Goal: Task Accomplishment & Management: Use online tool/utility

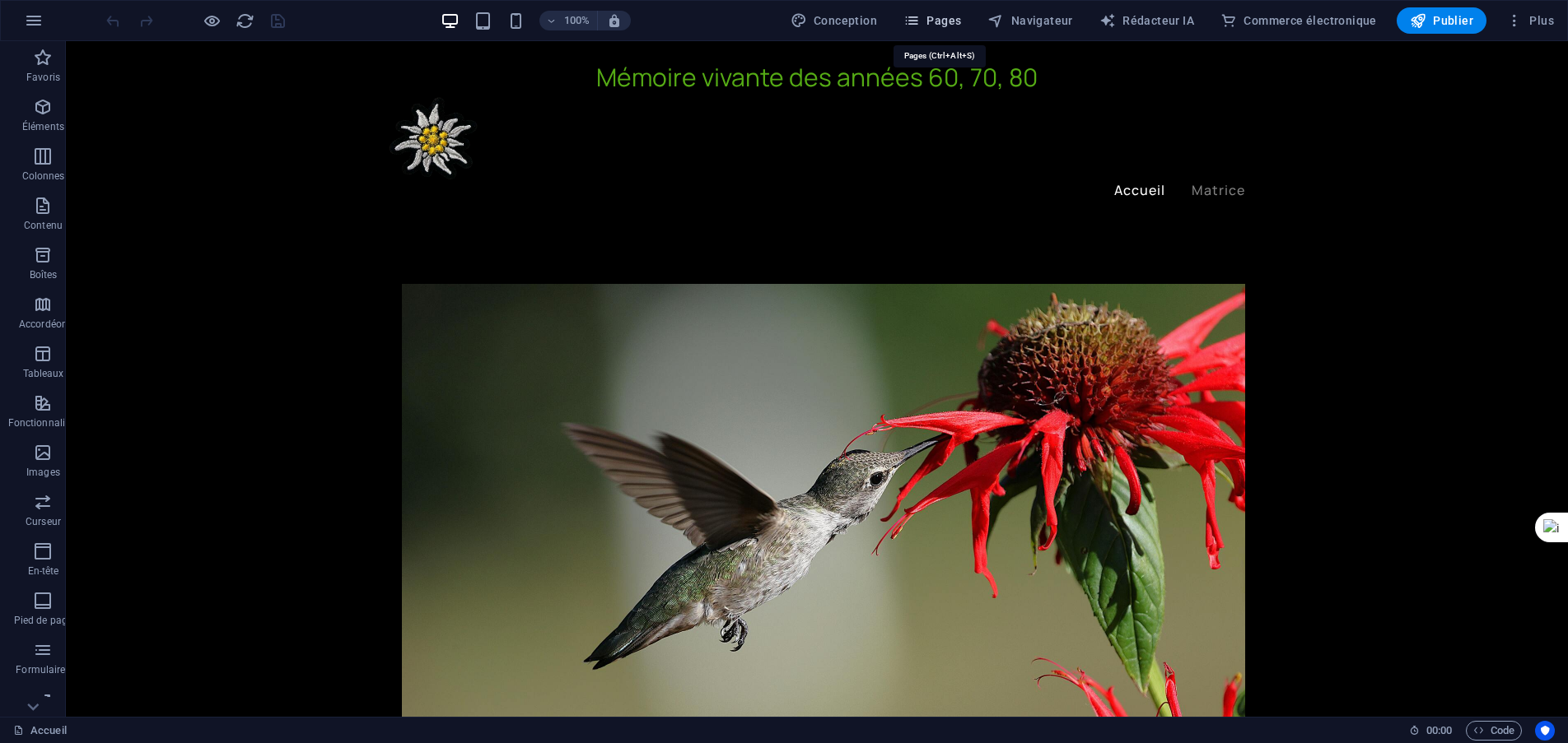
click at [954, 23] on font "Pages" at bounding box center [944, 21] width 34 height 14
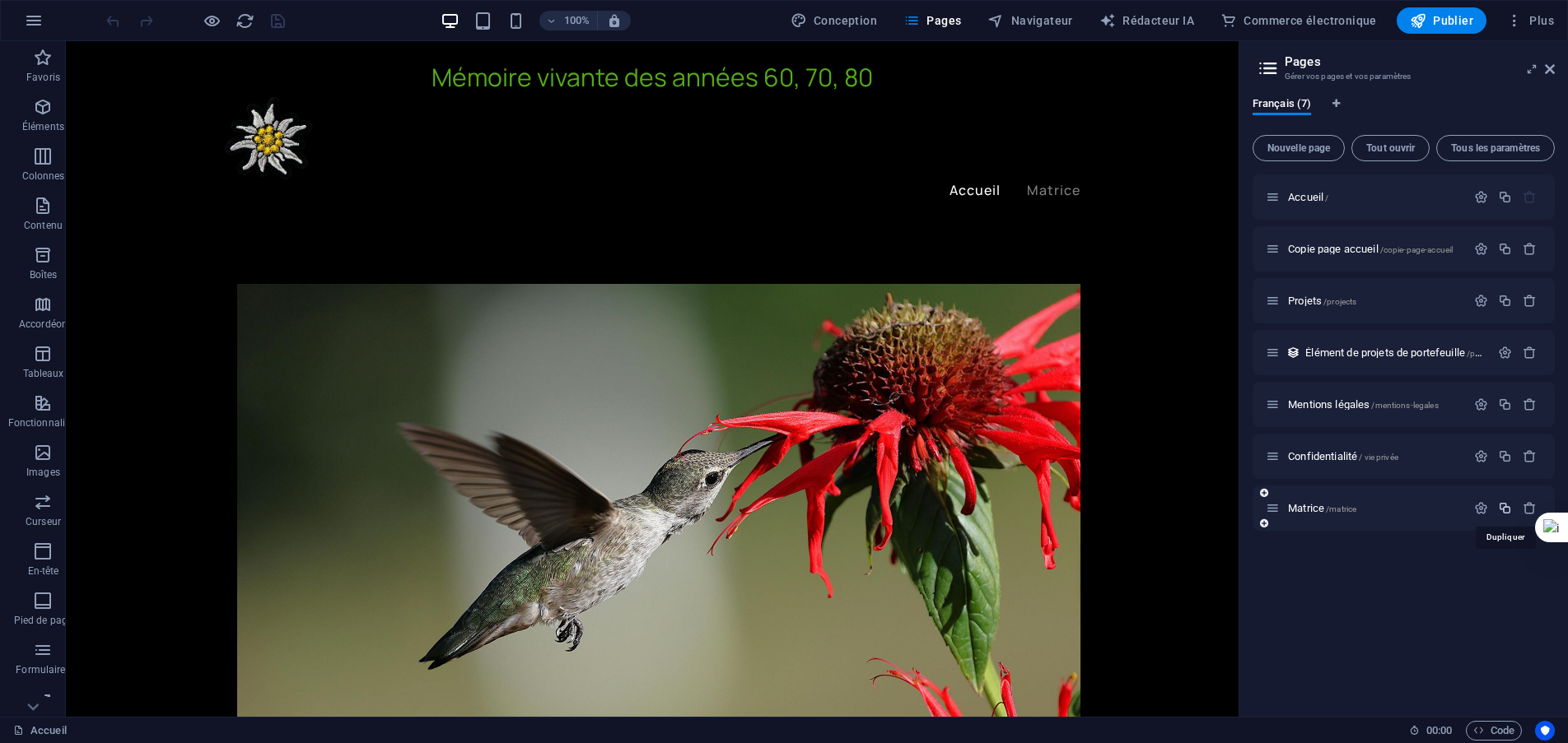
click at [1509, 509] on icon "button" at bounding box center [1506, 508] width 14 height 14
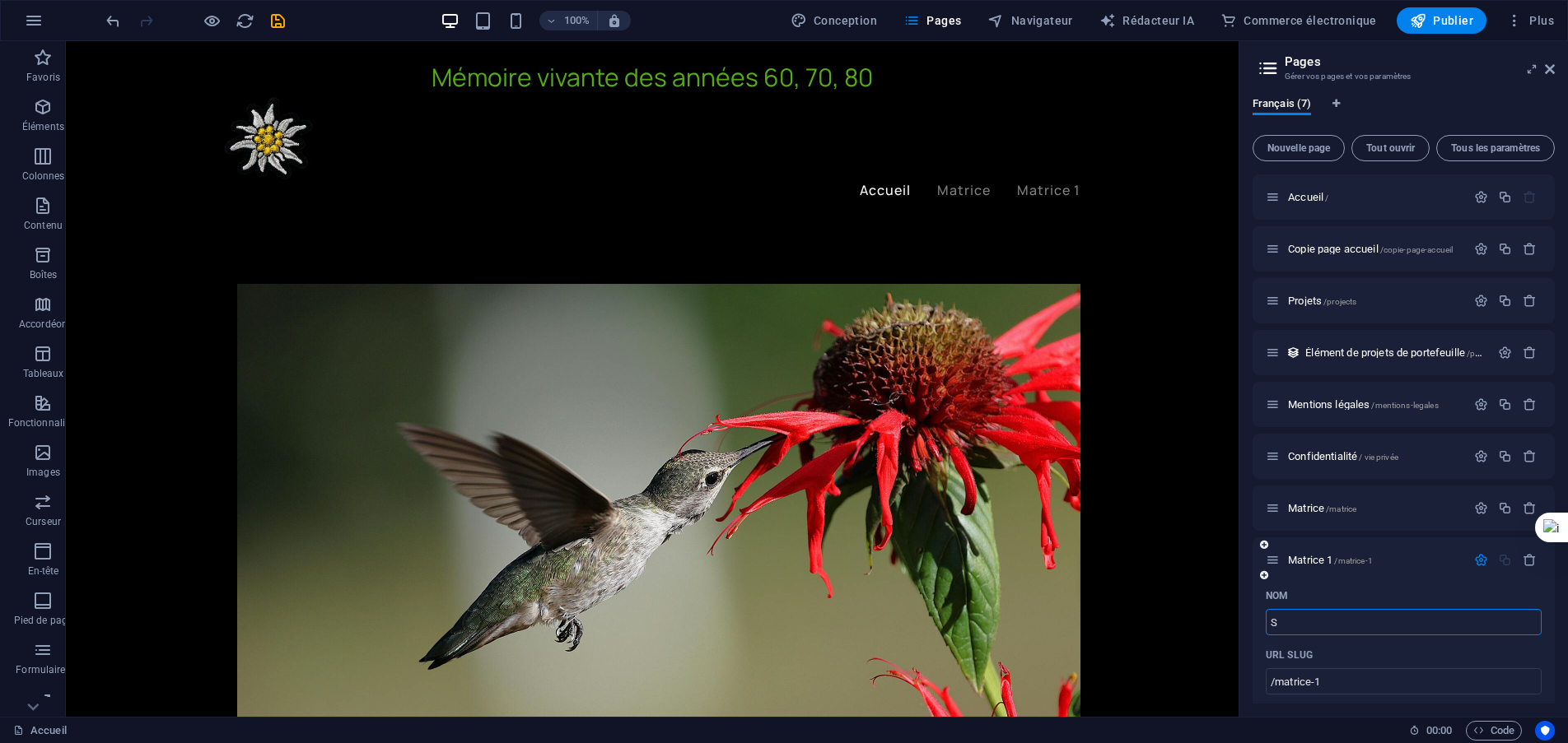
type input "S"
type input "/s"
type input "S"
type input "Sixti"
type input "/sixt"
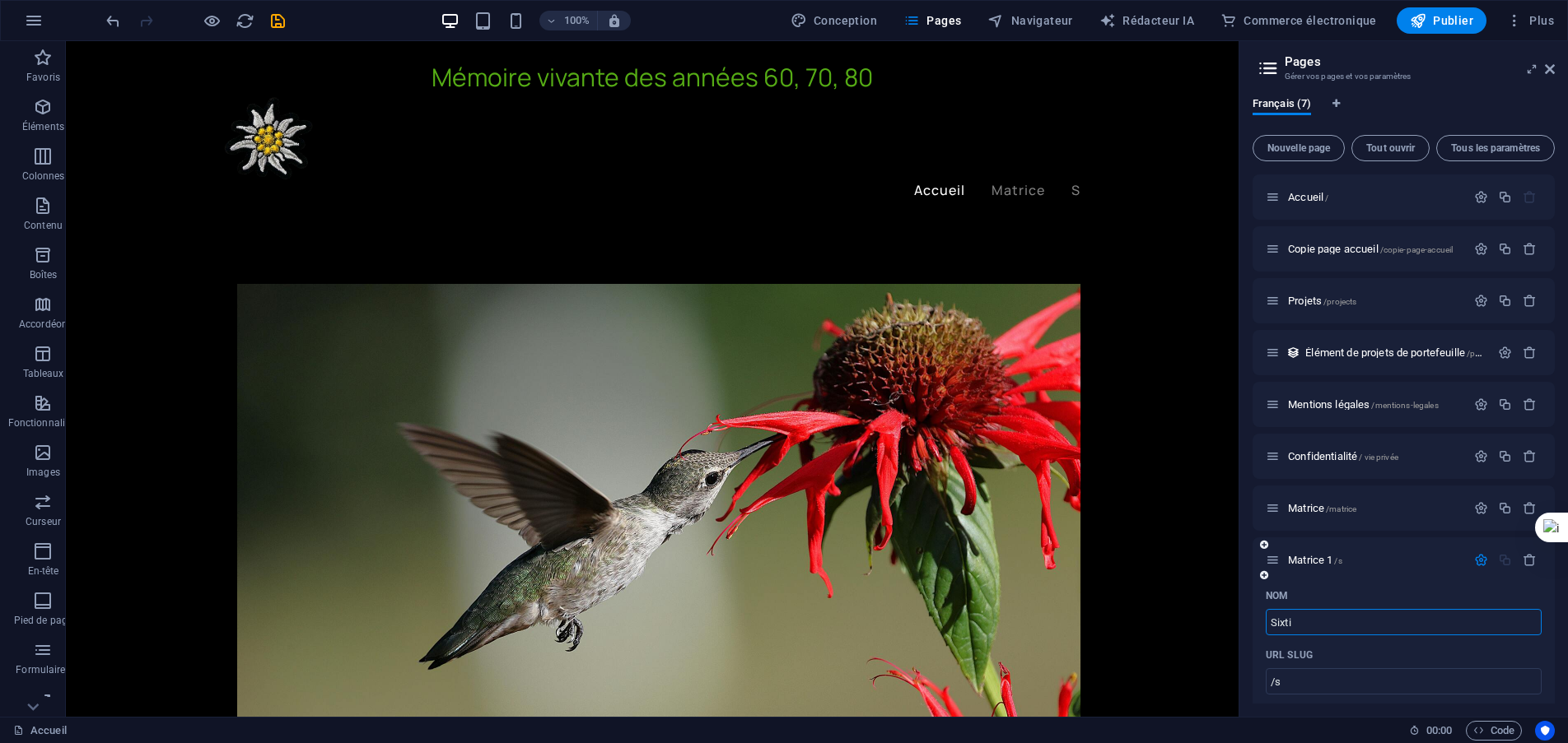
type input "Sixt"
type input "Sixties"
type input "/sixties"
type input "Sixties"
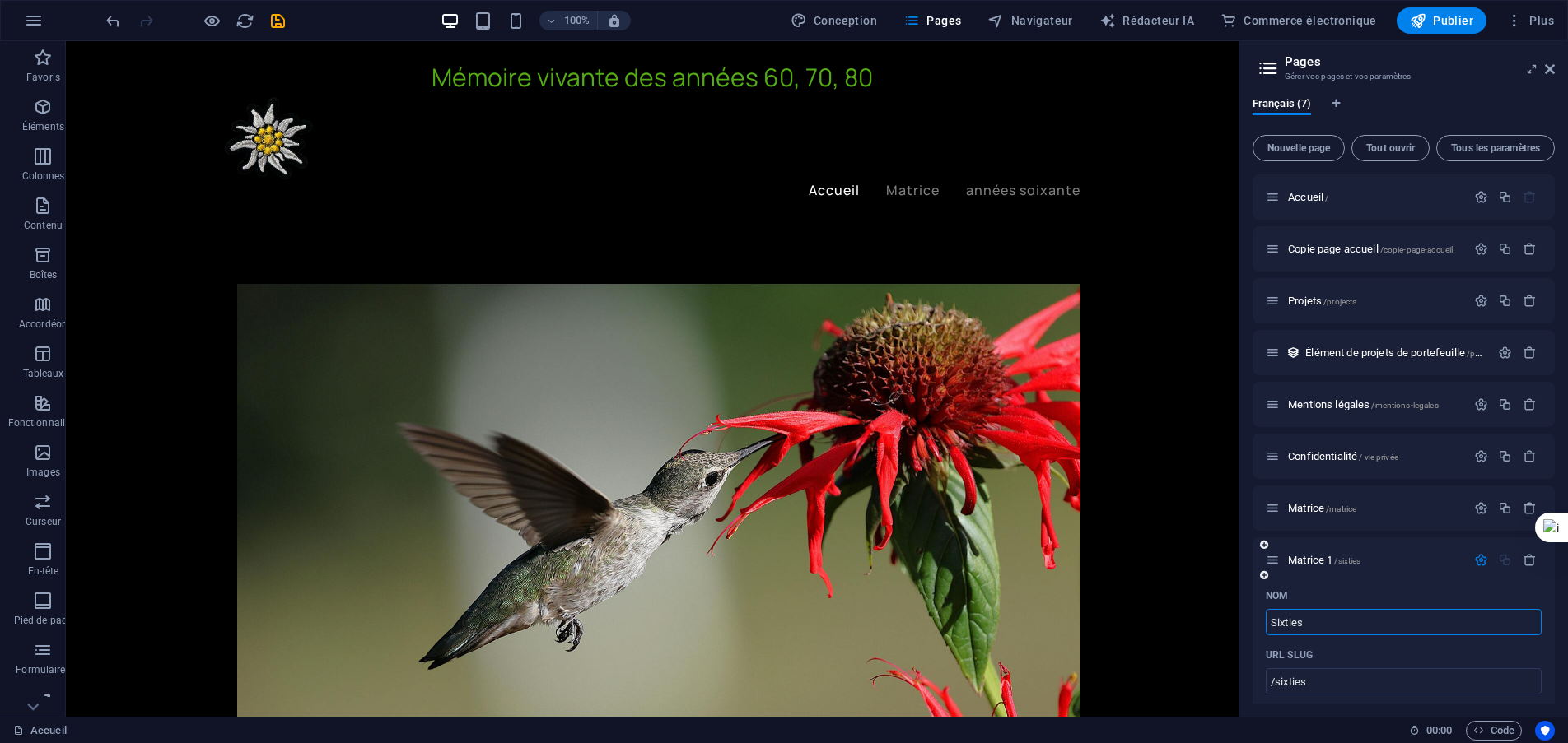
type input "Sixties"
type input "Sixties Seve"
type input "/sixties-se"
type input "Sixties Se"
type input "Sixties Seventies"
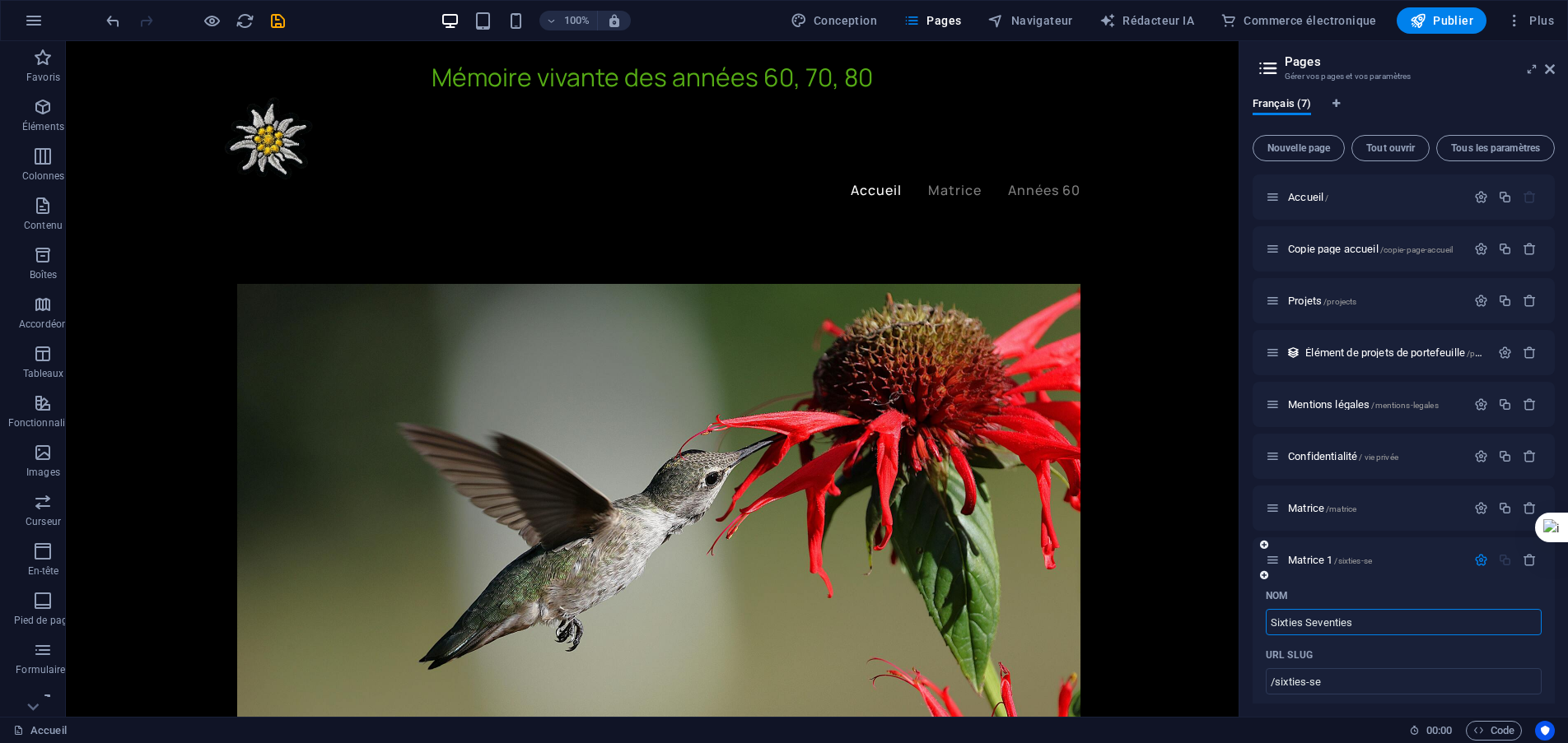
type input "/sixties-seventies"
type input "Sixties Seventies"
type input "Sixties Seventies Ei"
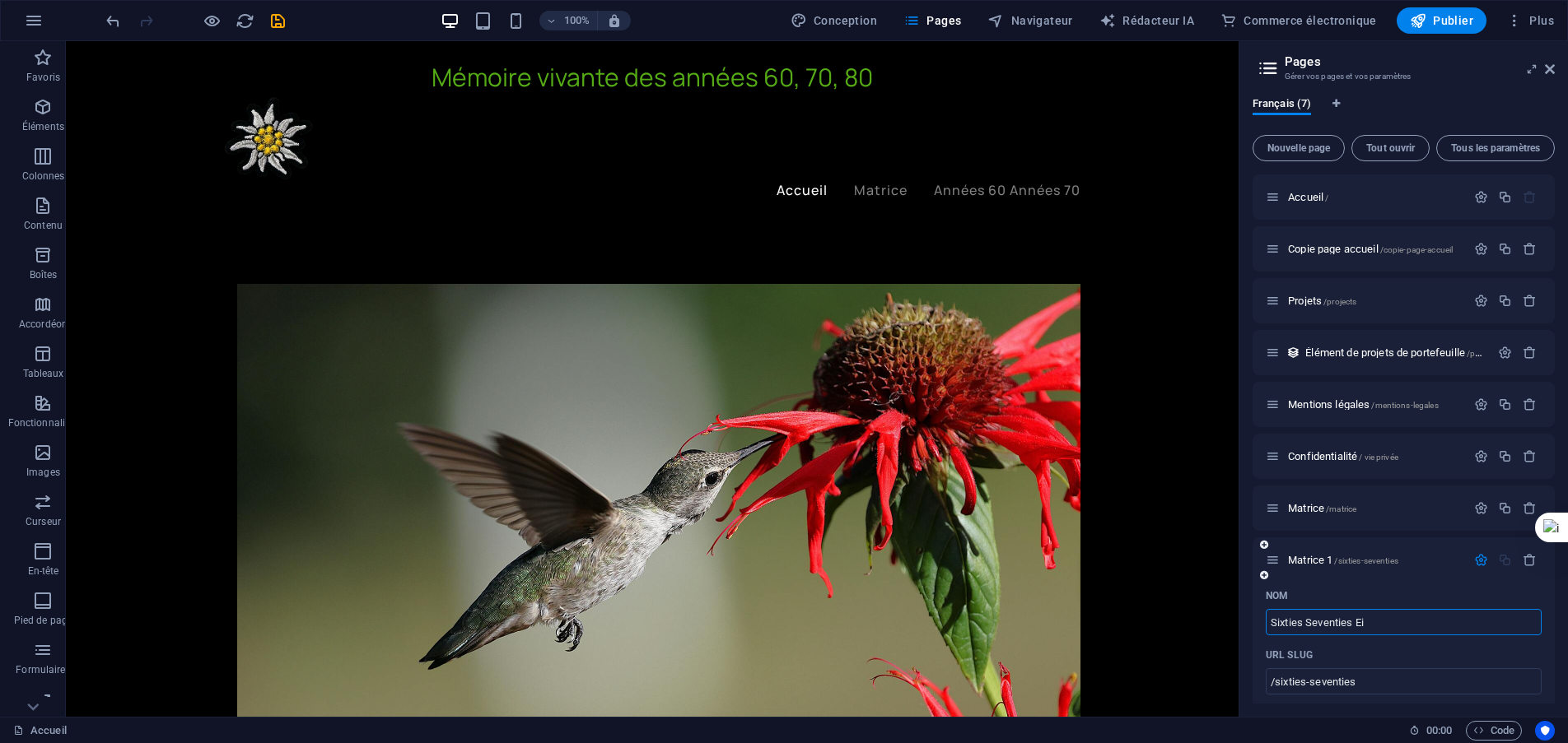
type input "/sixties-seventies-e"
type input "Sixties Seventies E"
type input "Sixties Seventies Eig"
type input "/sixties-seventies-ei"
type input "Sixties Seventies Ei"
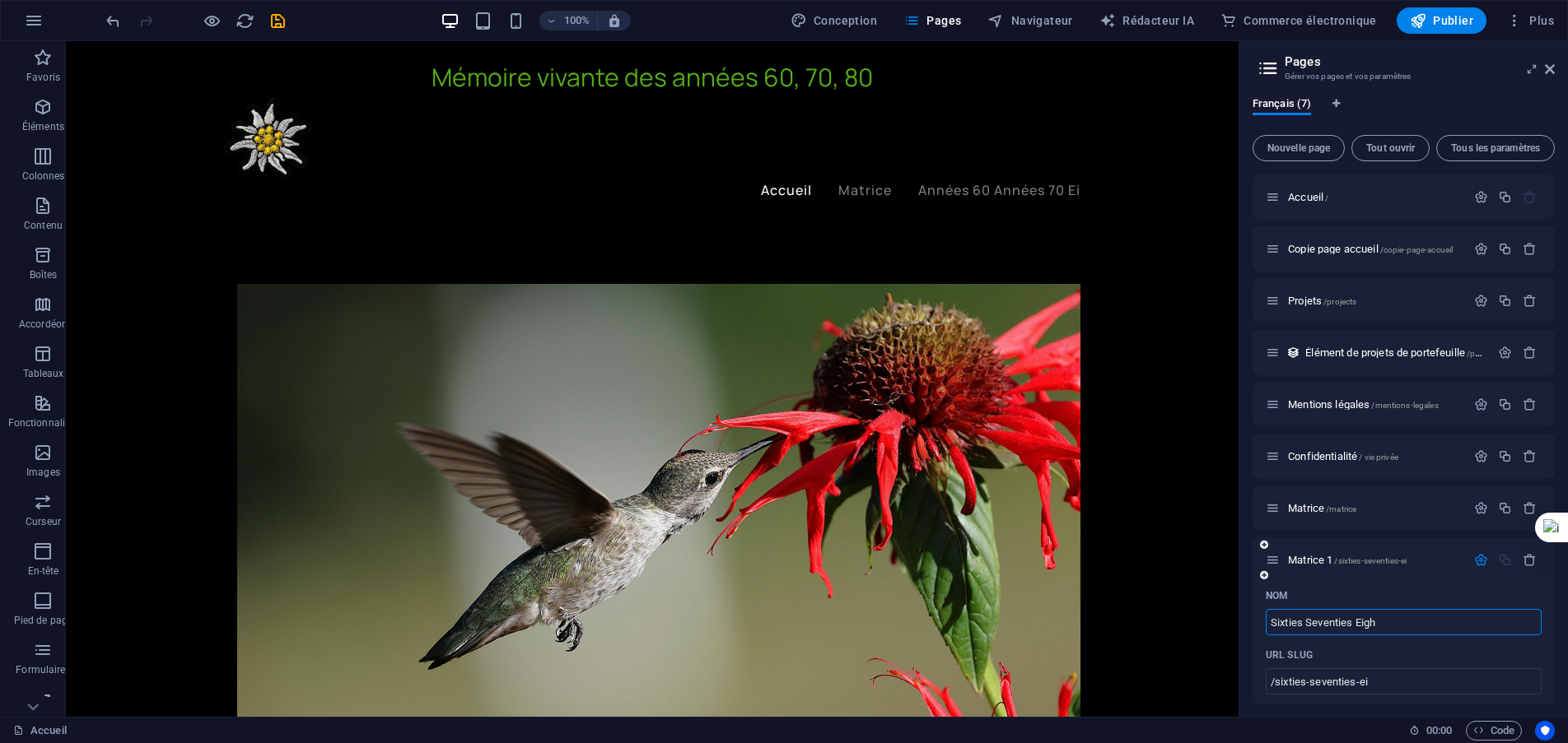
type input "Sixties Seventies Eight"
type input "/sixties-seventies-eigh"
type input "Sixties Seventies Eigh"
type input "Sixties Seventies Eighties"
type input "/sixties-seventies-eighties"
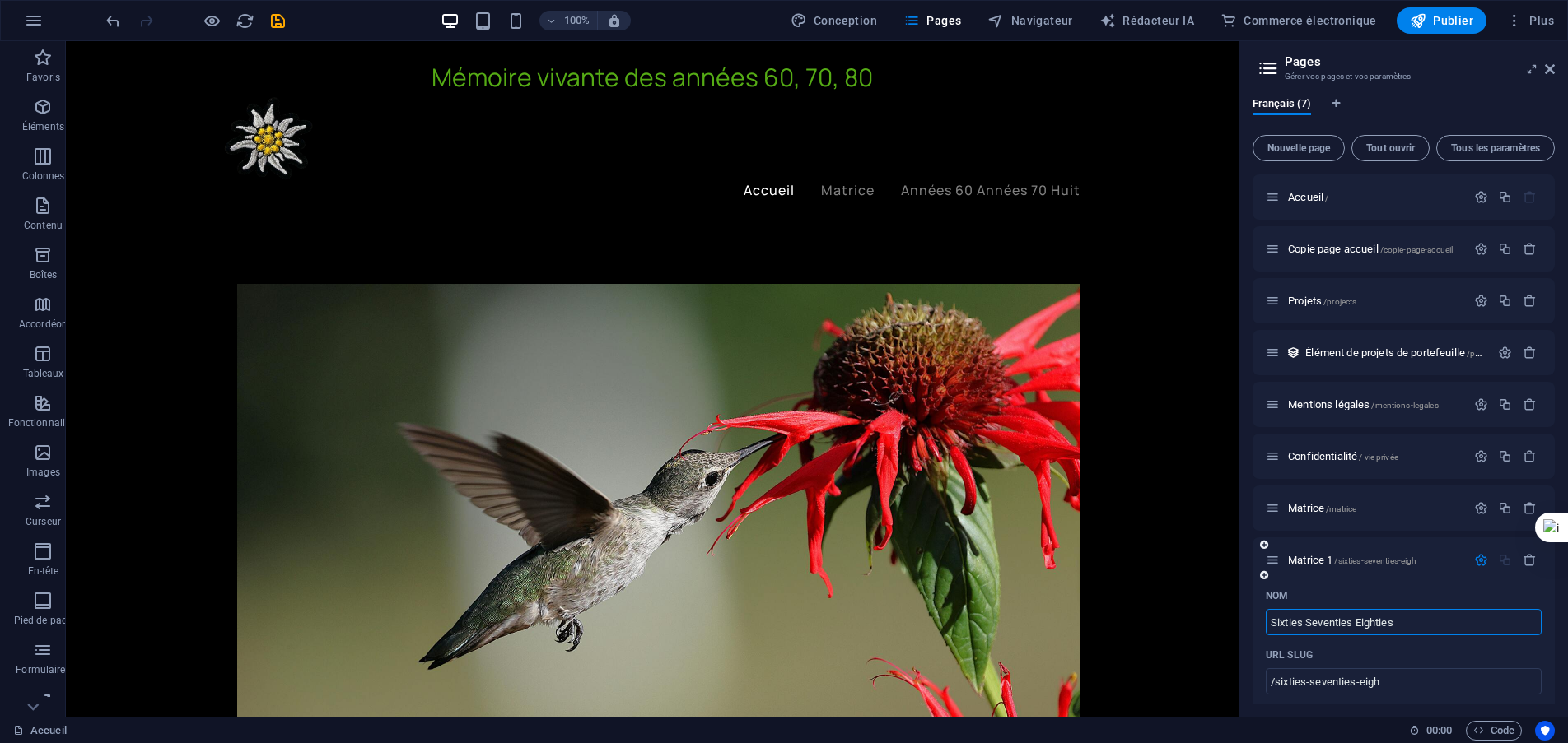
type input "Sixties Seventies Eighties"
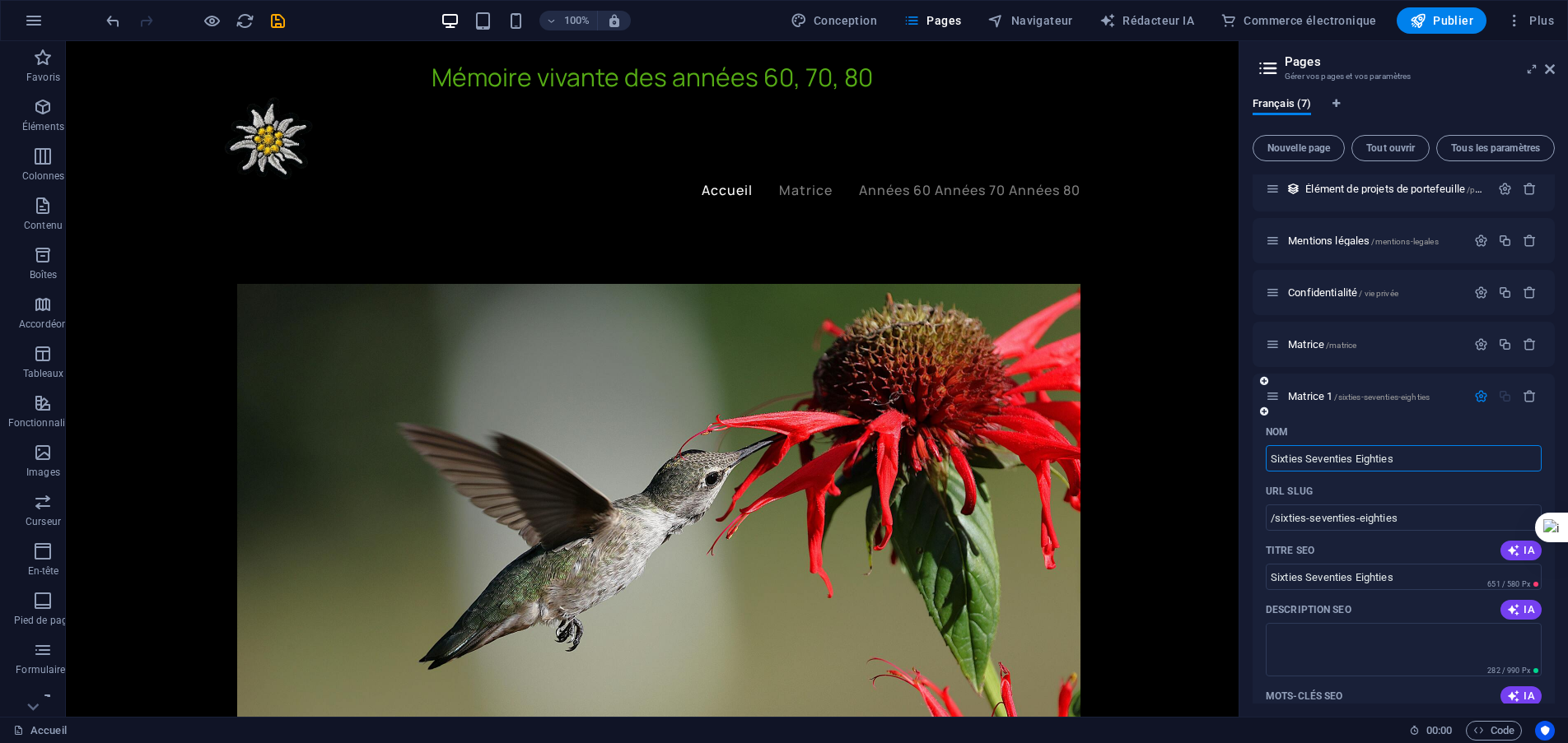
scroll to position [164, 0]
type input "Sixties Seventies Eighties"
click at [279, 23] on icon "sauvegarder" at bounding box center [277, 21] width 19 height 19
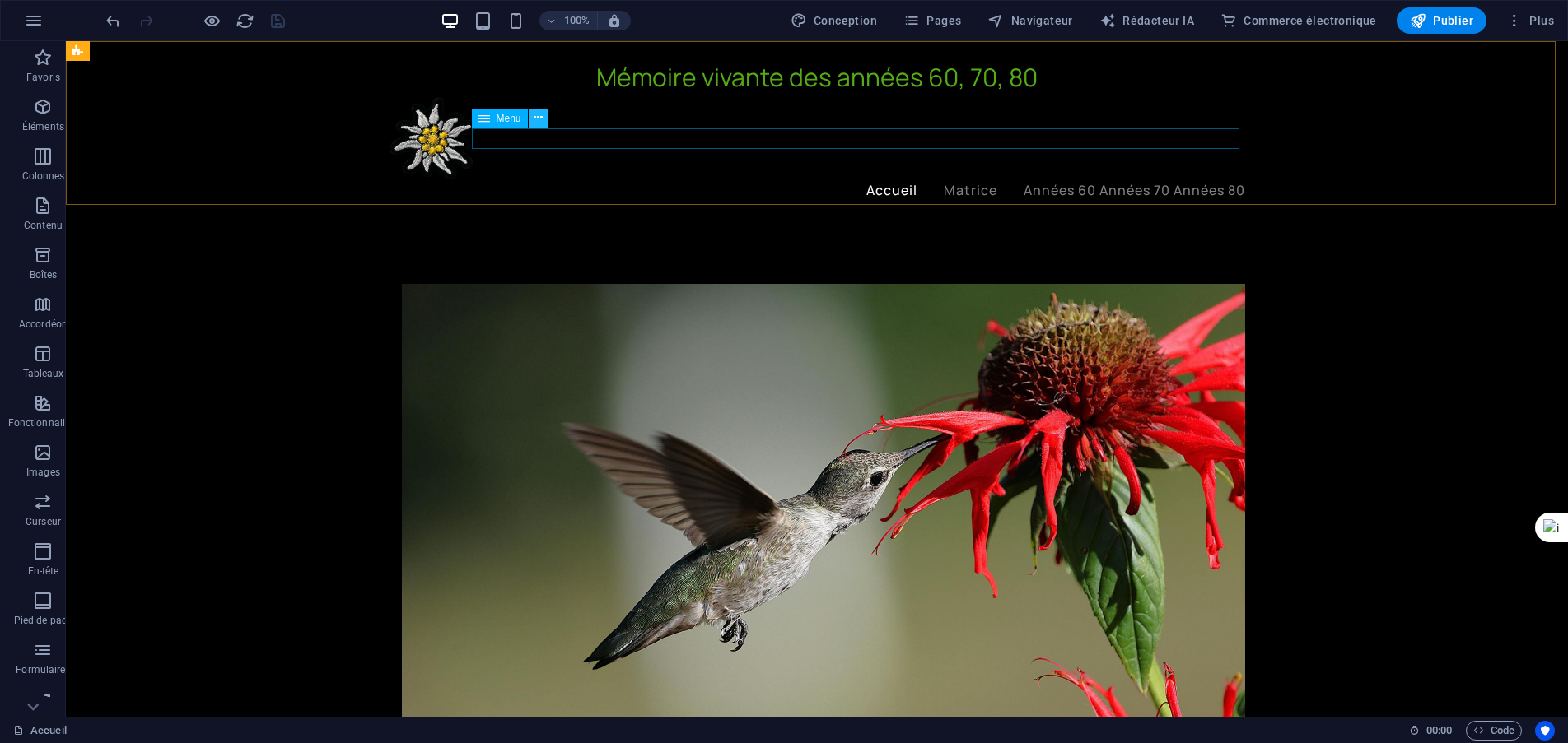
click at [539, 116] on icon at bounding box center [538, 117] width 9 height 17
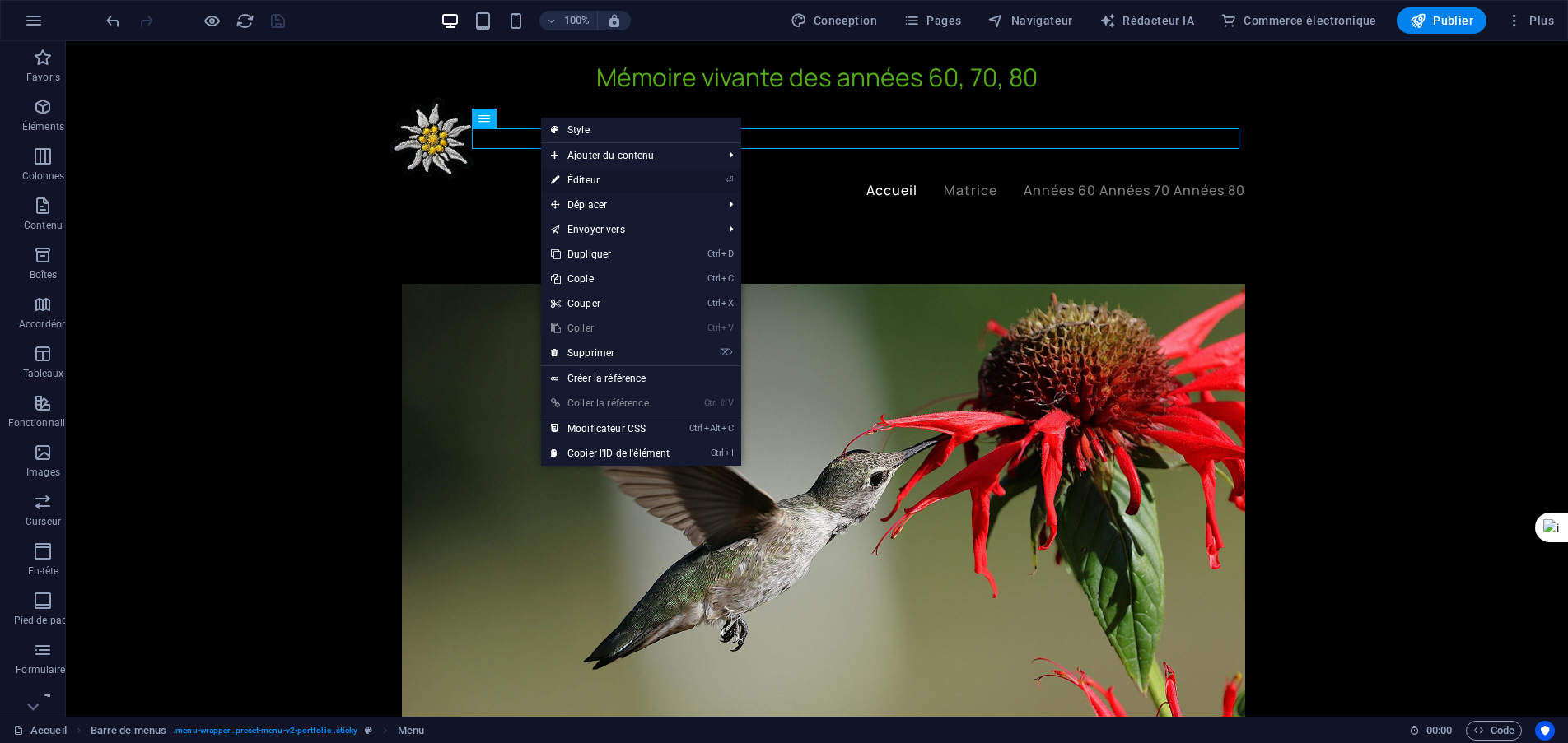
click at [577, 180] on font "Éditeur" at bounding box center [583, 180] width 33 height 12
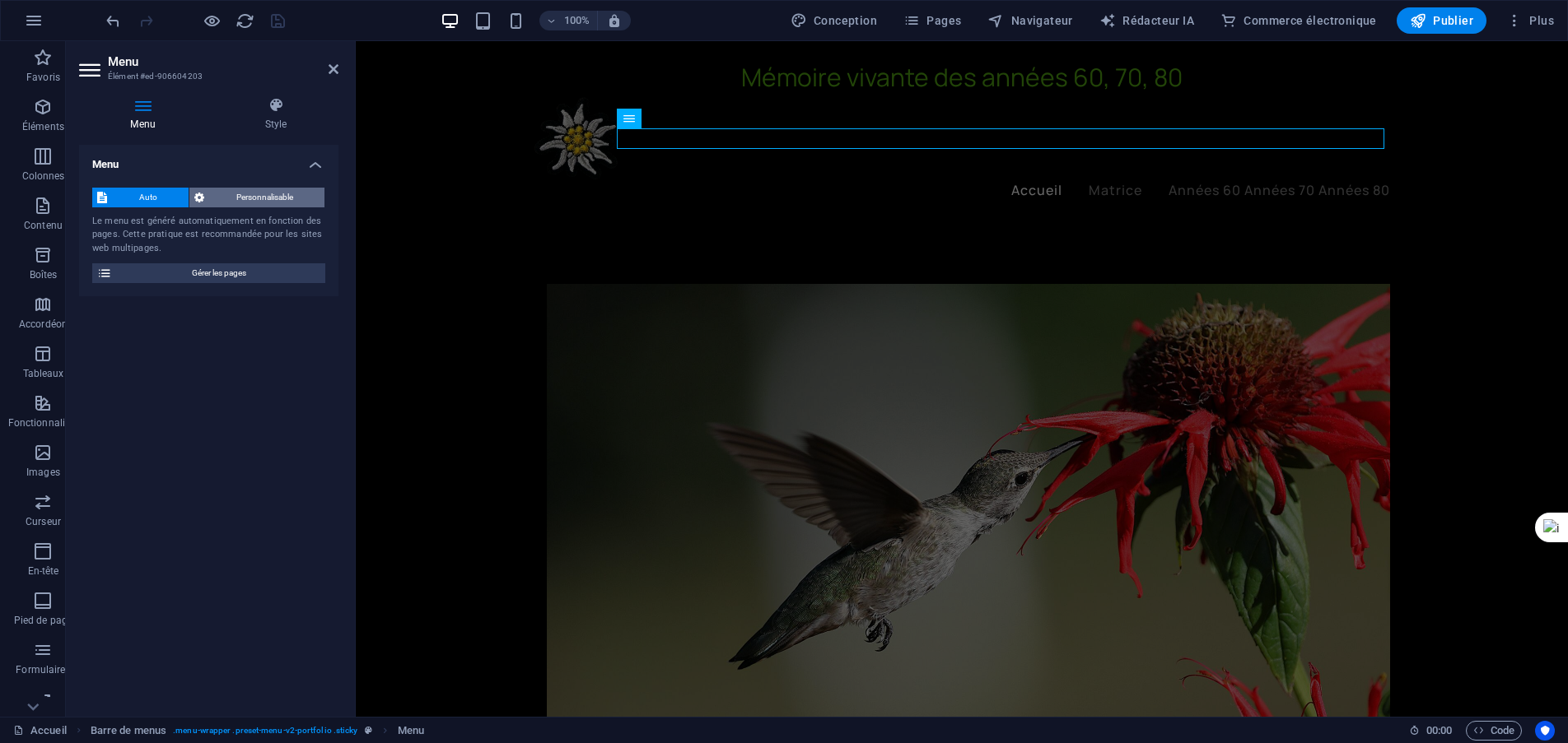
click at [254, 200] on font "Personnalisable" at bounding box center [265, 197] width 57 height 9
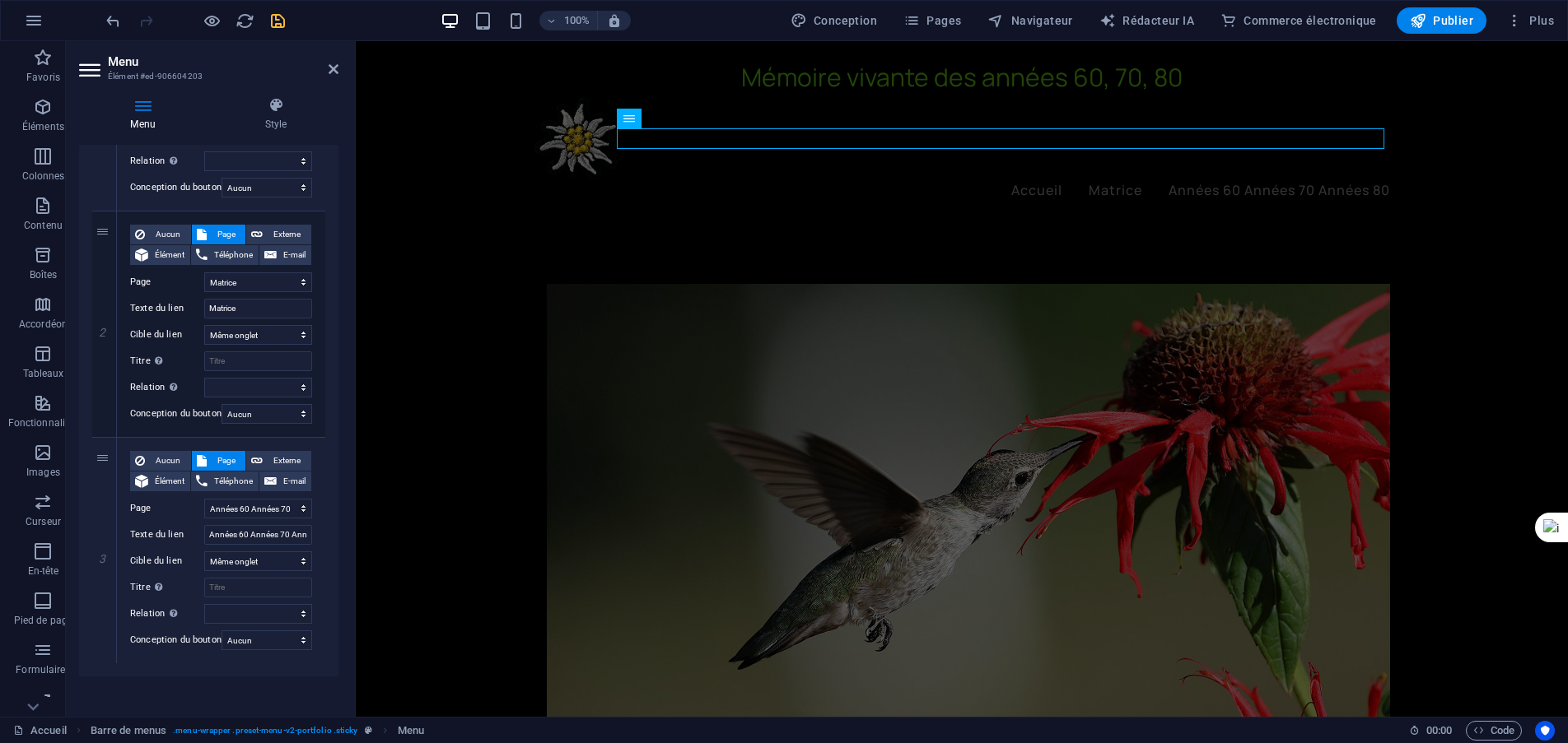
scroll to position [348, 0]
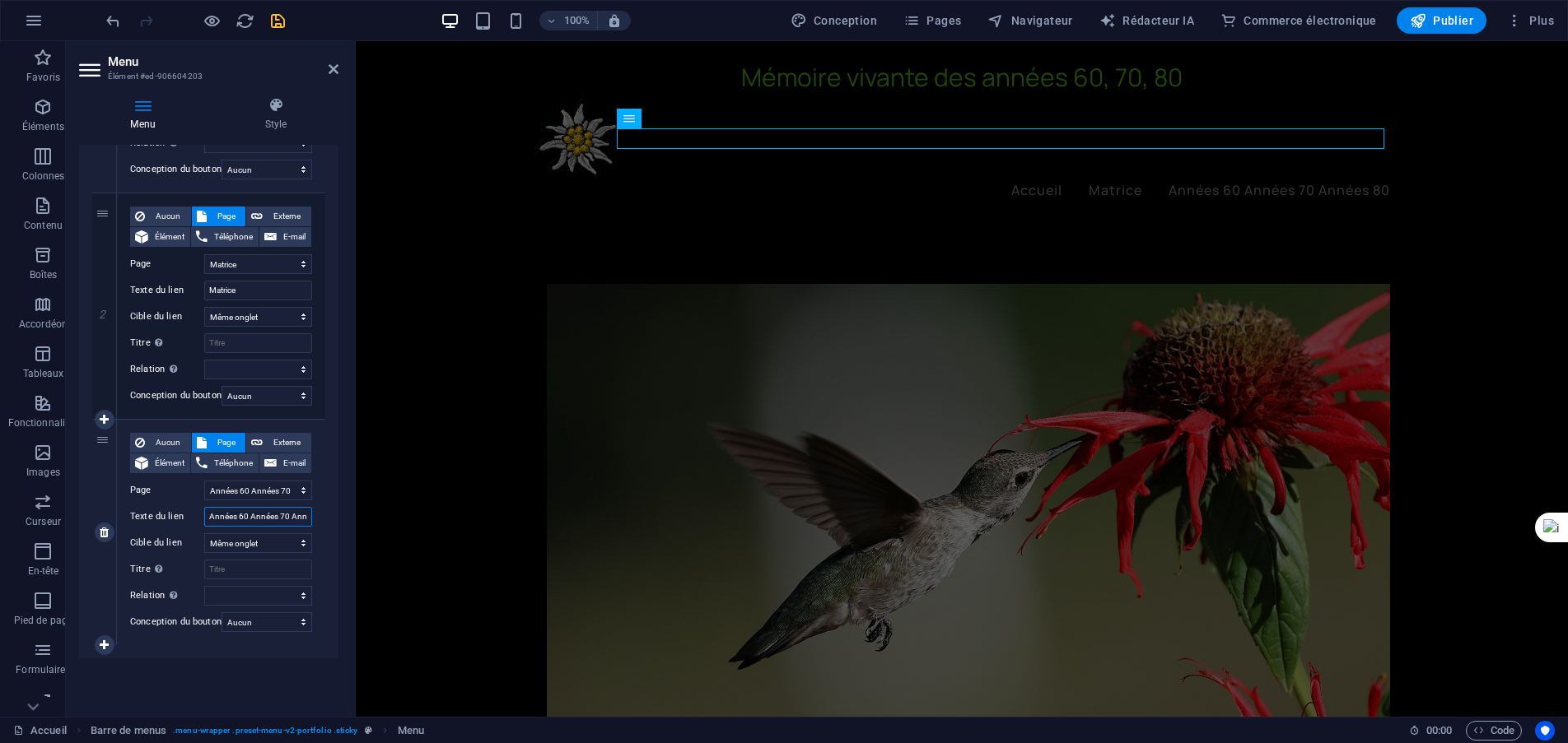
click at [246, 515] on input "Années 60 Années 70 Années 80" at bounding box center [257, 517] width 107 height 20
type input "Anné"
select select
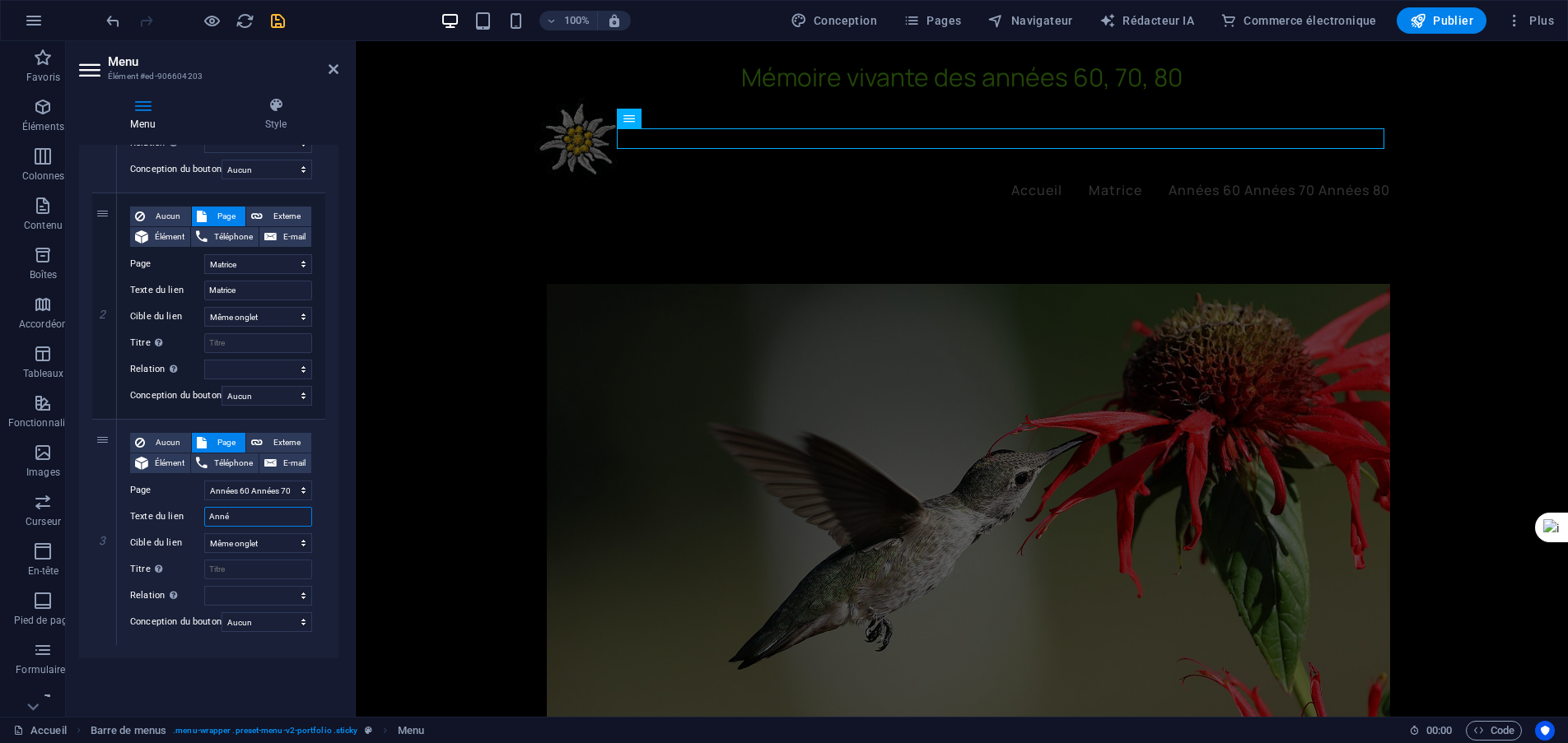
select select
type input "An"
select select
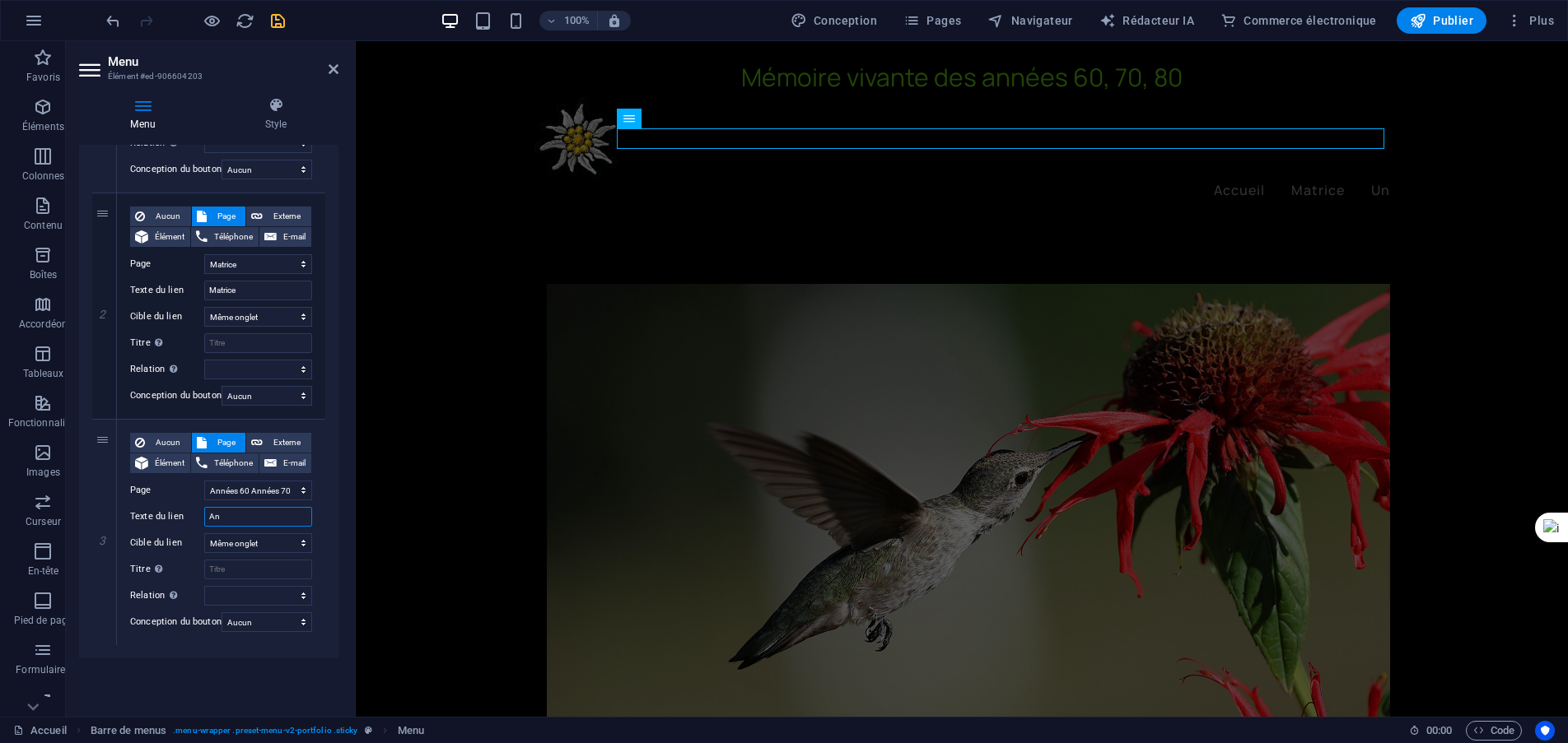
type input "A"
select select
type input "S"
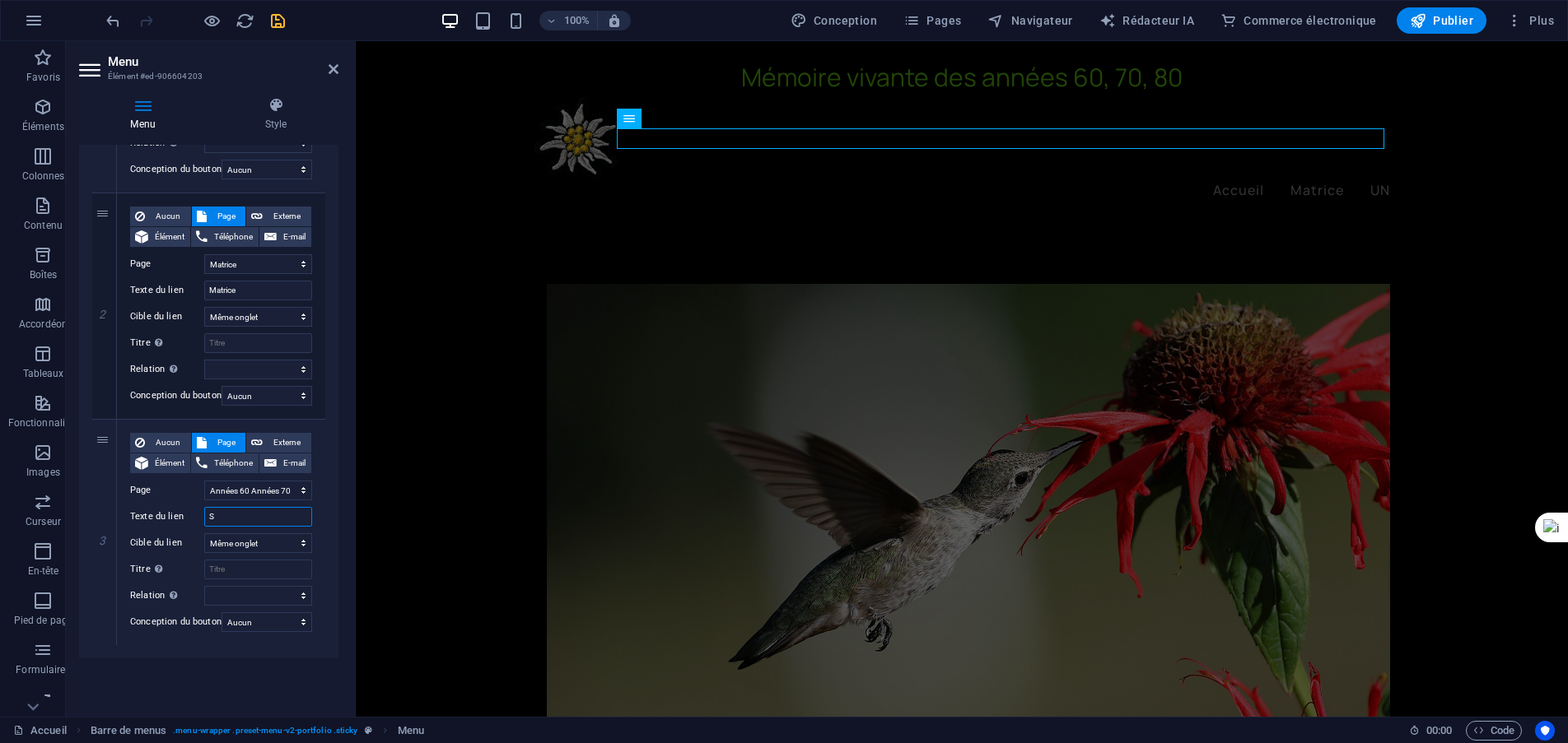
select select
type input "Sixti"
select select
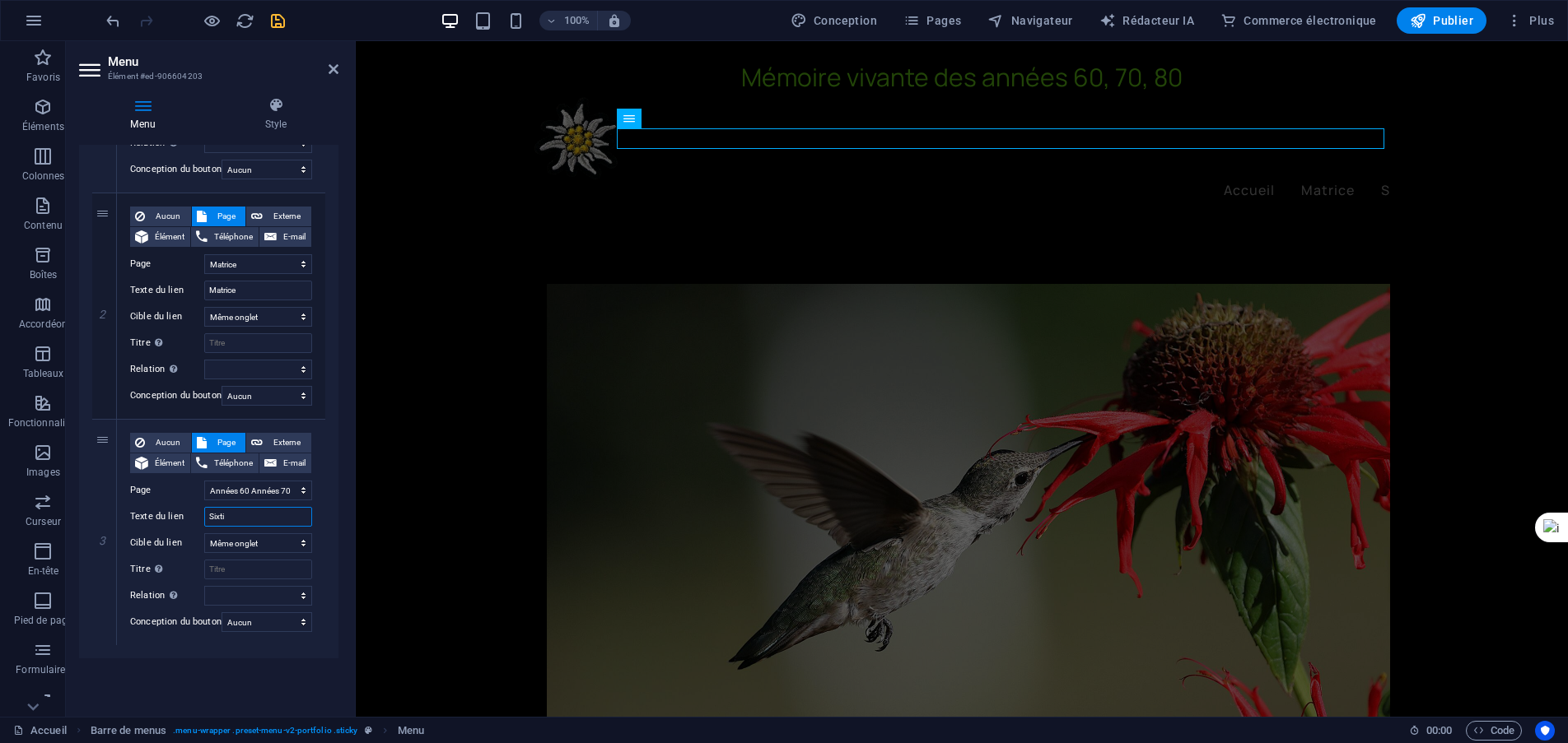
select select
type input "Sixties"
select select
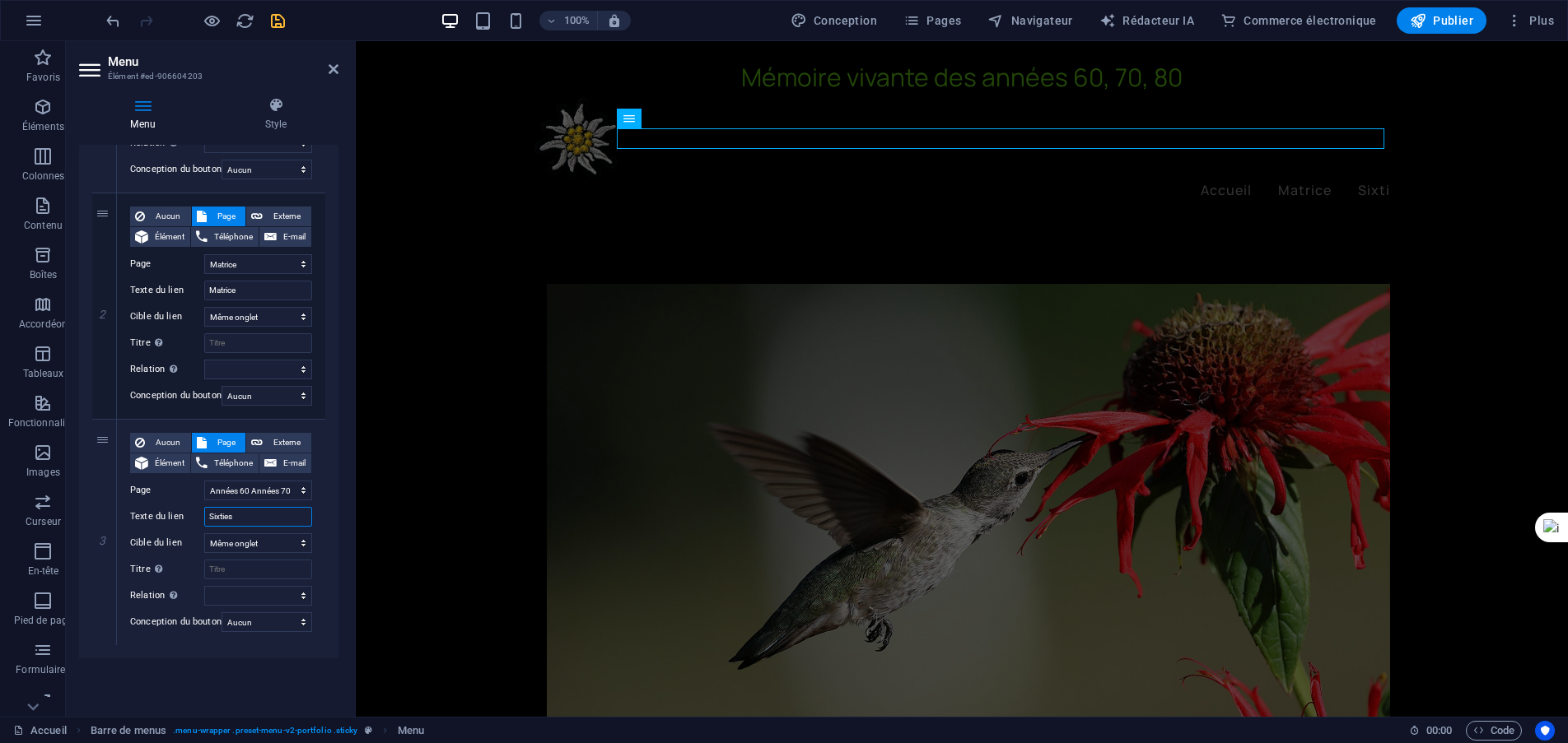
select select
type input "Sixties"
select select
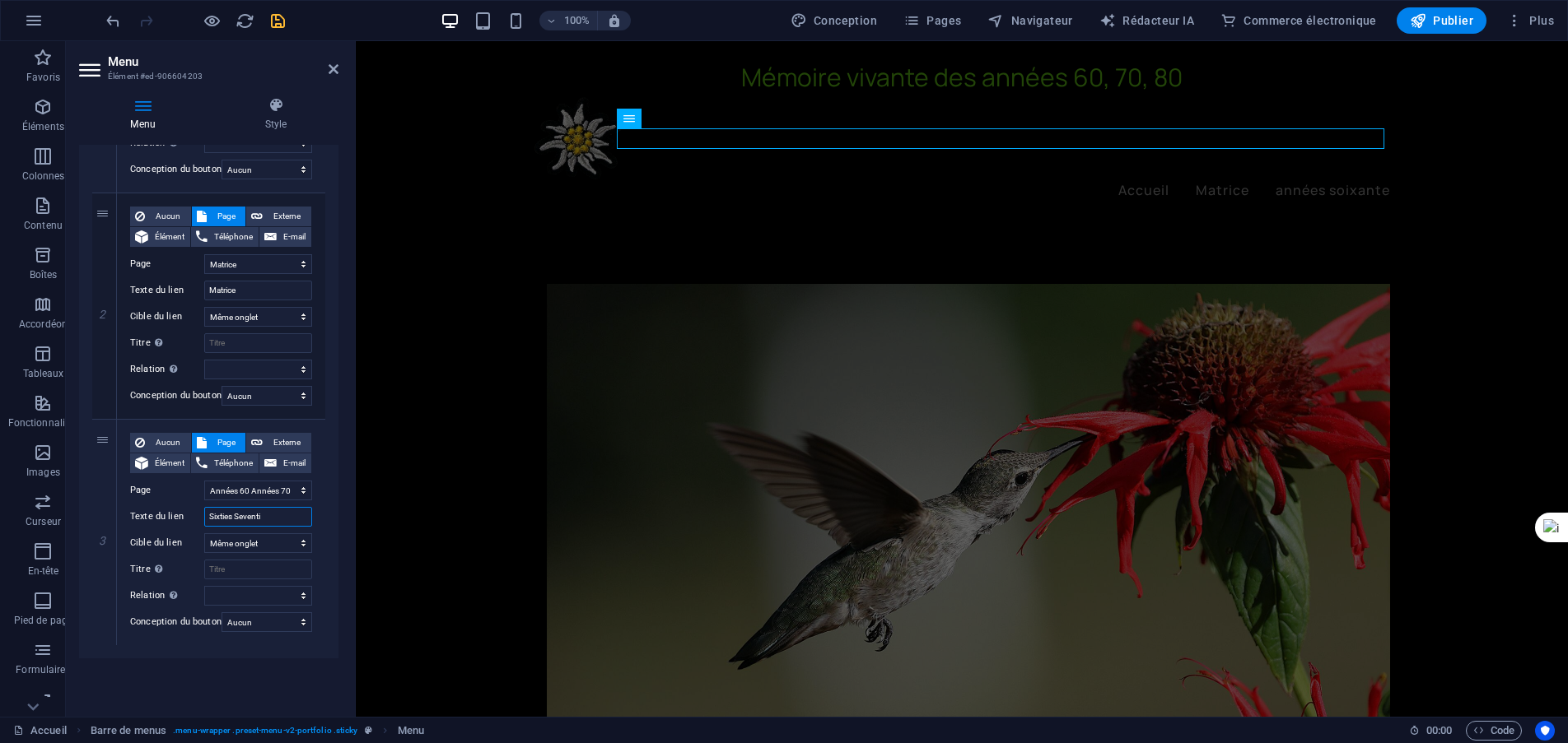
type input "Sixties Seventie"
select select
type input "Sixties Seventies"
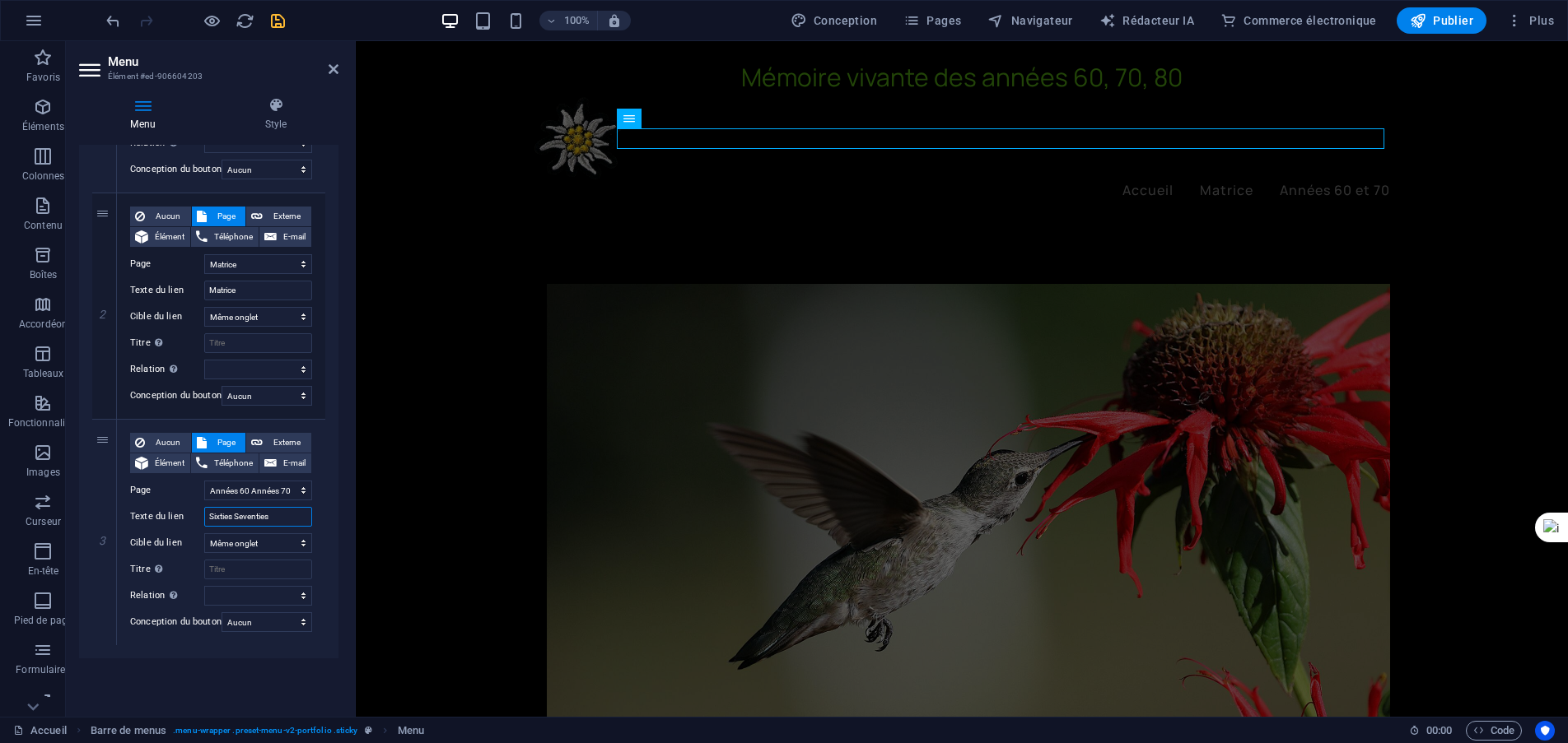
select select
type input "Sixties Seventies"
select select
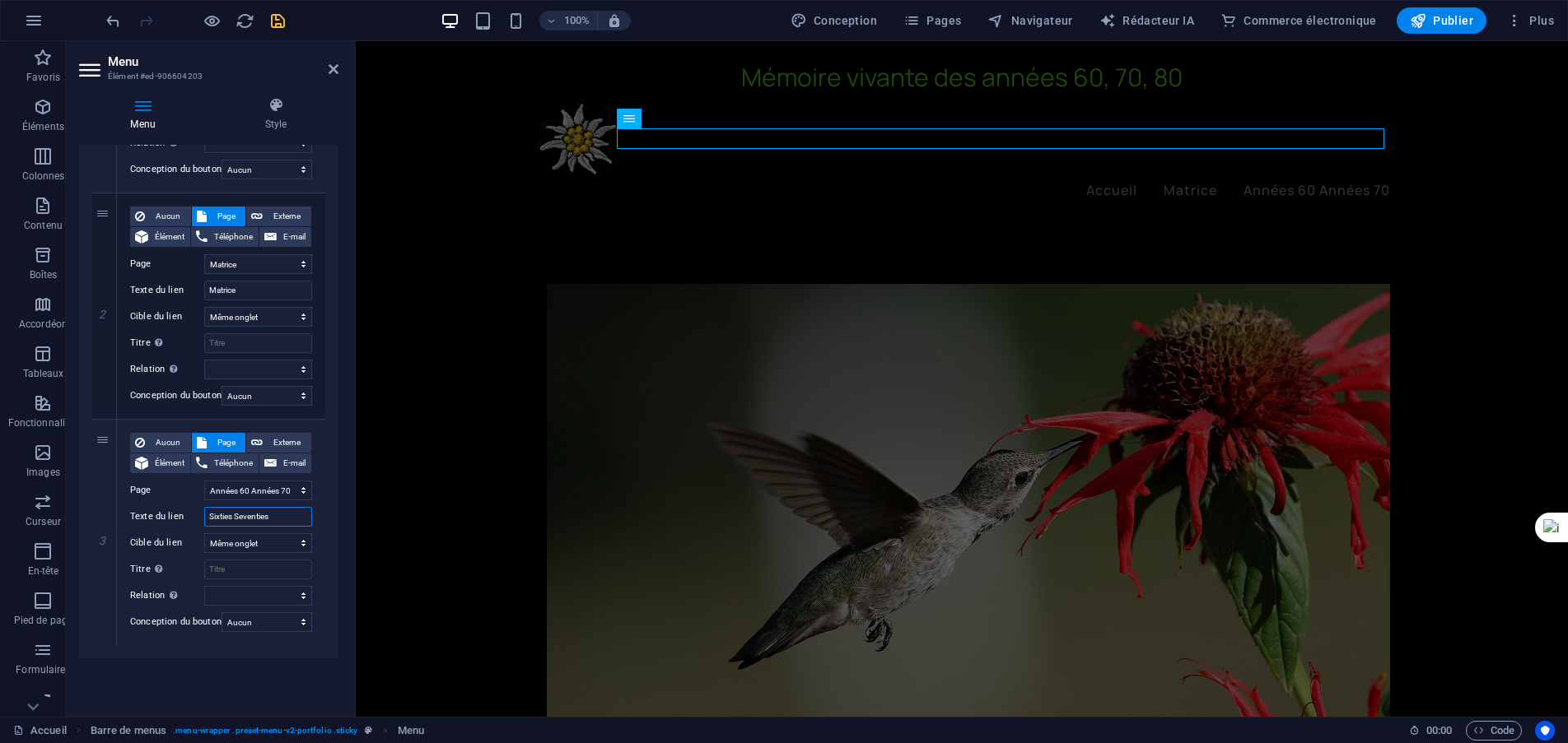
select select
type input "Sixties Seventies E"
select select
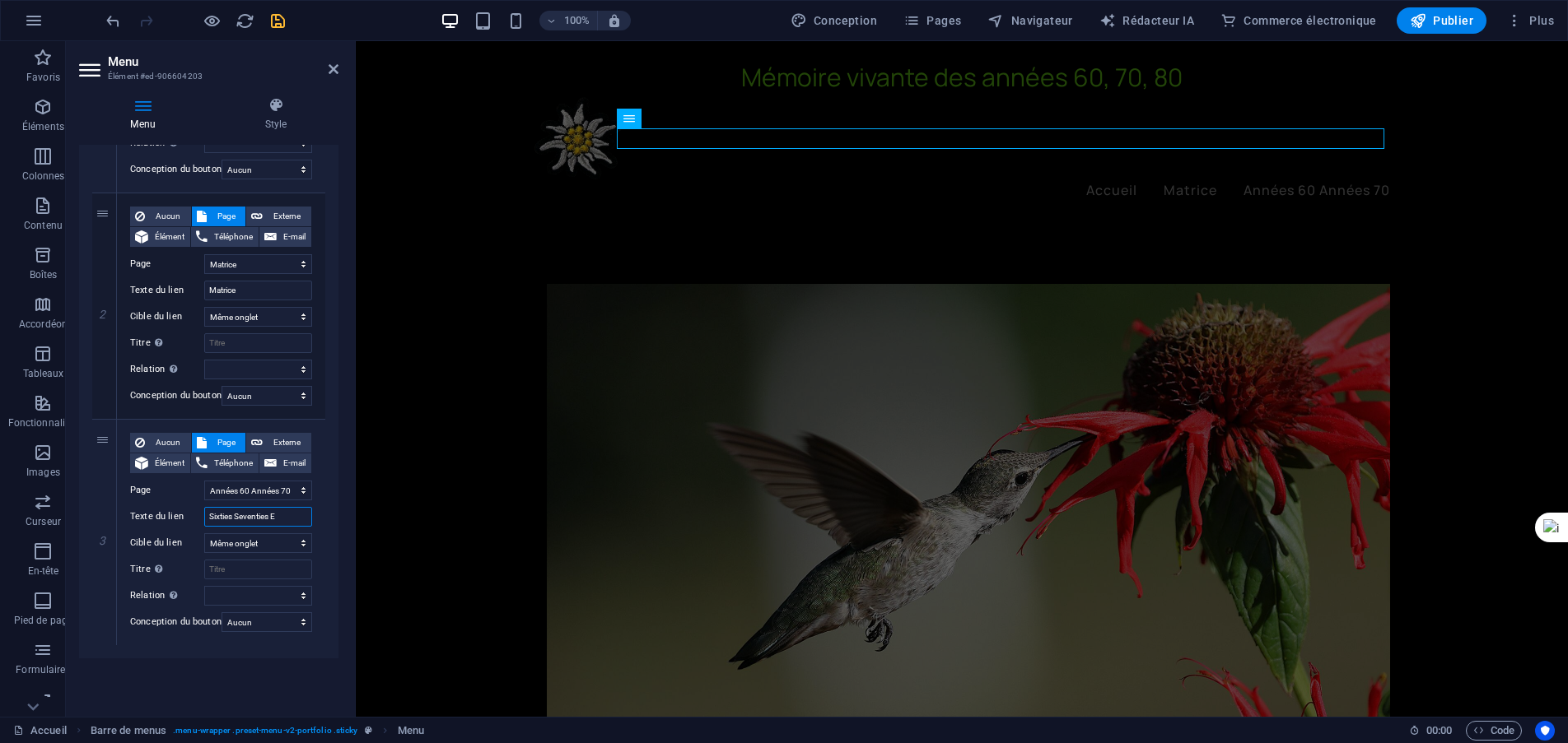
select select
type input "Sixties Seventies Ei"
select select
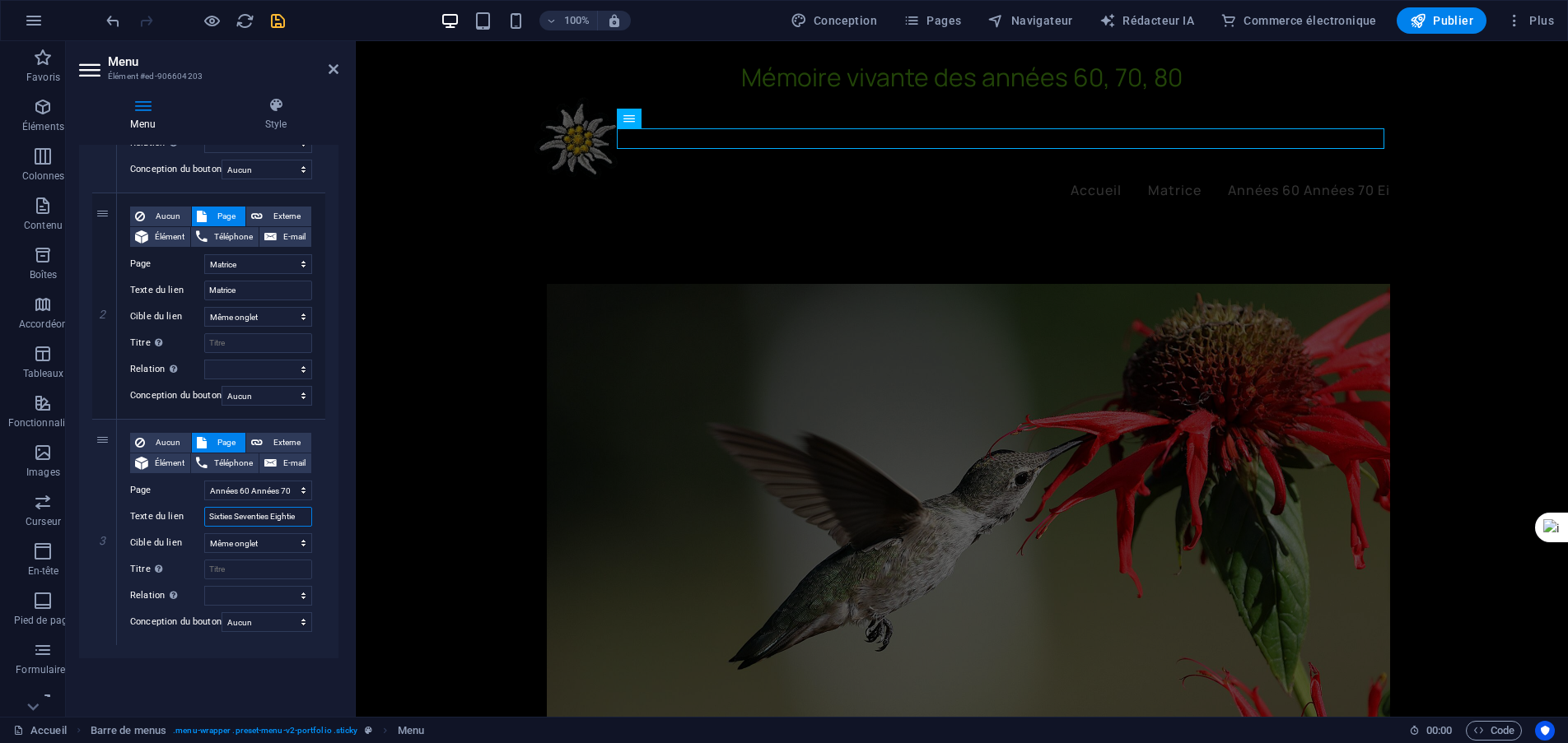
type input "Sixties Seventies Eighties"
select select
type input "Sixties Seventies Eighties"
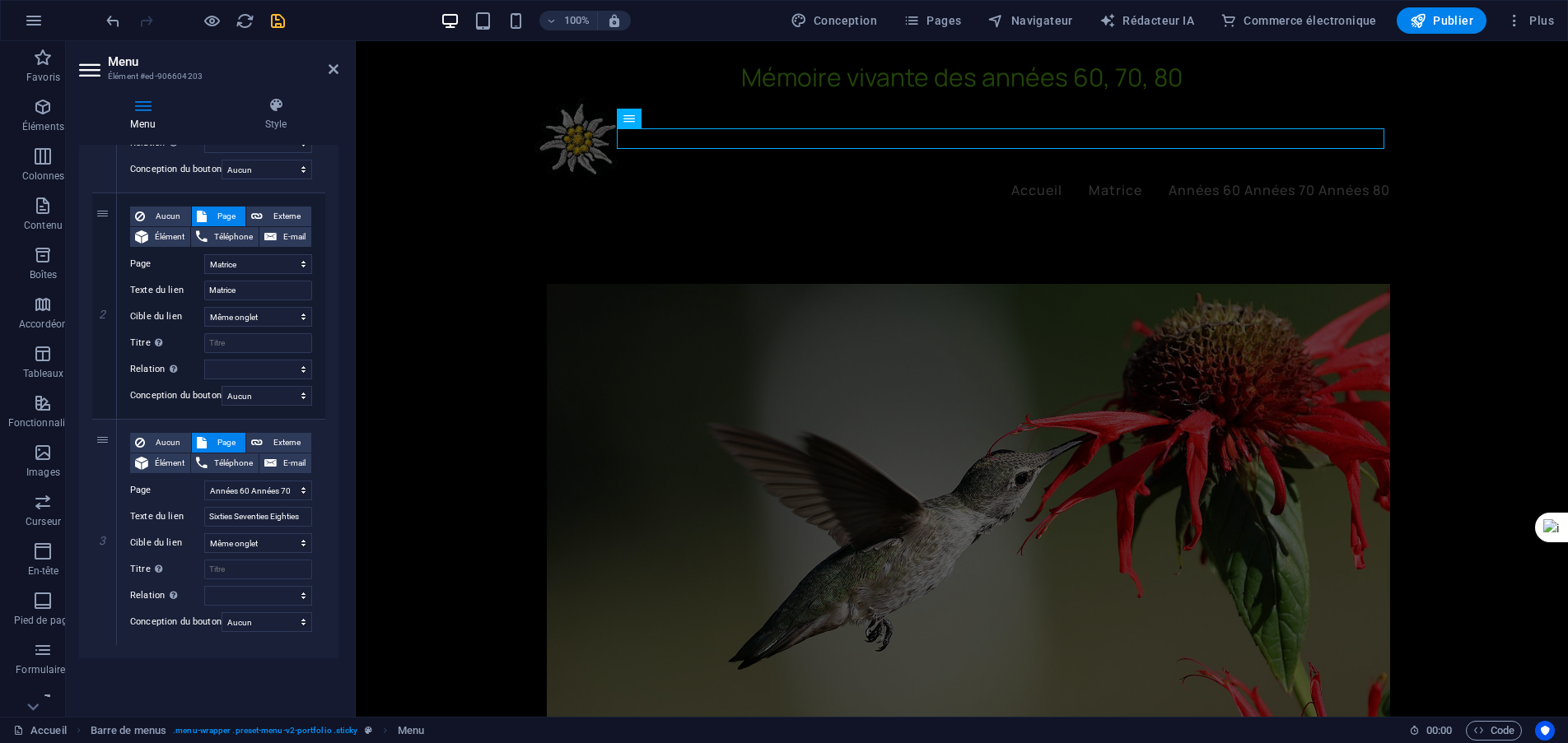
click at [222, 682] on div "Menu Auto Personnalisable Créez des éléments de menu personnalisés pour ce menu…" at bounding box center [209, 423] width 259 height 559
click at [278, 21] on icon "sauvegarder" at bounding box center [277, 21] width 19 height 19
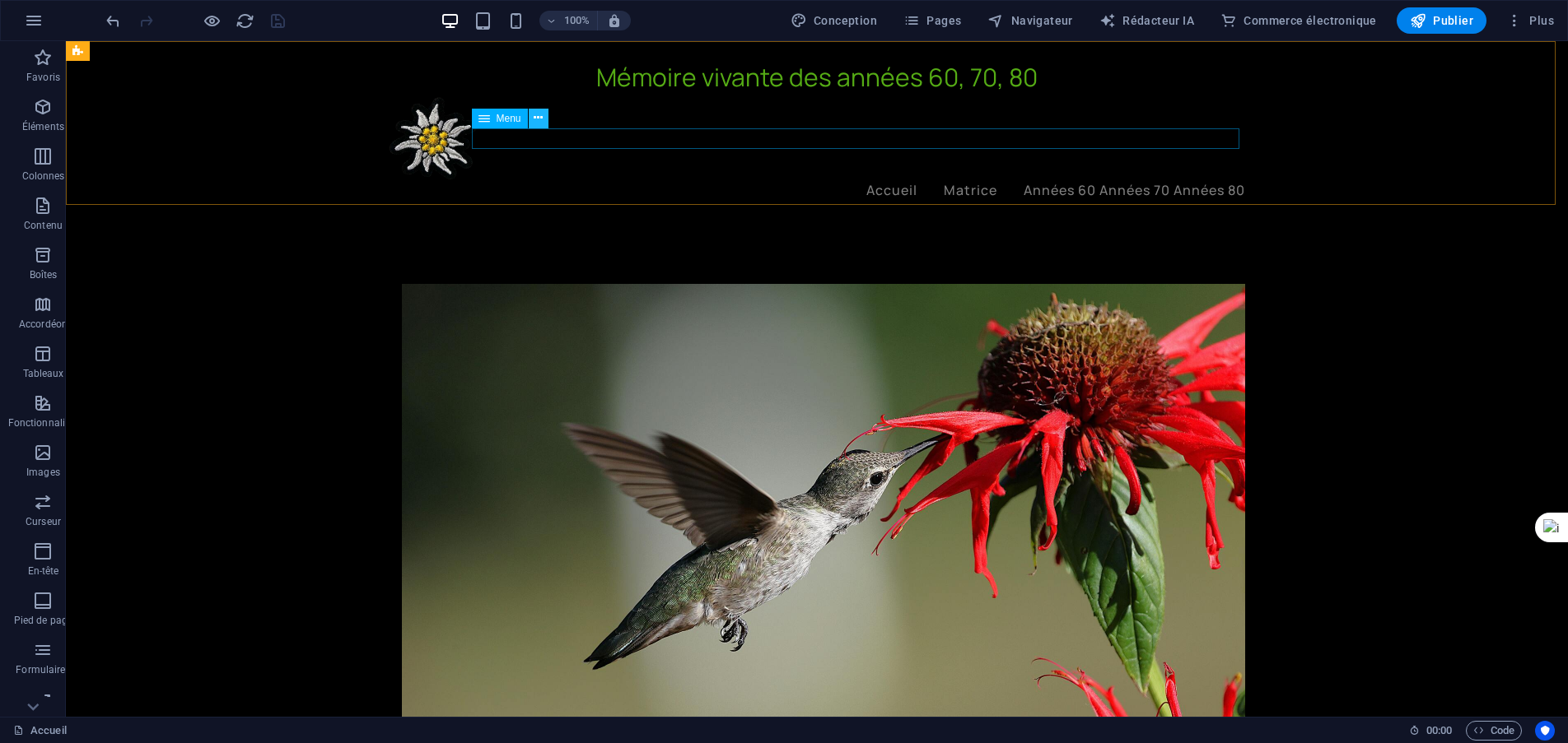
click at [535, 119] on icon at bounding box center [538, 117] width 9 height 17
click at [950, 15] on font "Pages" at bounding box center [944, 21] width 34 height 14
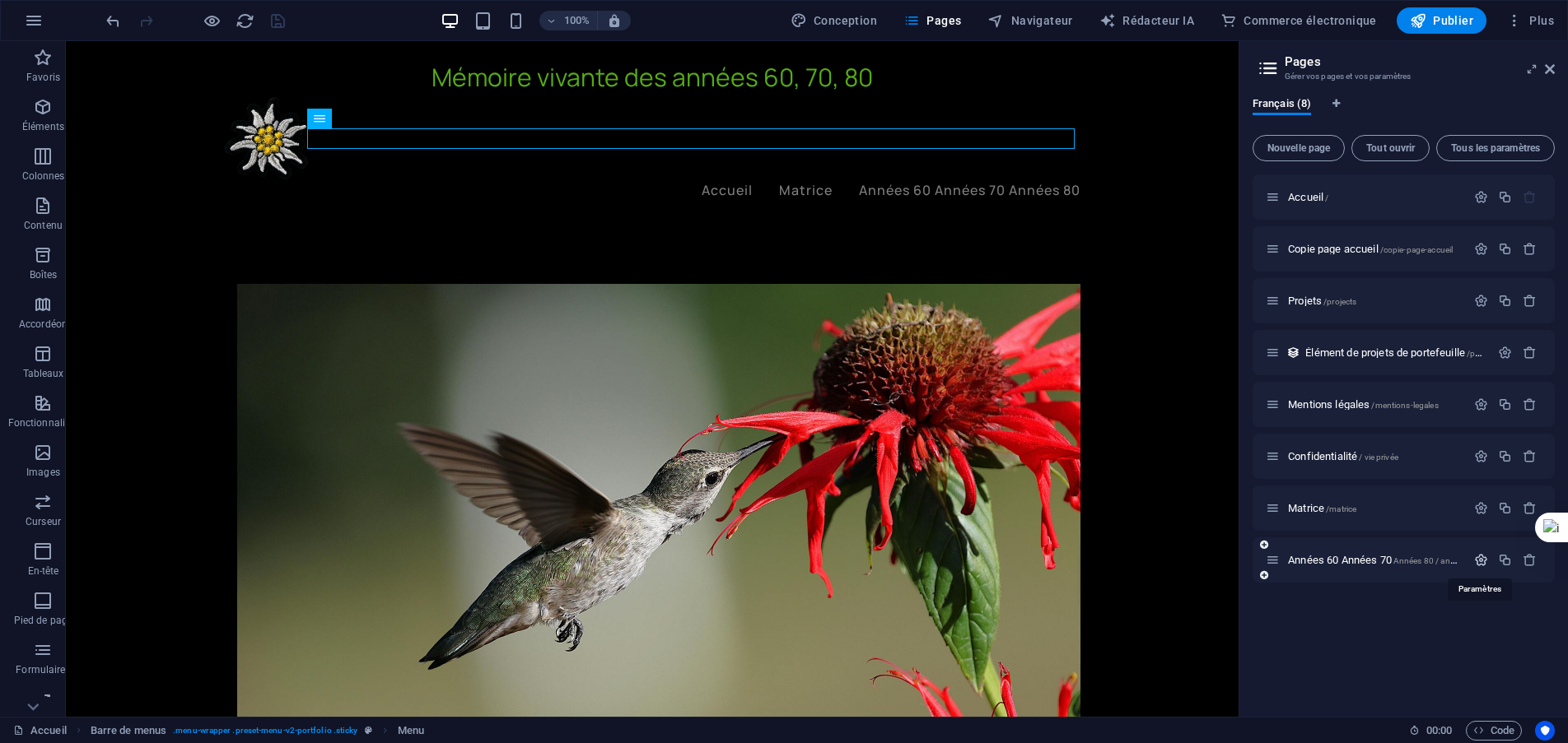
click at [1479, 562] on icon "button" at bounding box center [1481, 561] width 14 height 14
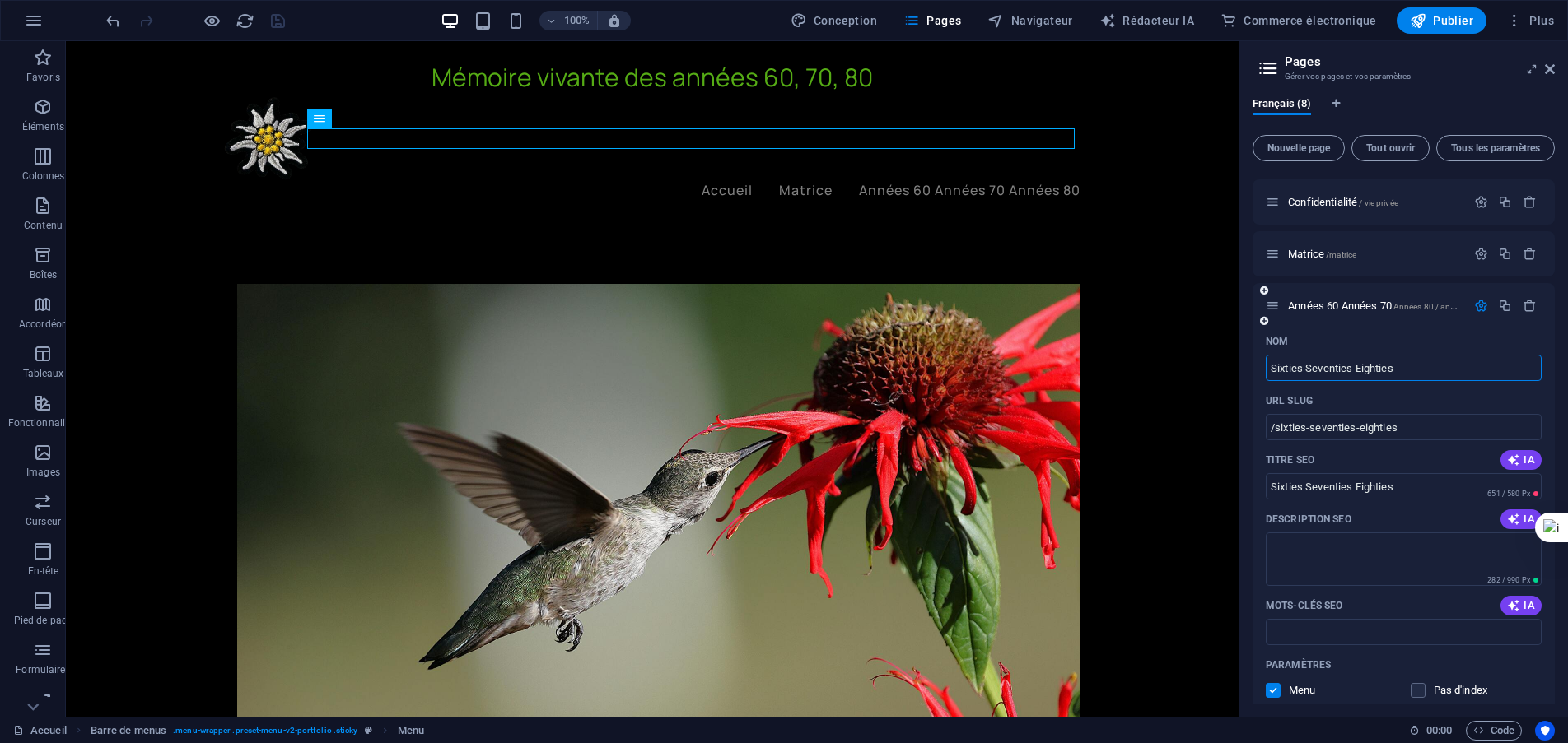
scroll to position [164, 0]
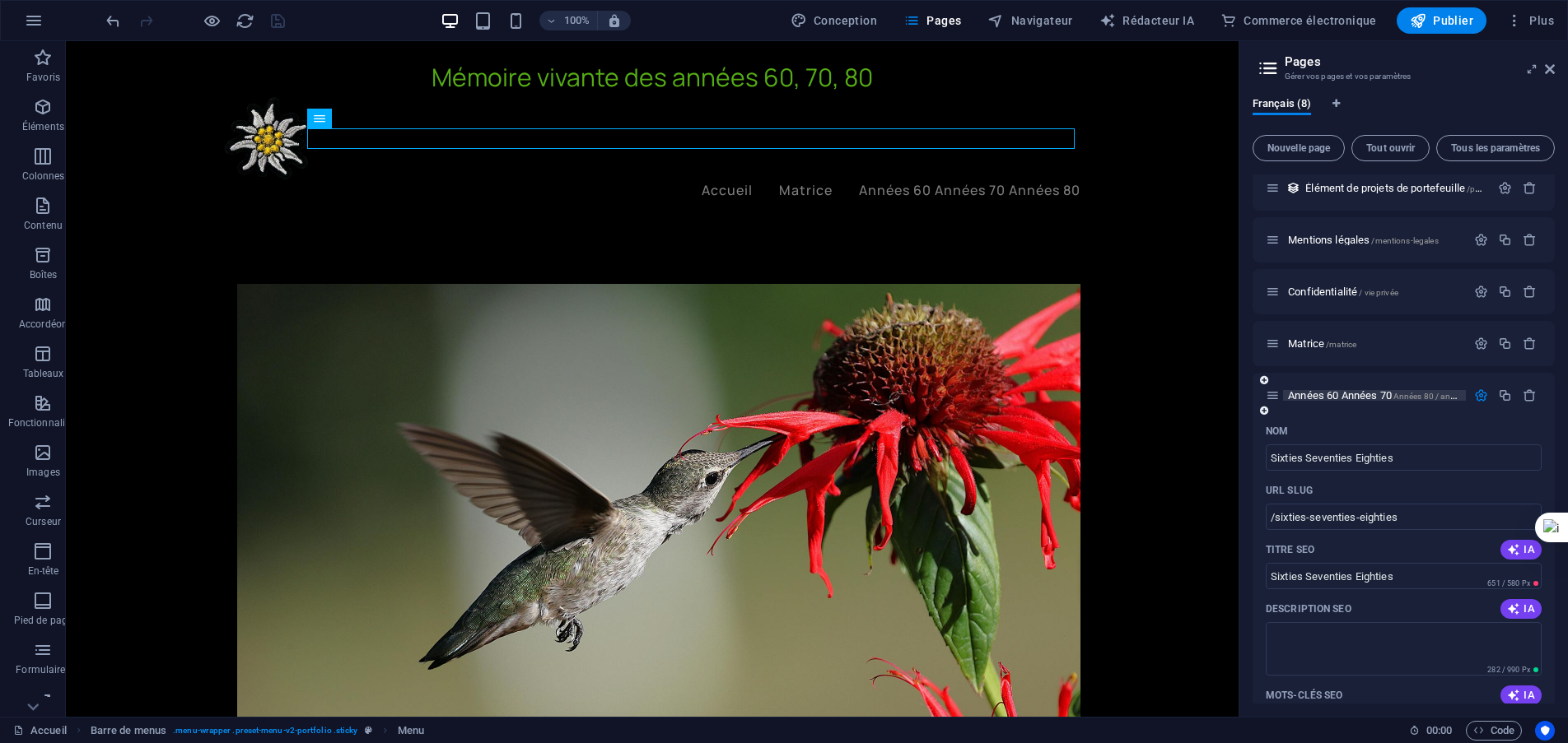
click at [1355, 395] on font "Années 60 Années 70" at bounding box center [1339, 395] width 104 height 13
click at [1355, 395] on div "Années 60 Années 70 Années 80 / années 60-70-80" at bounding box center [1404, 395] width 303 height 45
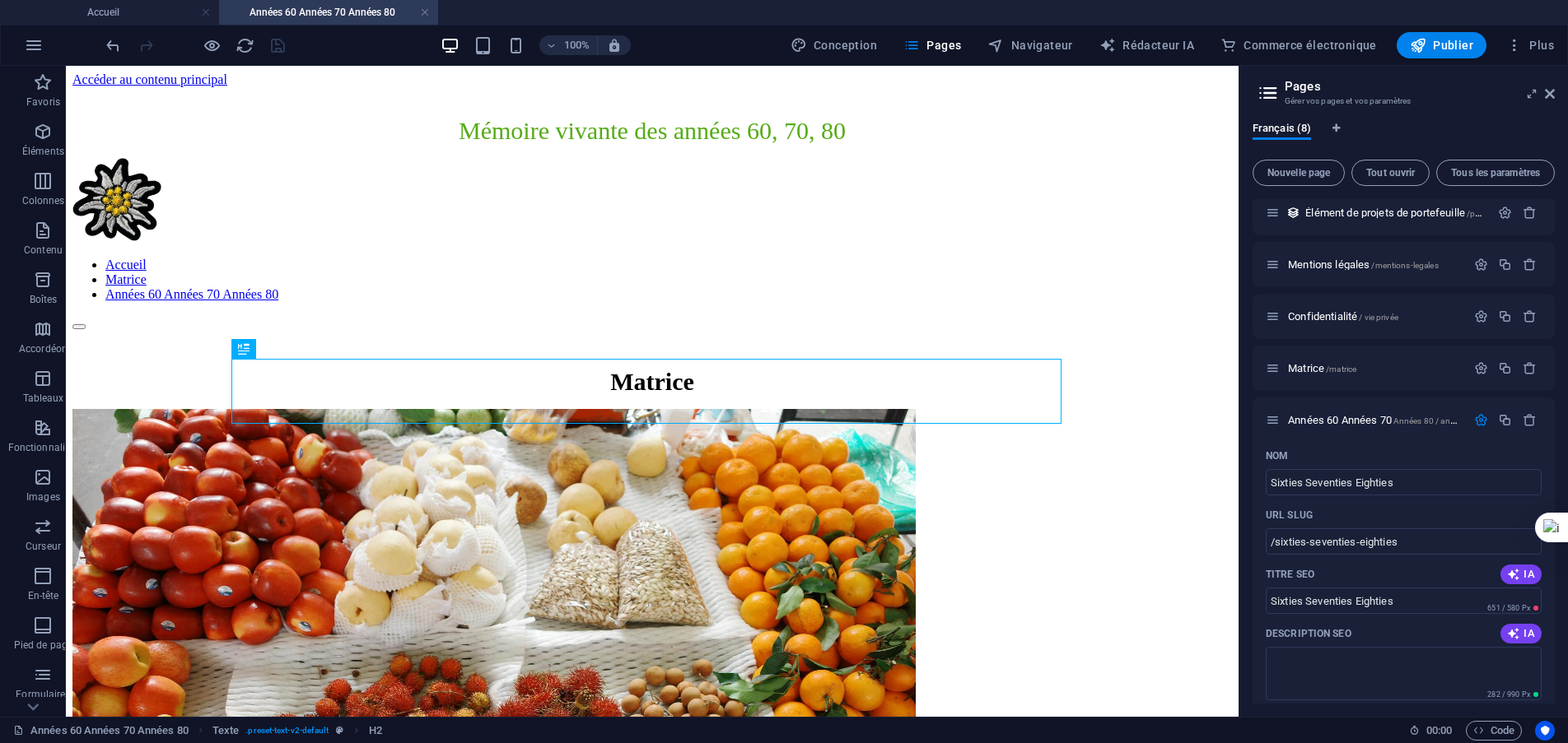
scroll to position [910, 0]
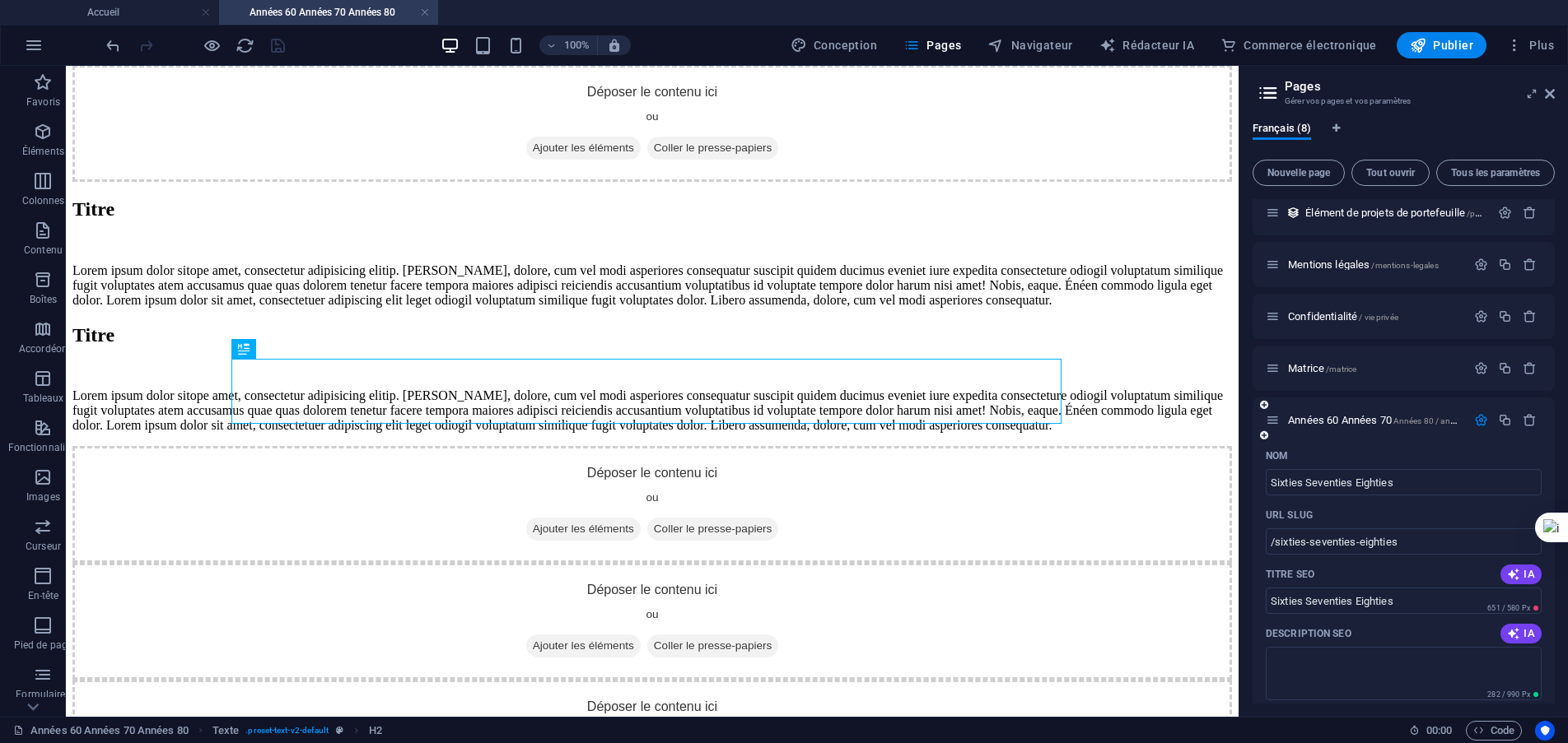
click at [1480, 420] on icon "button" at bounding box center [1481, 421] width 14 height 14
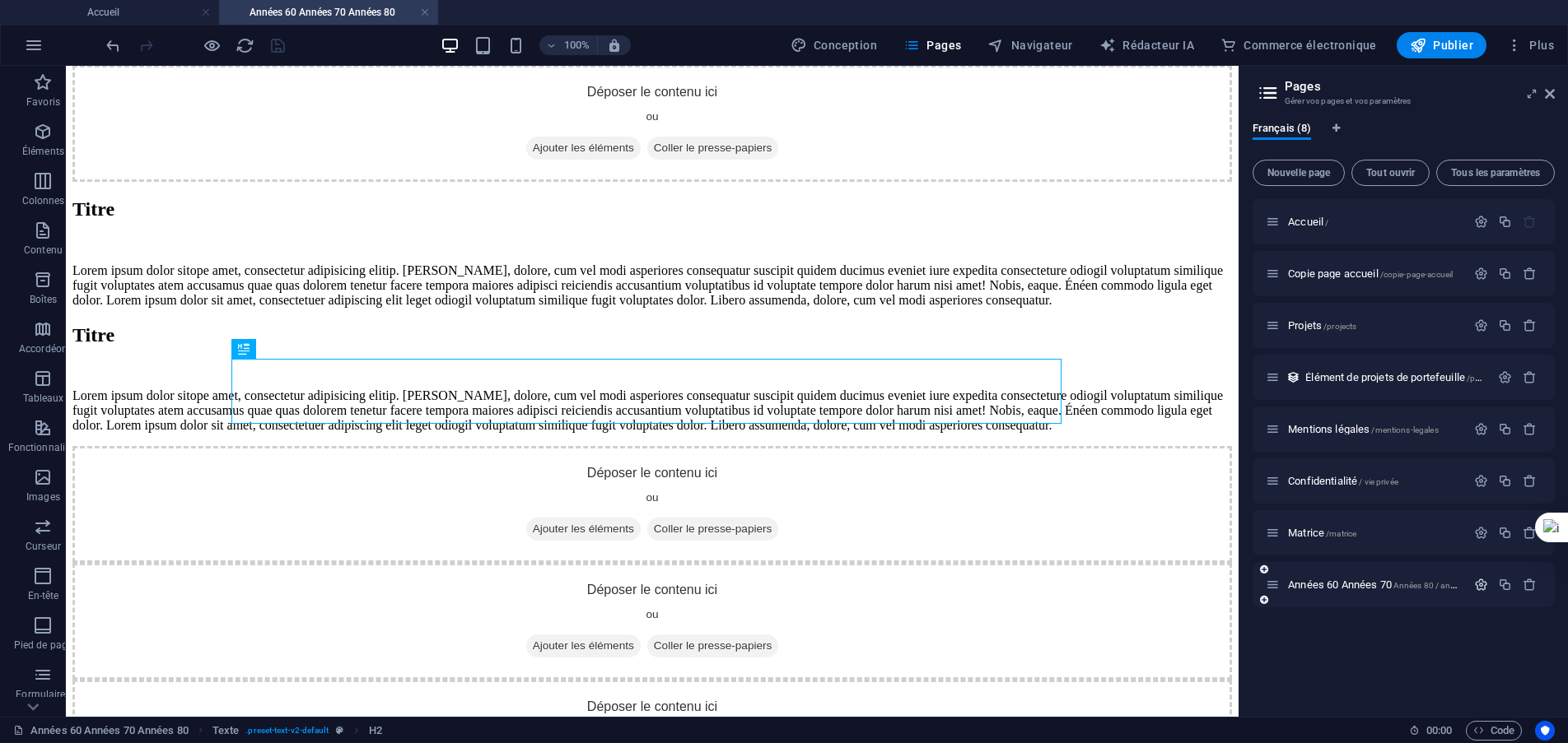
scroll to position [0, 0]
click at [1481, 427] on icon "button" at bounding box center [1481, 430] width 14 height 14
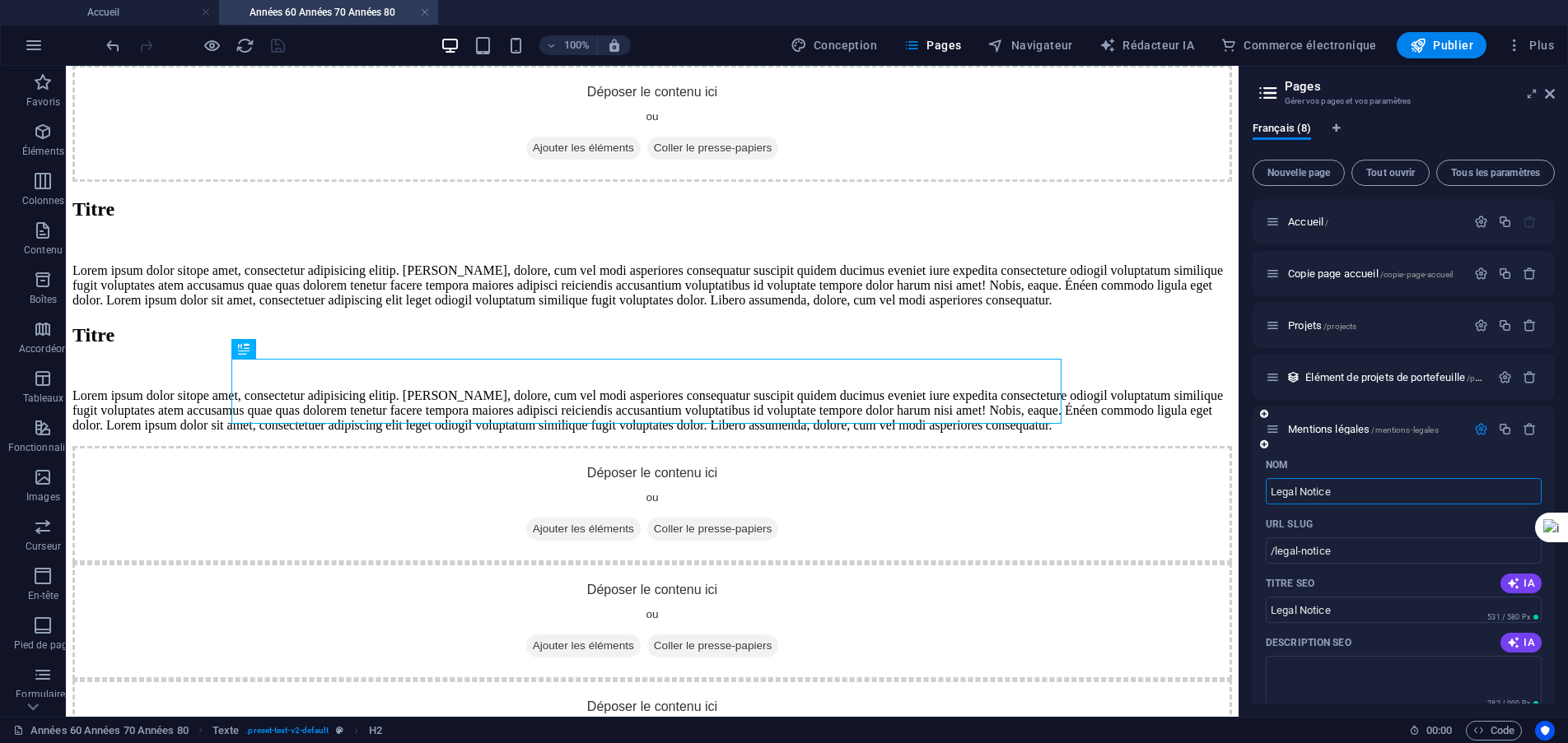
click at [1479, 428] on icon "button" at bounding box center [1481, 430] width 14 height 14
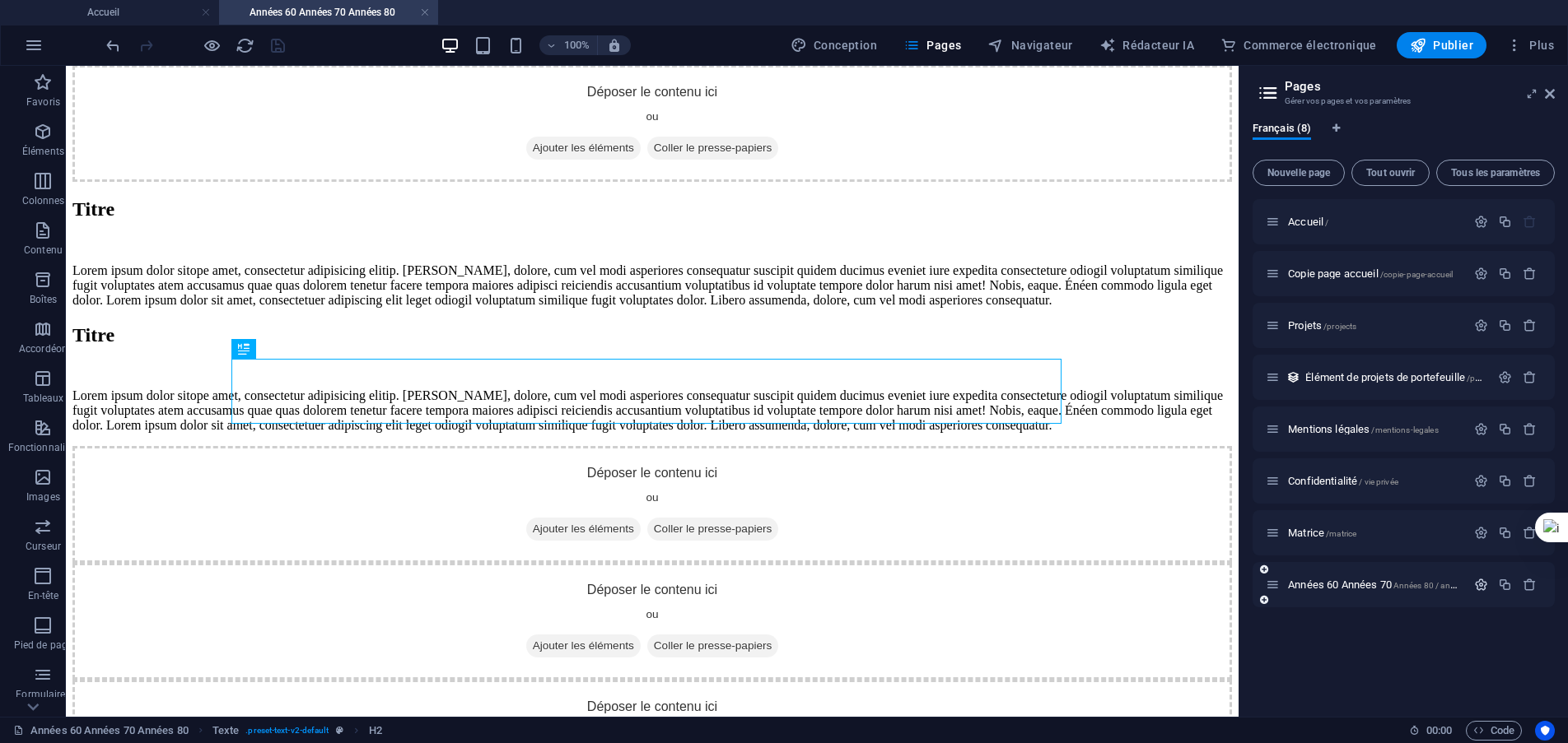
click at [1483, 582] on icon "button" at bounding box center [1481, 585] width 14 height 14
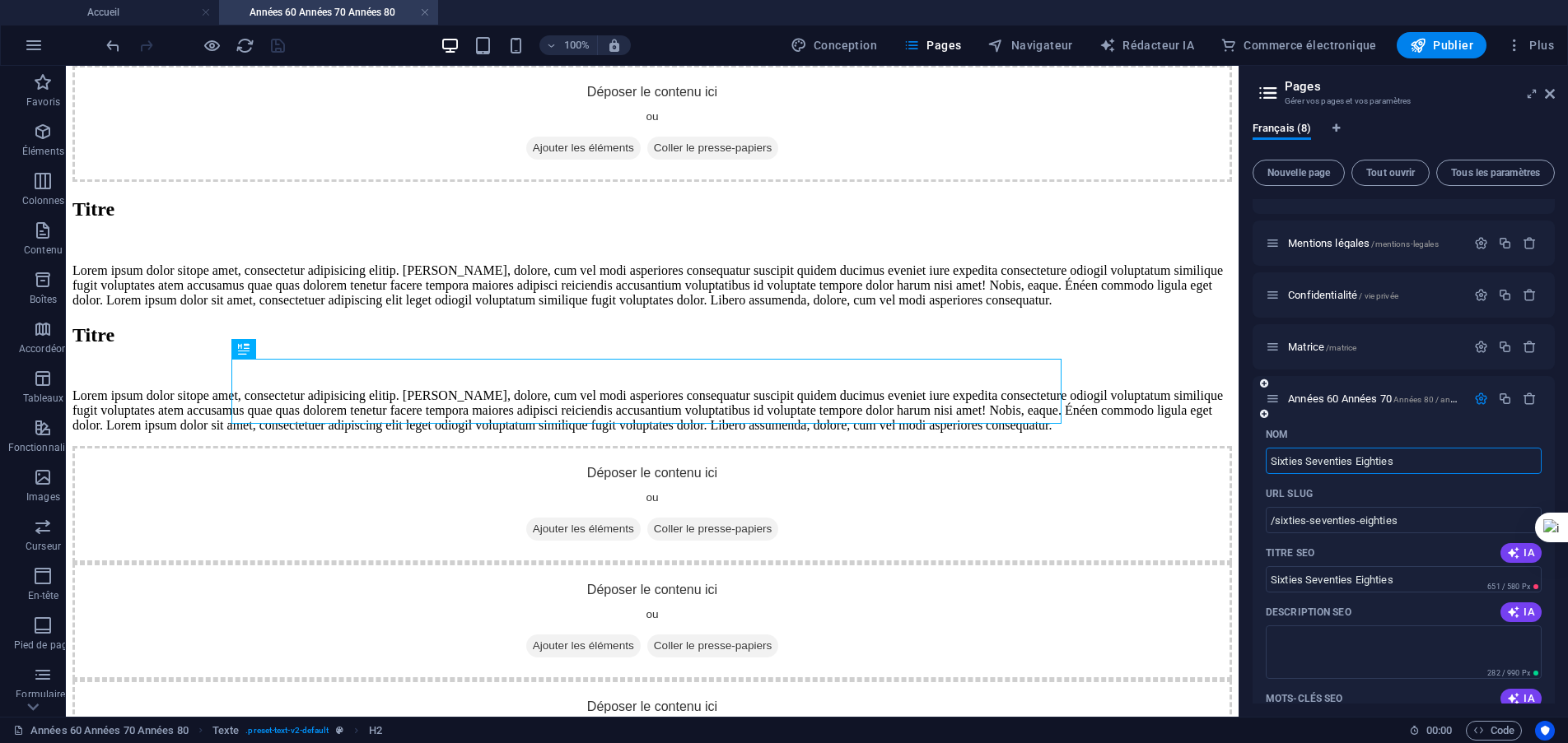
scroll to position [164, 0]
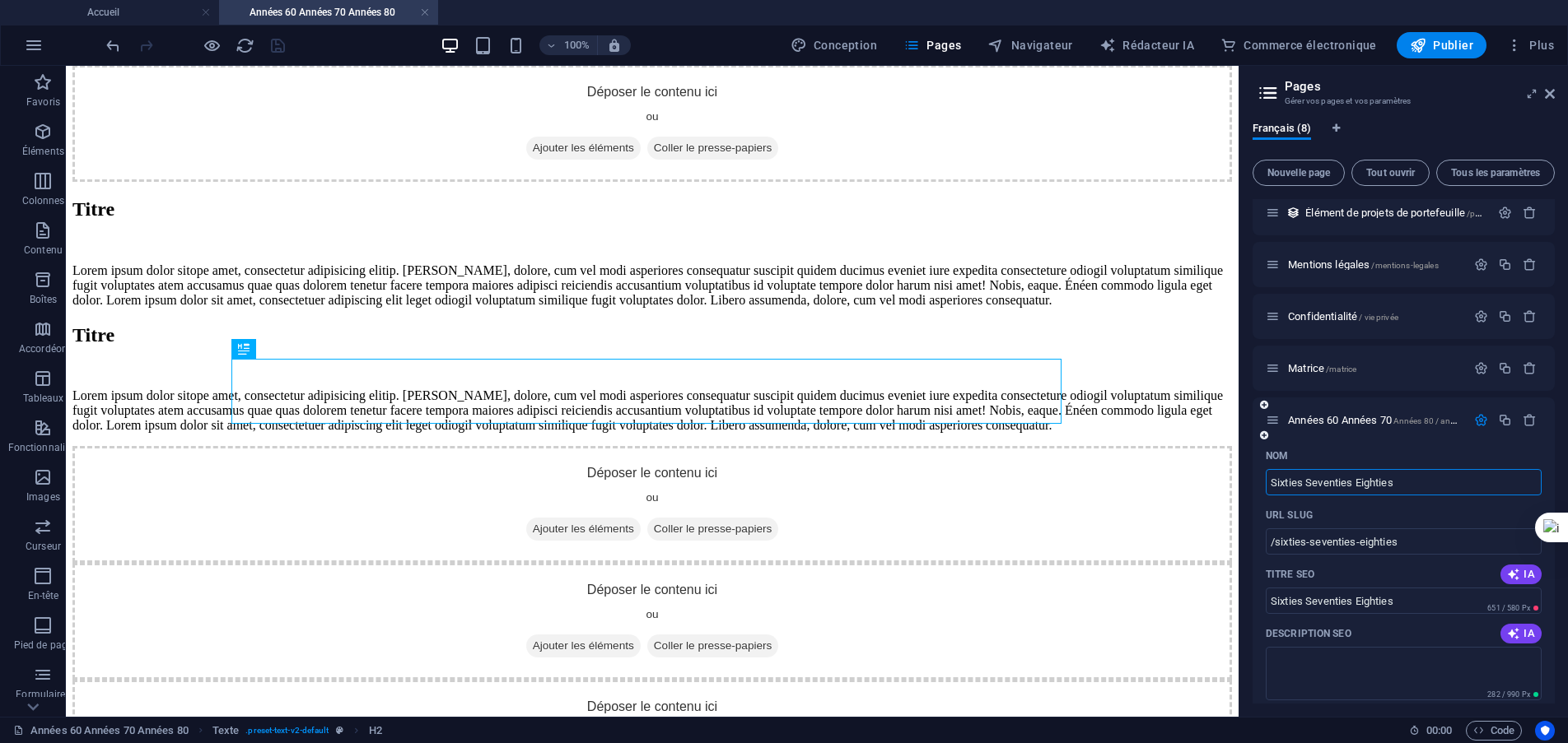
click at [1454, 443] on div "Nom" at bounding box center [1404, 456] width 275 height 26
click at [1526, 423] on icon "button" at bounding box center [1530, 421] width 14 height 14
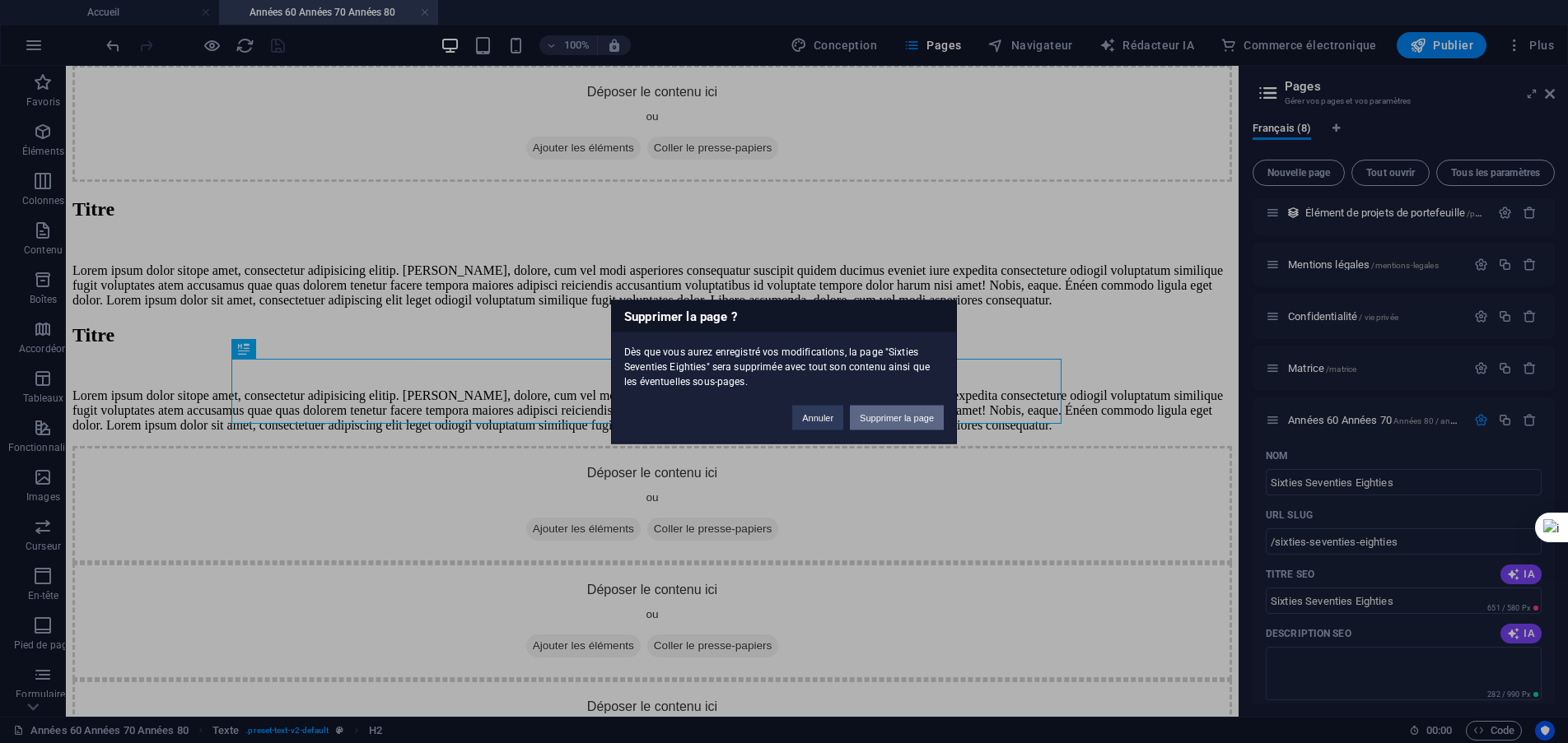
drag, startPoint x: 873, startPoint y: 424, endPoint x: 805, endPoint y: 382, distance: 79.9
click at [873, 424] on button "Supprimer la page" at bounding box center [897, 417] width 94 height 24
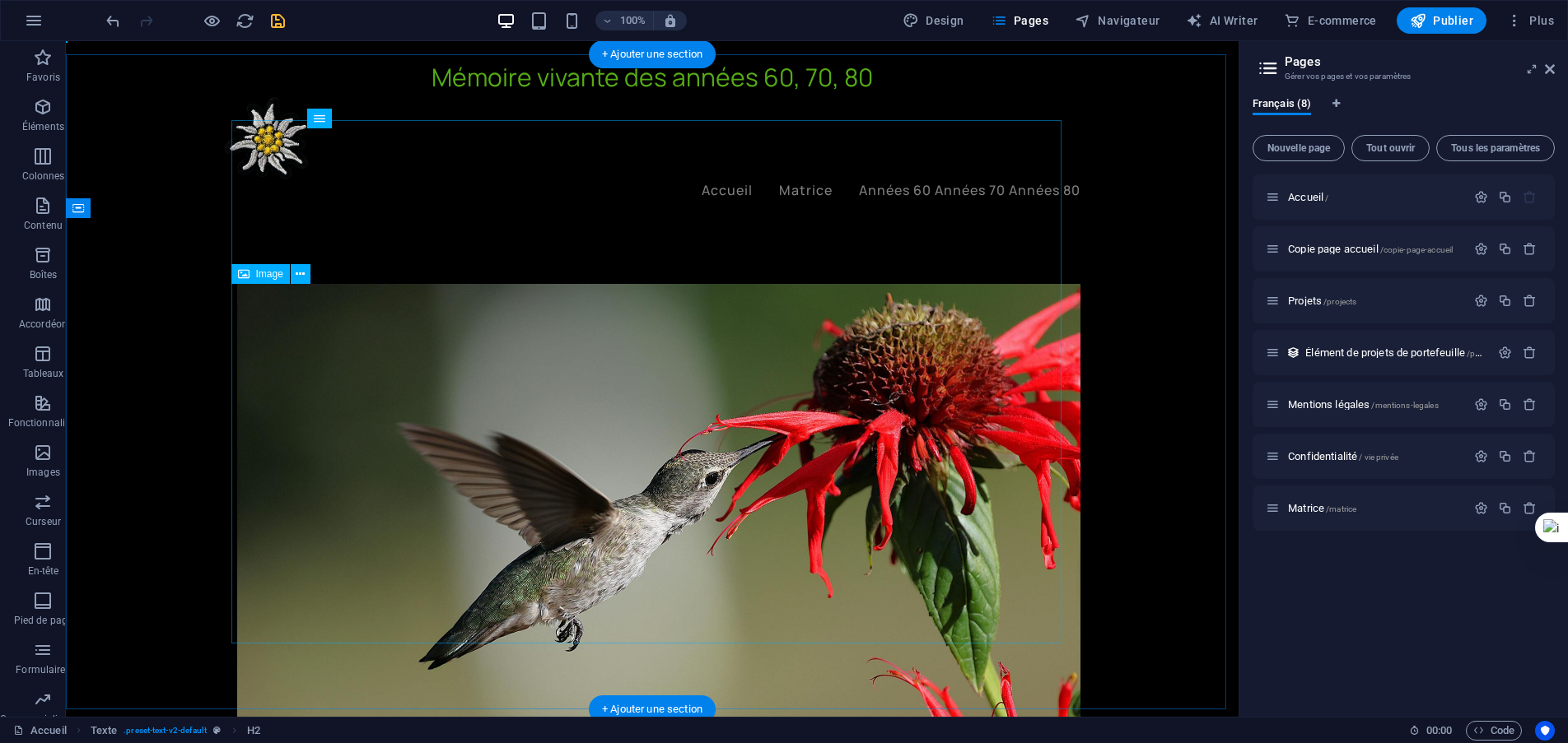
scroll to position [0, 0]
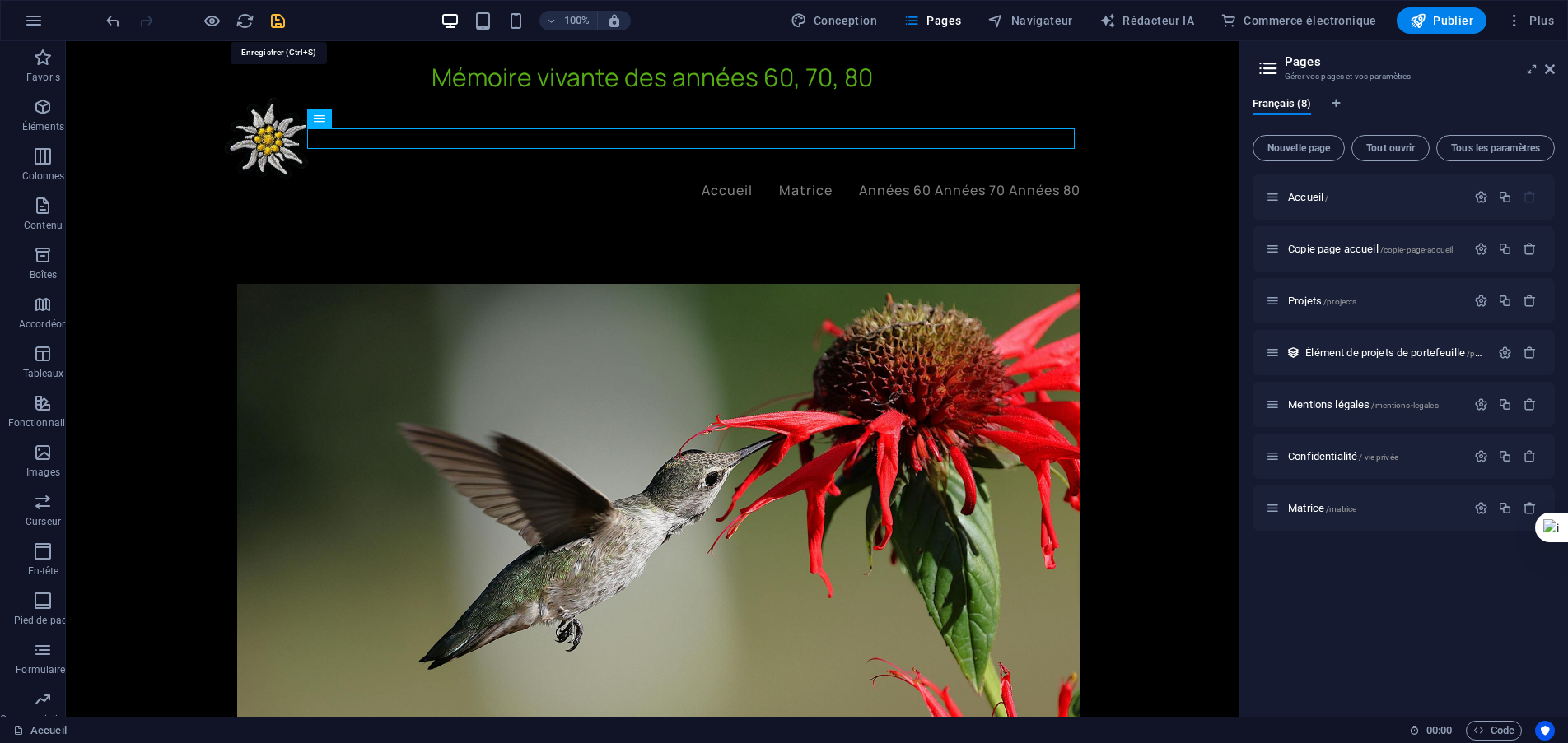
click at [276, 23] on icon "sauvegarder" at bounding box center [277, 21] width 19 height 19
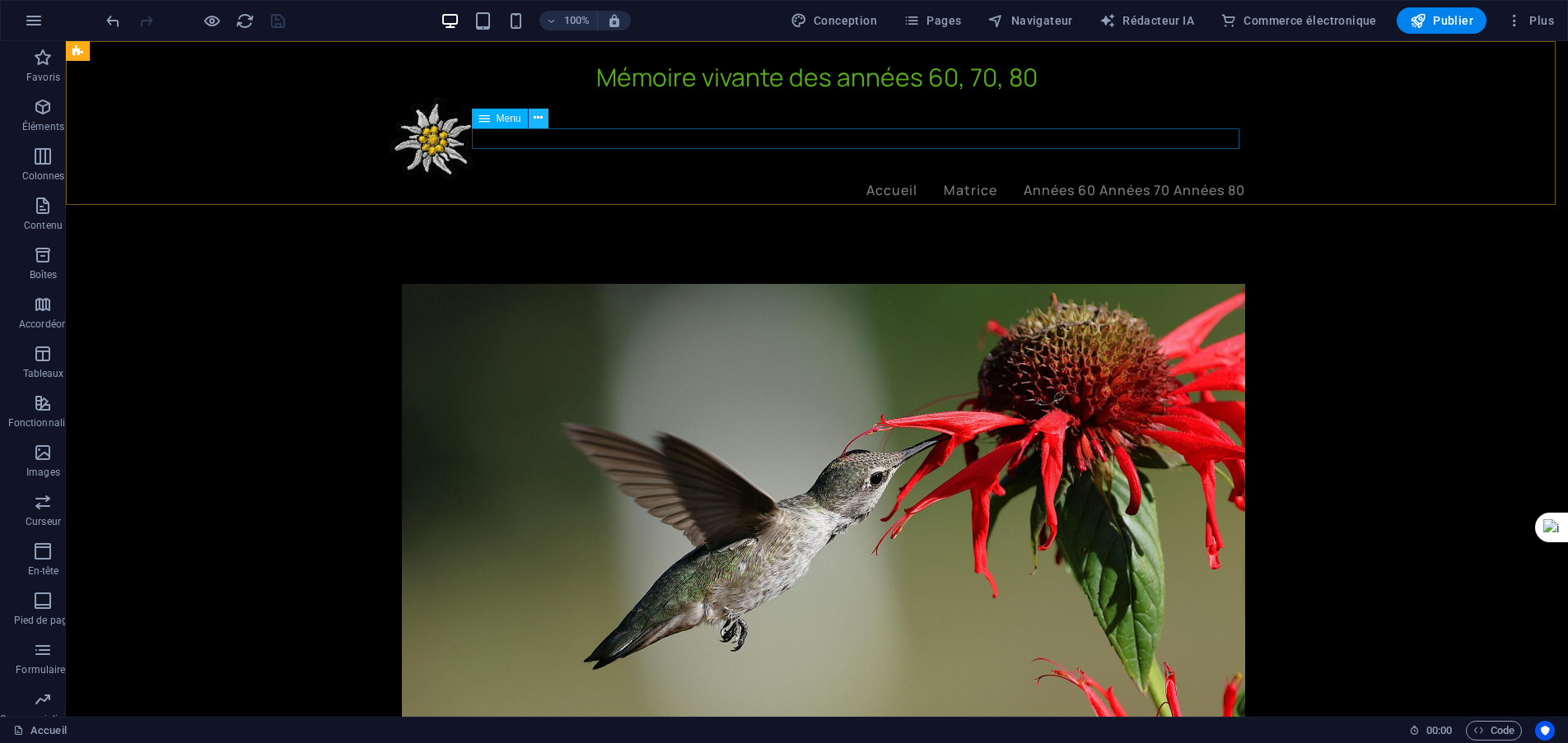
click at [538, 122] on icon at bounding box center [538, 117] width 9 height 17
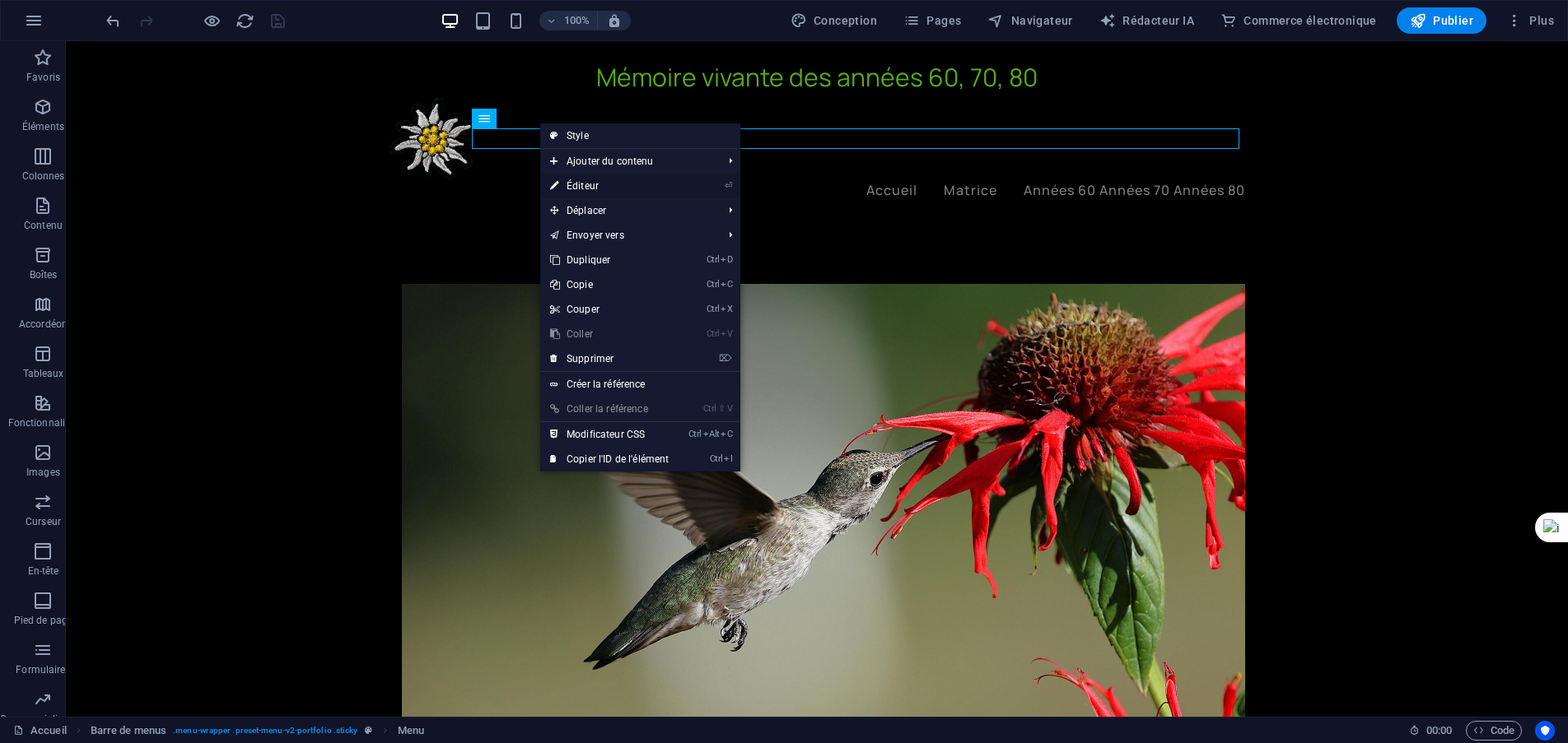
click at [586, 187] on font "Éditeur" at bounding box center [583, 186] width 33 height 12
select select
select select "5"
select select
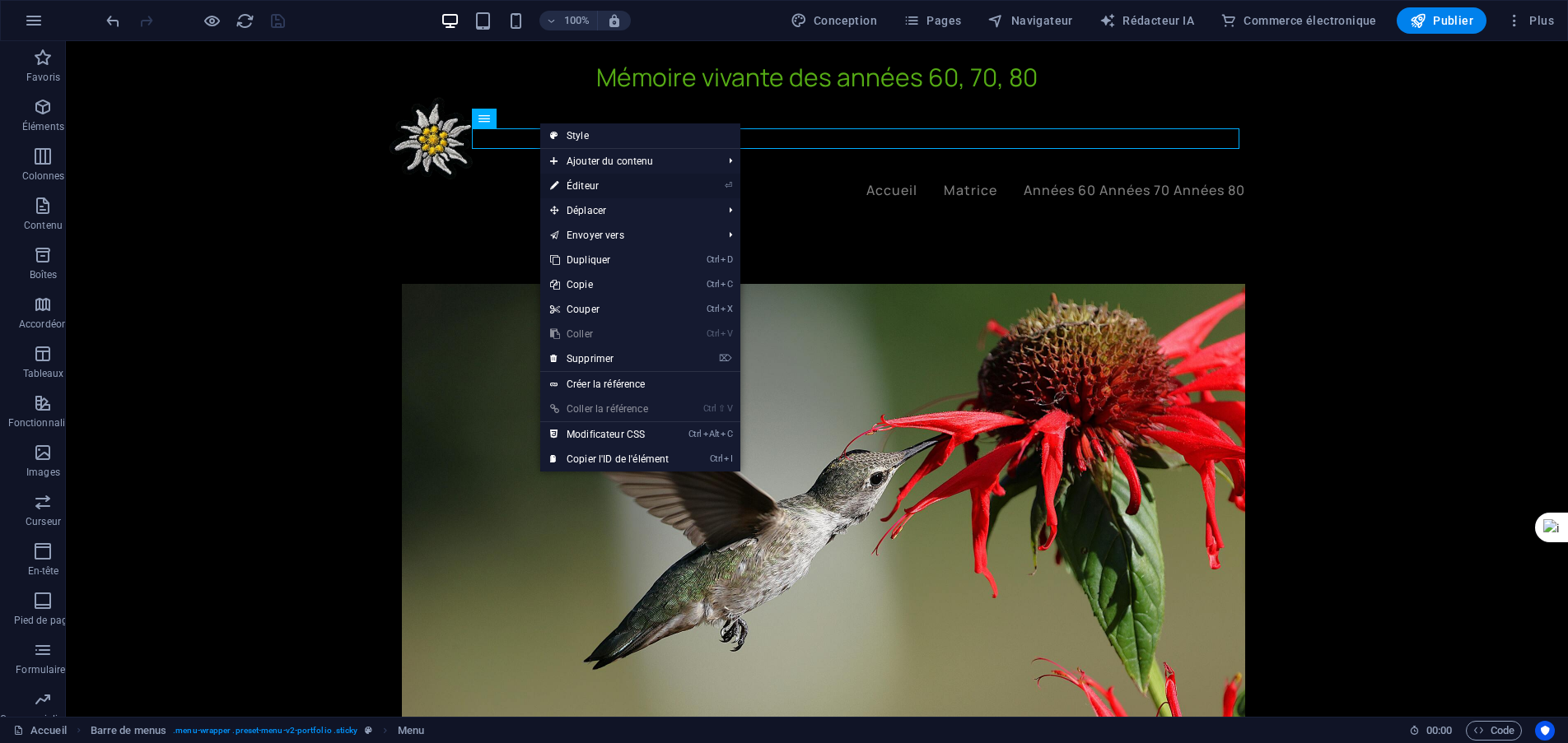
select select
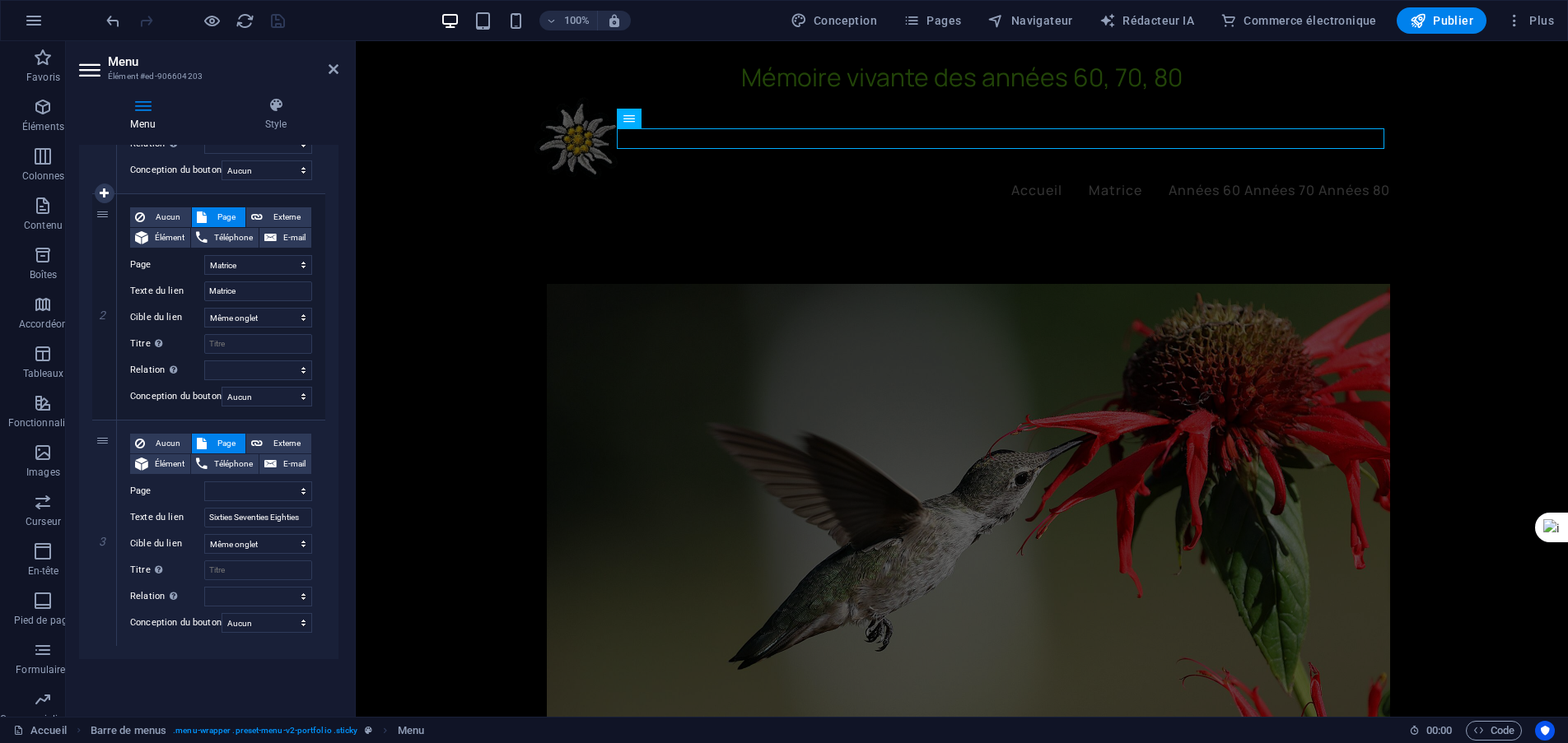
scroll to position [348, 0]
click at [0, 0] on icon at bounding box center [0, 0] width 0 height 0
select select
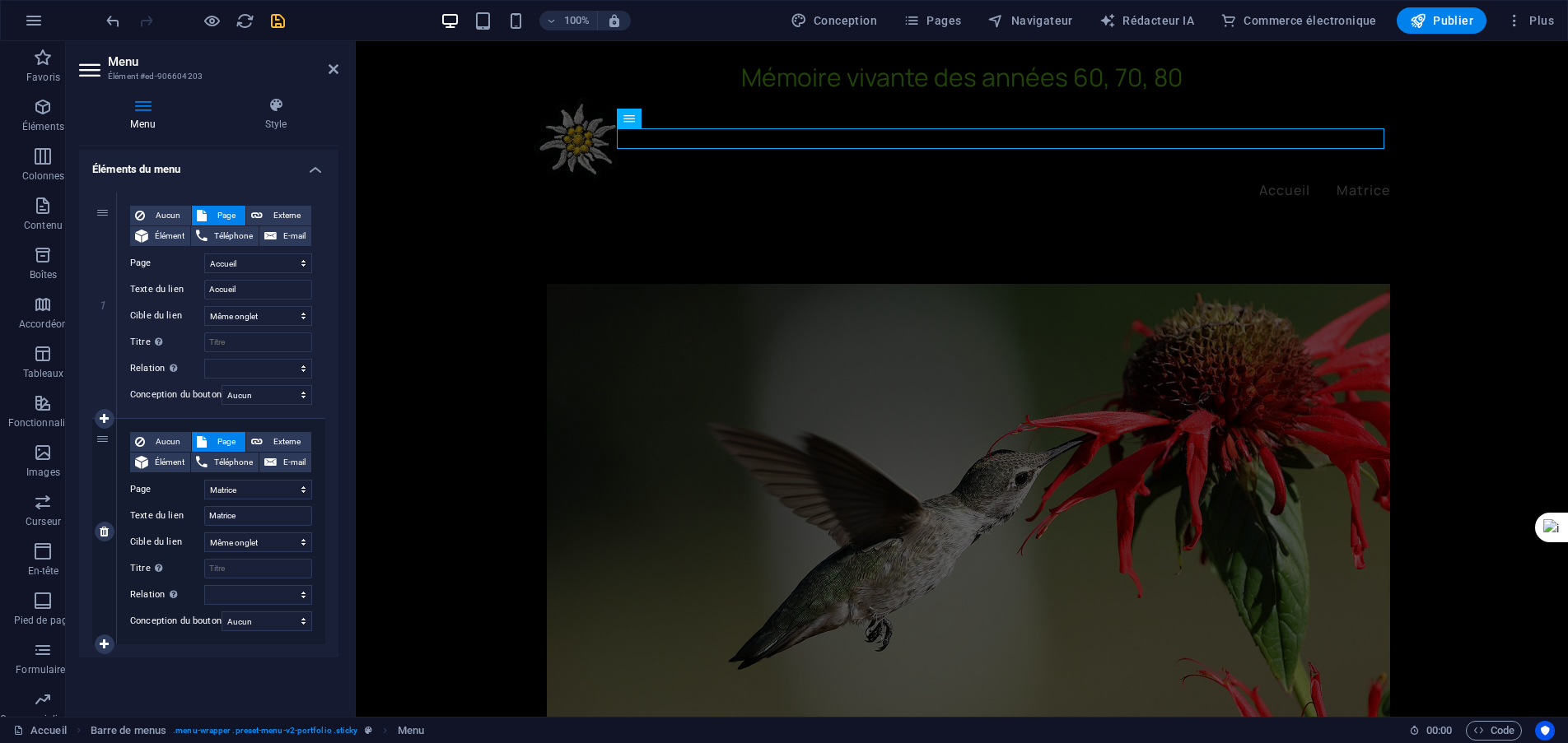
scroll to position [122, 0]
click at [950, 16] on font "Pages" at bounding box center [944, 21] width 34 height 14
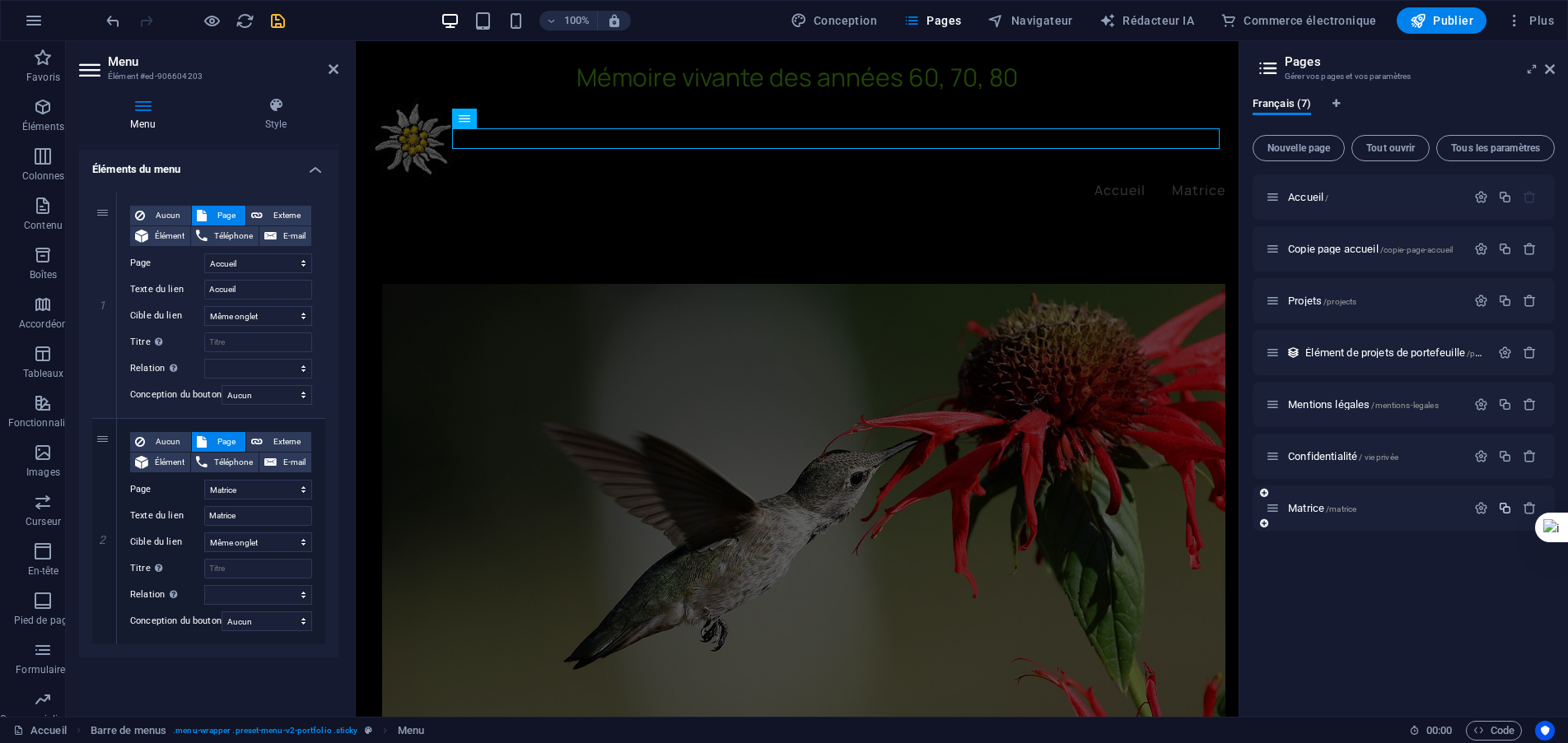
click at [1507, 507] on icon "button" at bounding box center [1506, 508] width 14 height 14
select select "5"
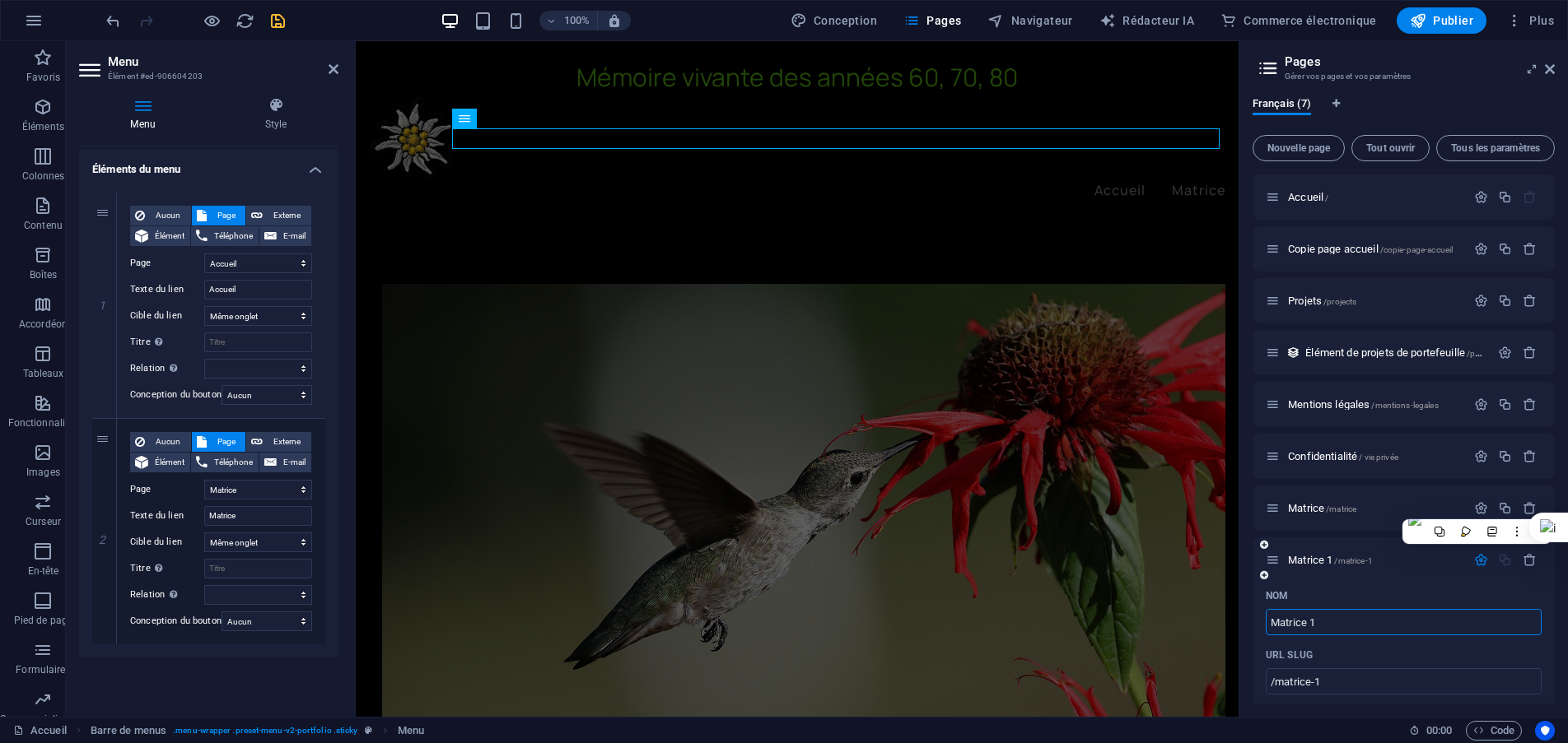
scroll to position [82, 0]
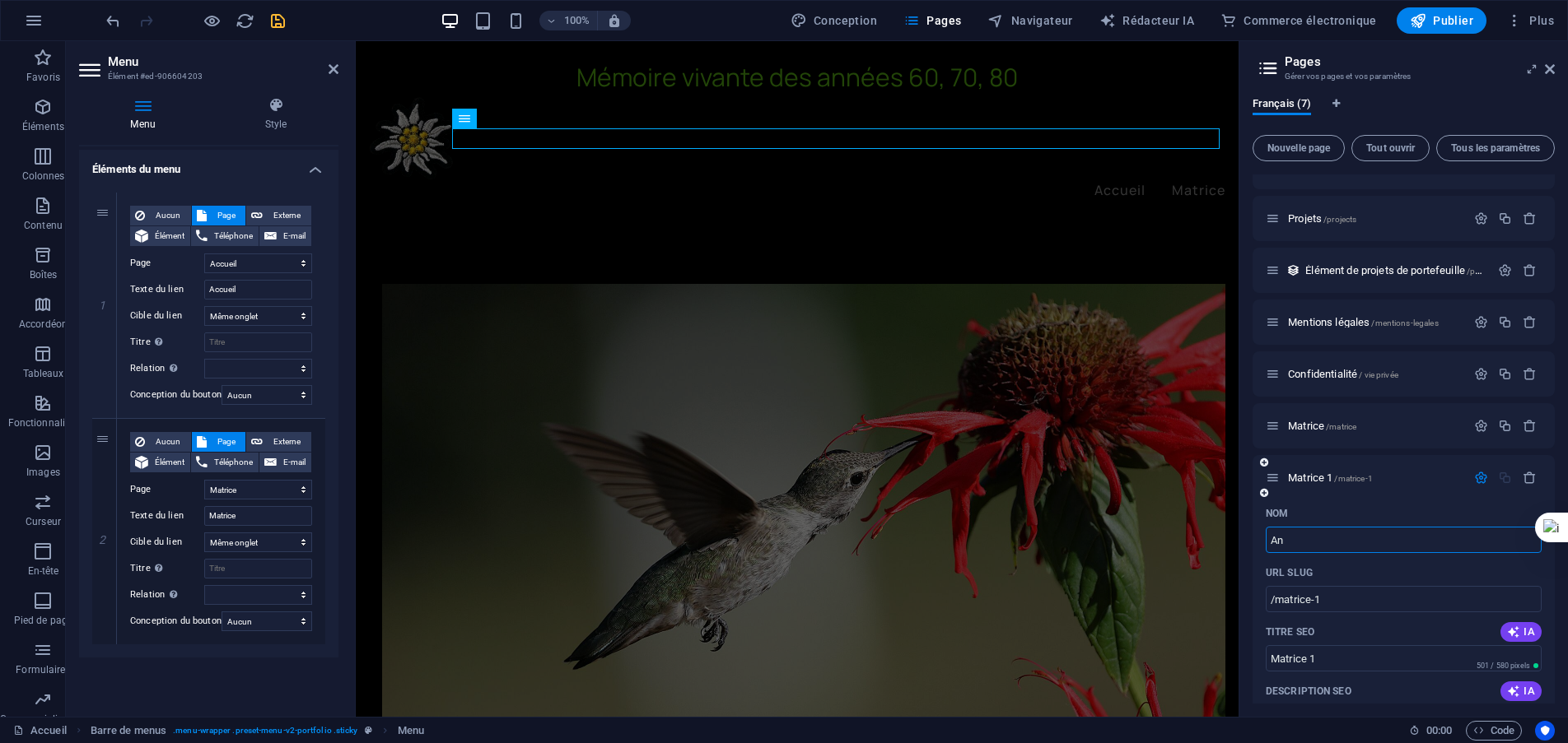
type input "Ann"
select select "5"
type input "Anné"
type input "/a"
type input "A"
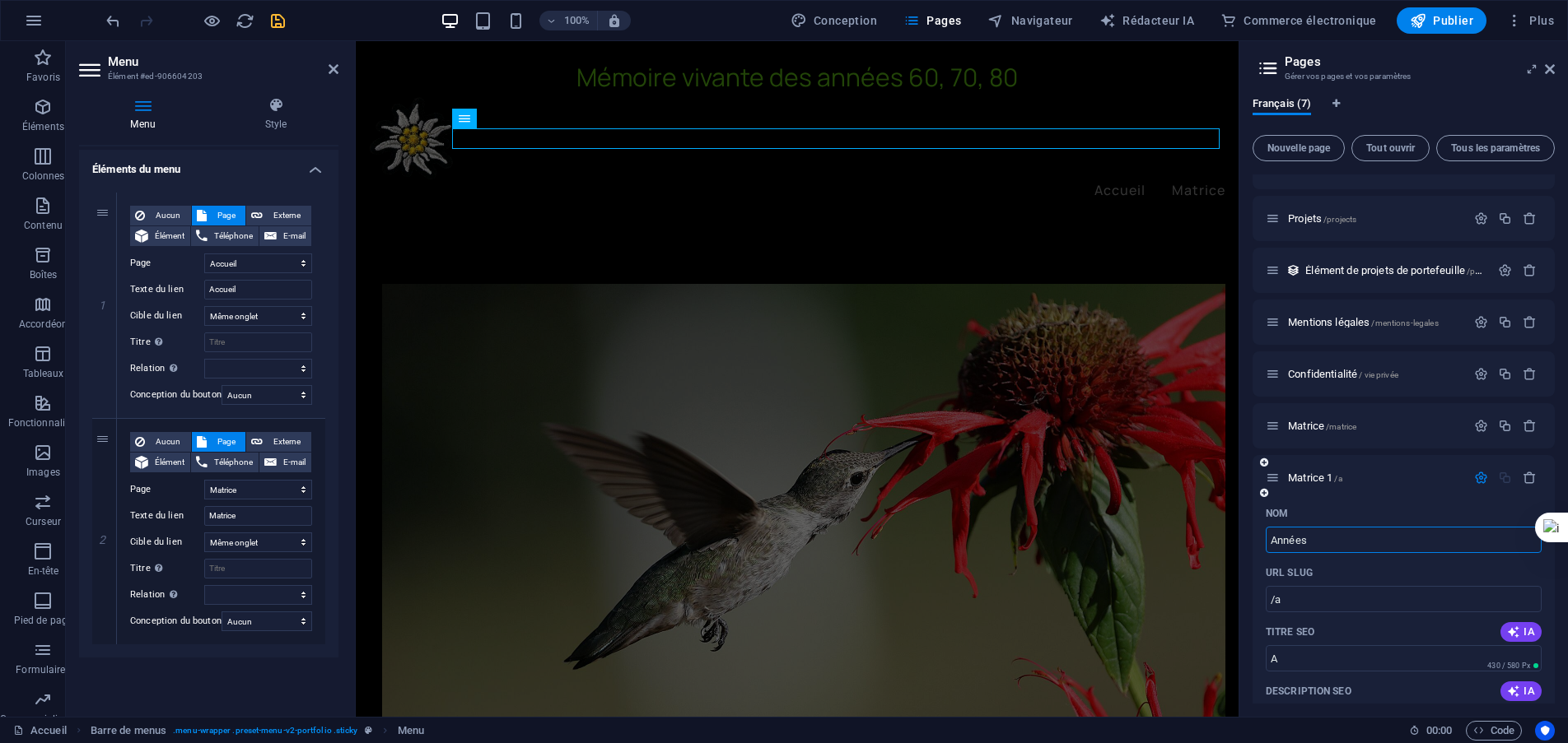
type input "Années"
type input "/annees"
type input "Années"
select select "5"
type input "Années 60"
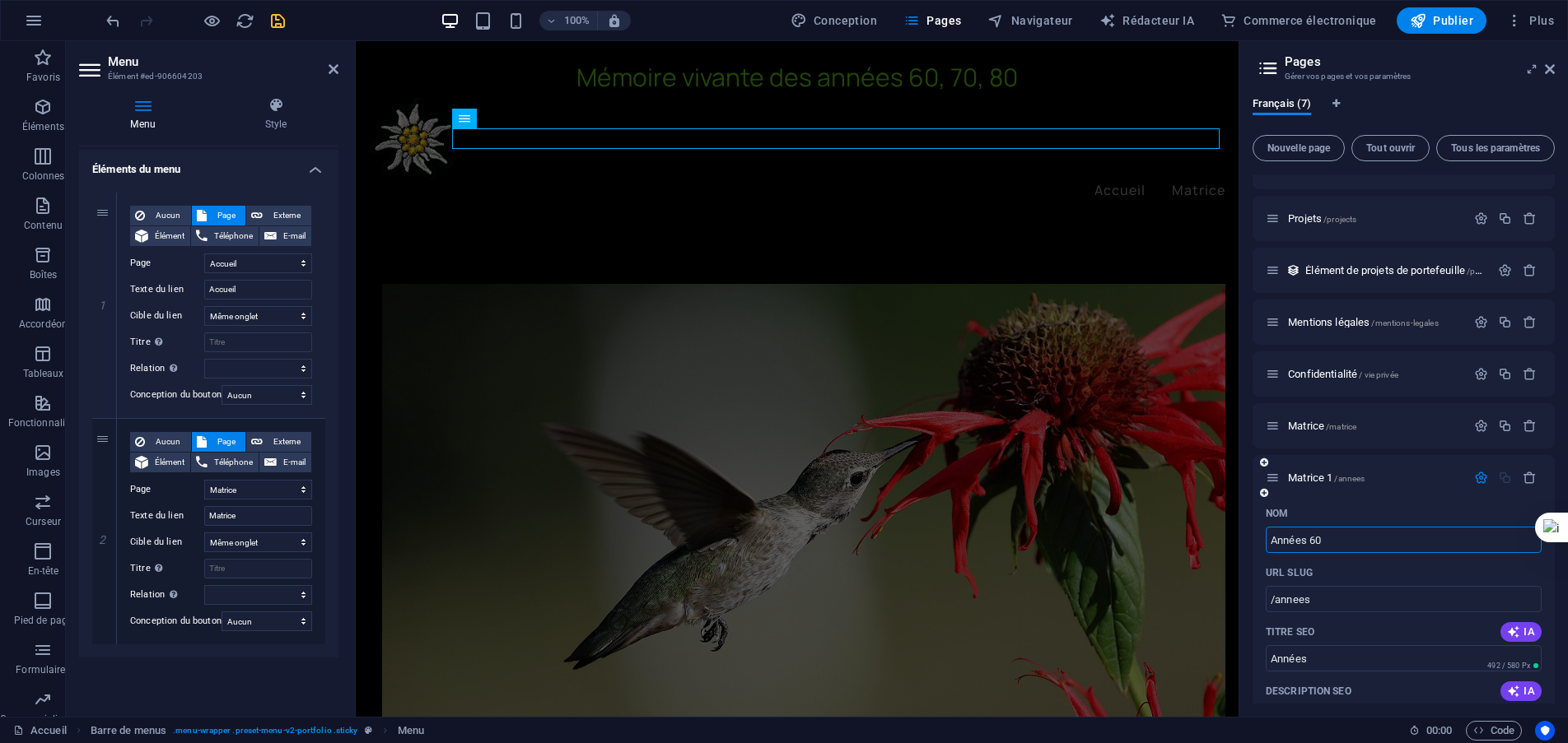
type input "/annees-60"
type input "Années 60"
select select "5"
type input "Années 60, 7"
type input "Années 60,"
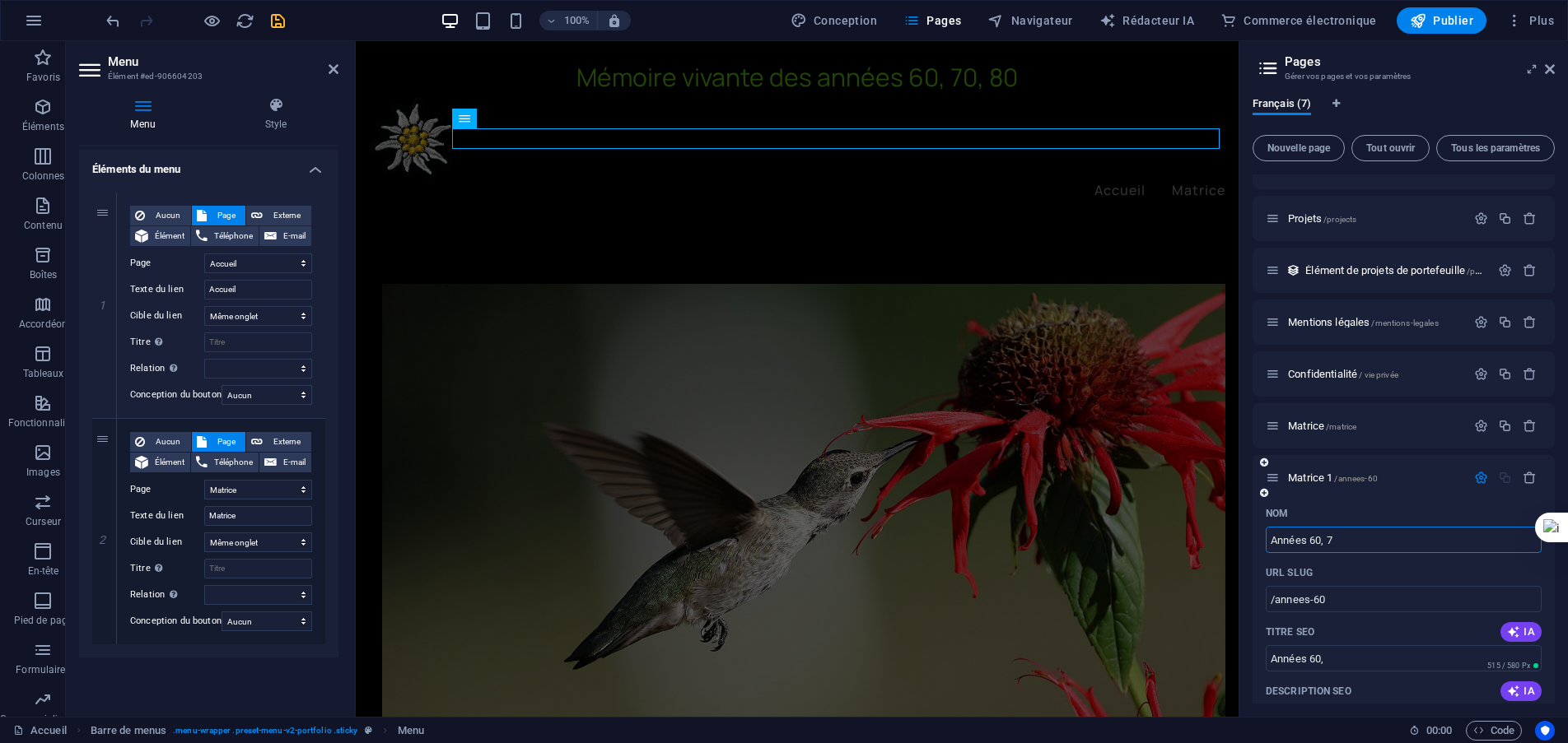
select select "5"
type input "Années 60, 70"
type input "/annees-60-70"
type input "Années 60, 70"
select select "5"
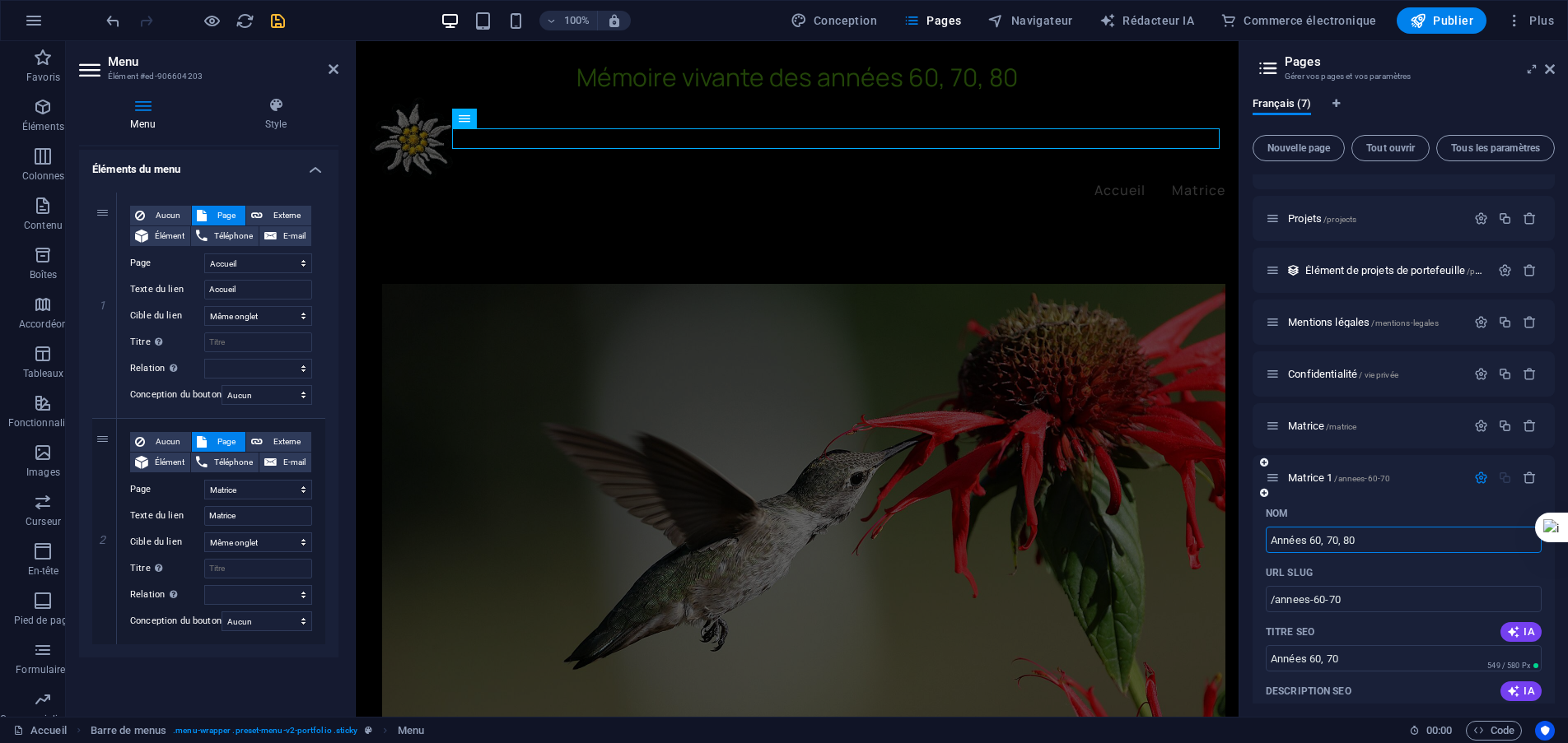
type input "Années 60, 70, 80"
type input "/annees-60-70-80"
type input "Années 60, 70, 80"
select select "5"
type input "Années 60, 70, 80"
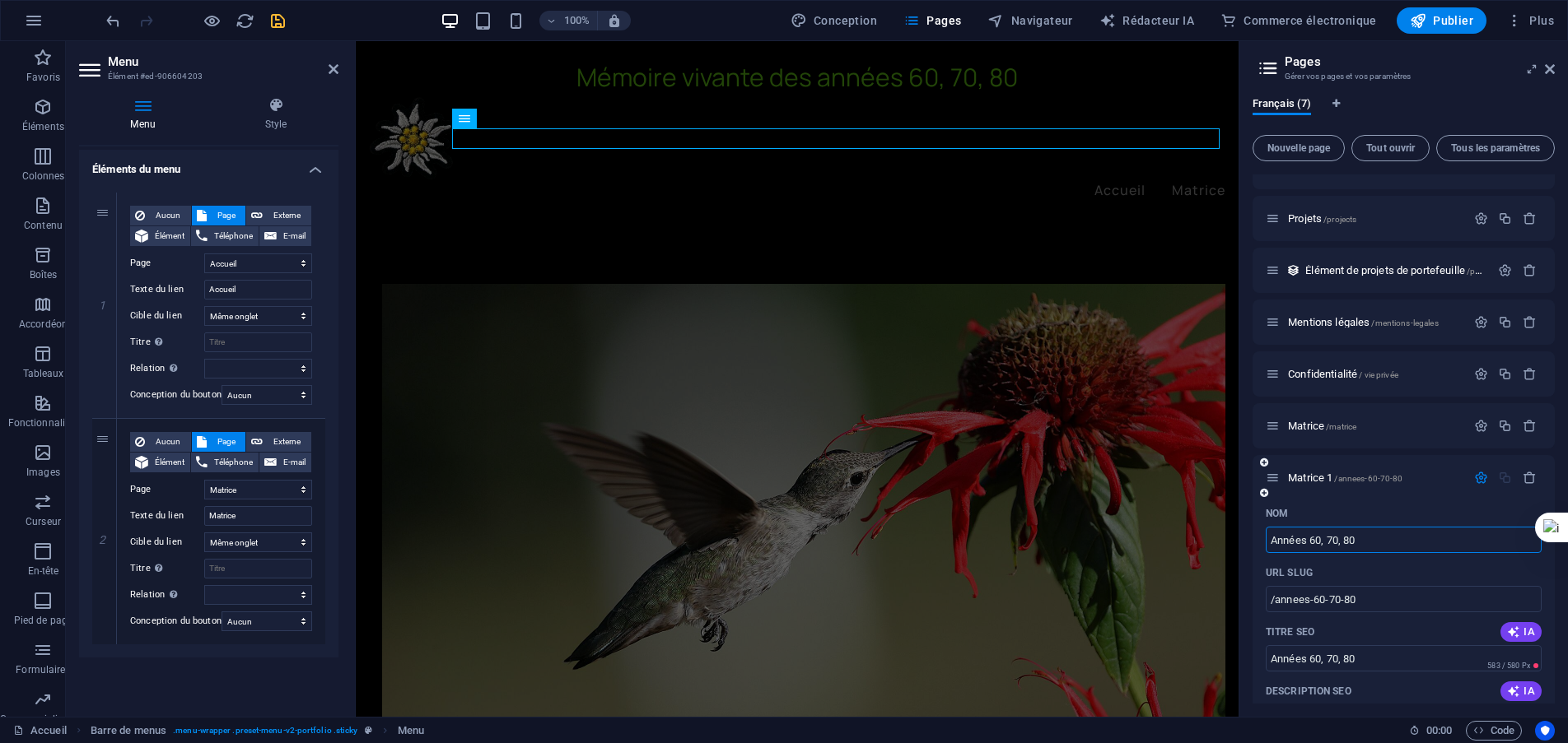
click at [1388, 571] on div "URL SLUG" at bounding box center [1404, 572] width 275 height 26
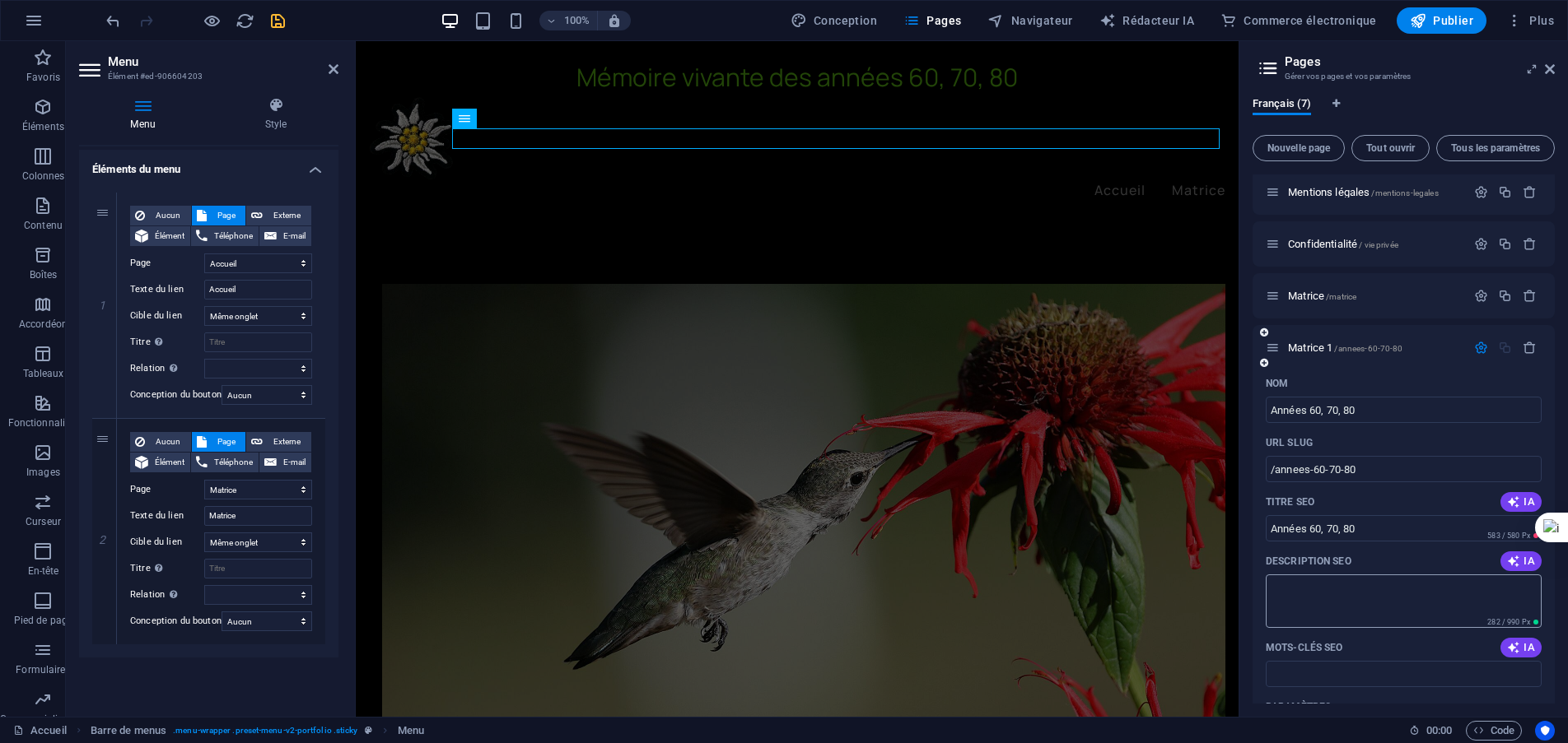
scroll to position [247, 0]
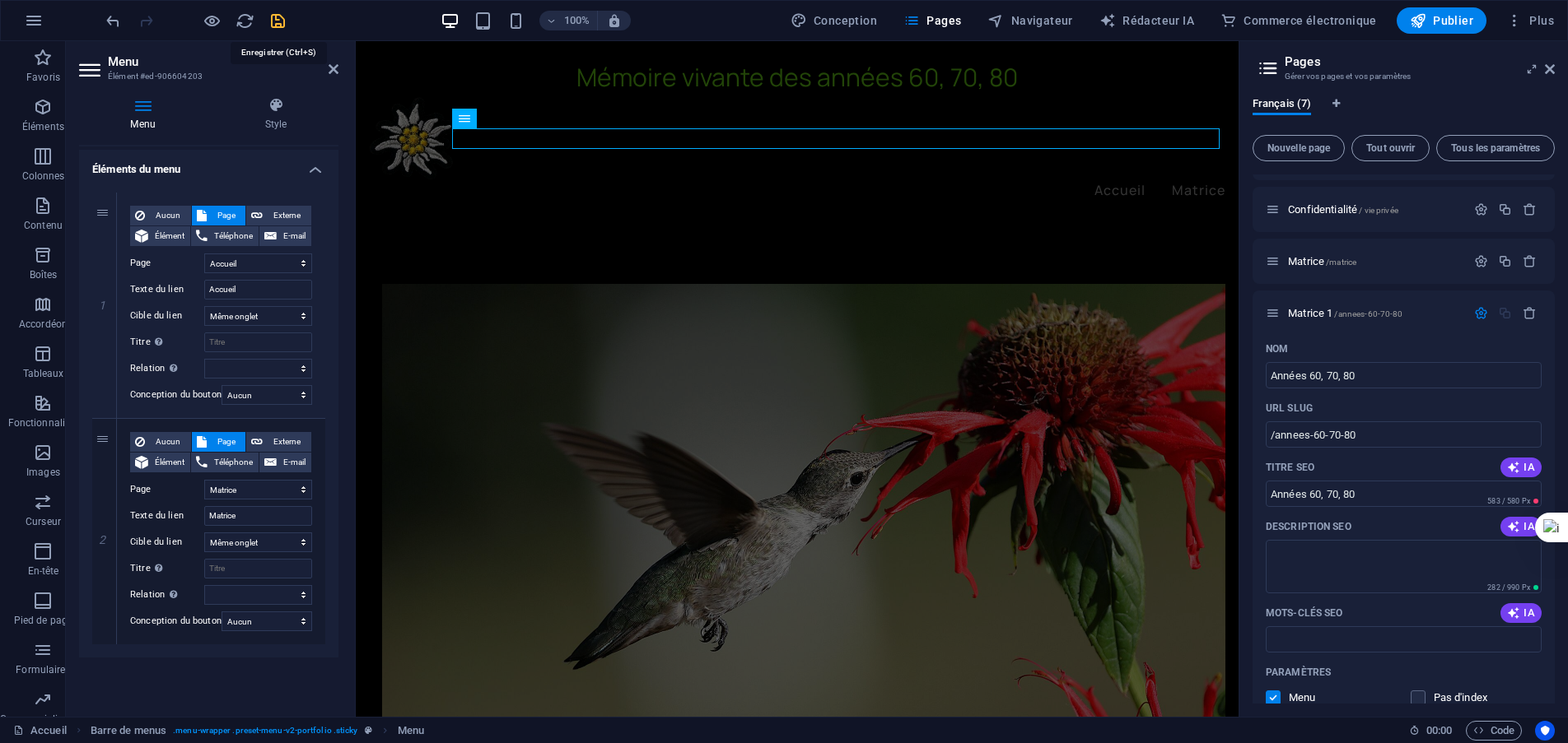
click at [281, 14] on icon "sauvegarder" at bounding box center [277, 21] width 19 height 19
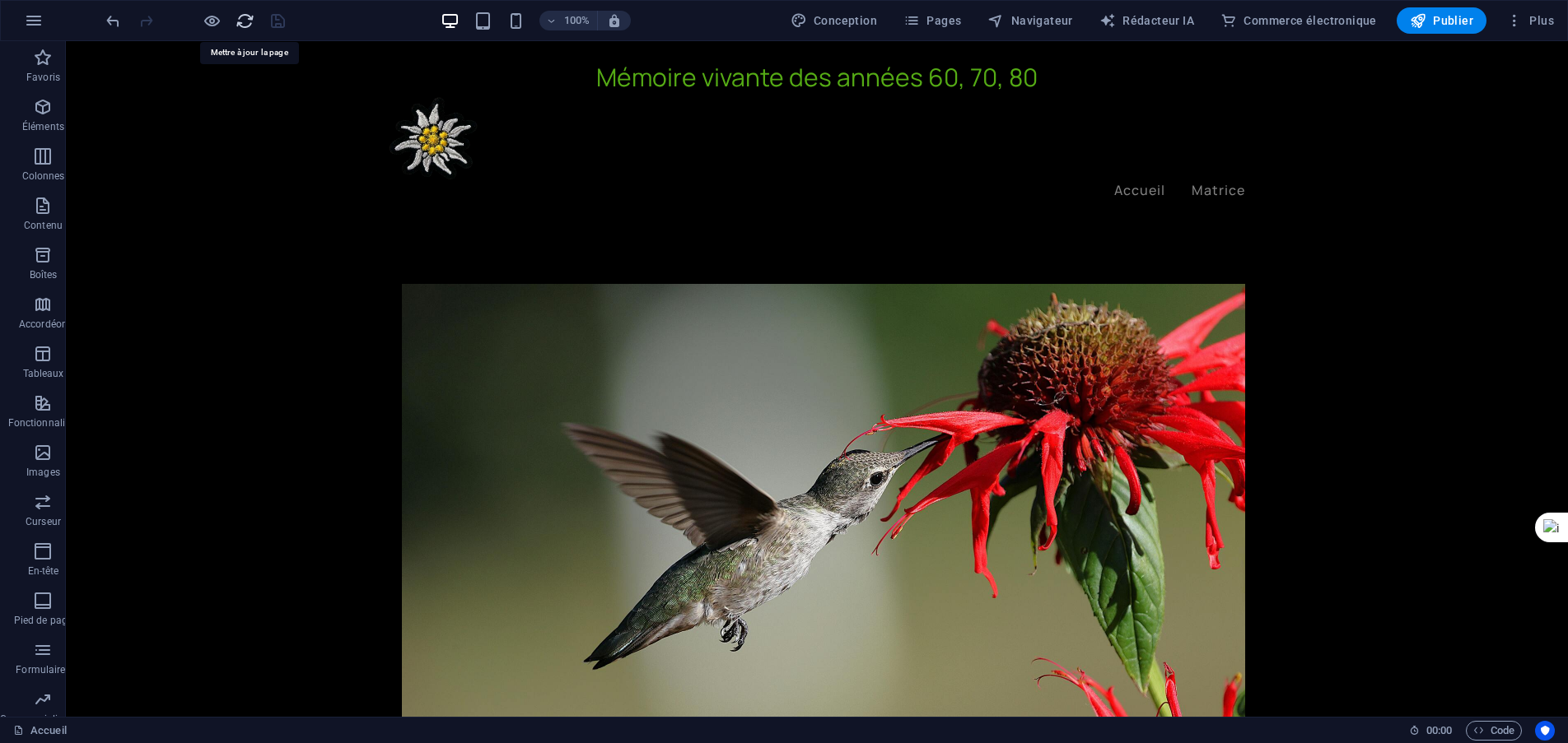
click at [247, 23] on icon "recharger" at bounding box center [245, 21] width 19 height 19
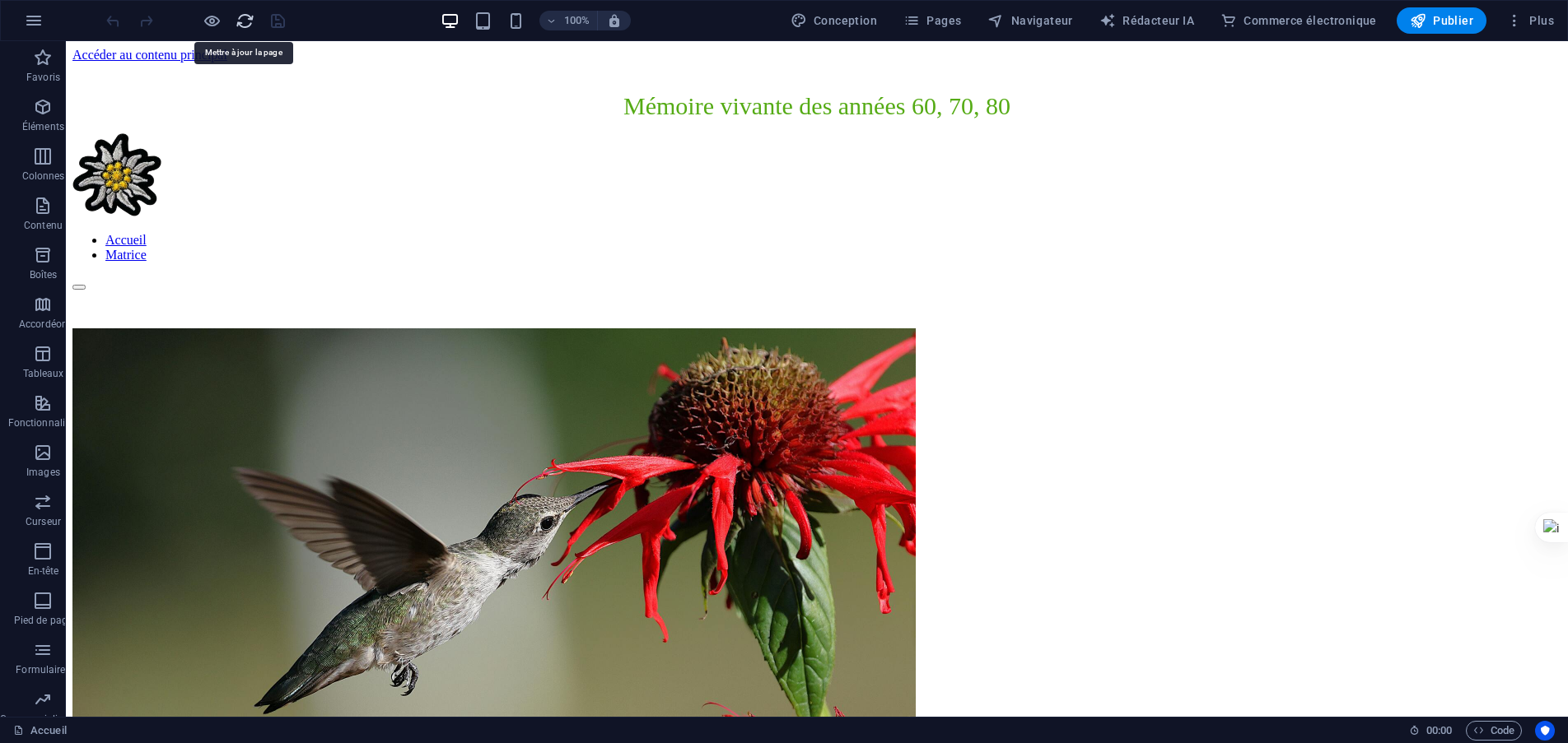
scroll to position [0, 0]
click at [538, 117] on icon at bounding box center [538, 117] width 9 height 17
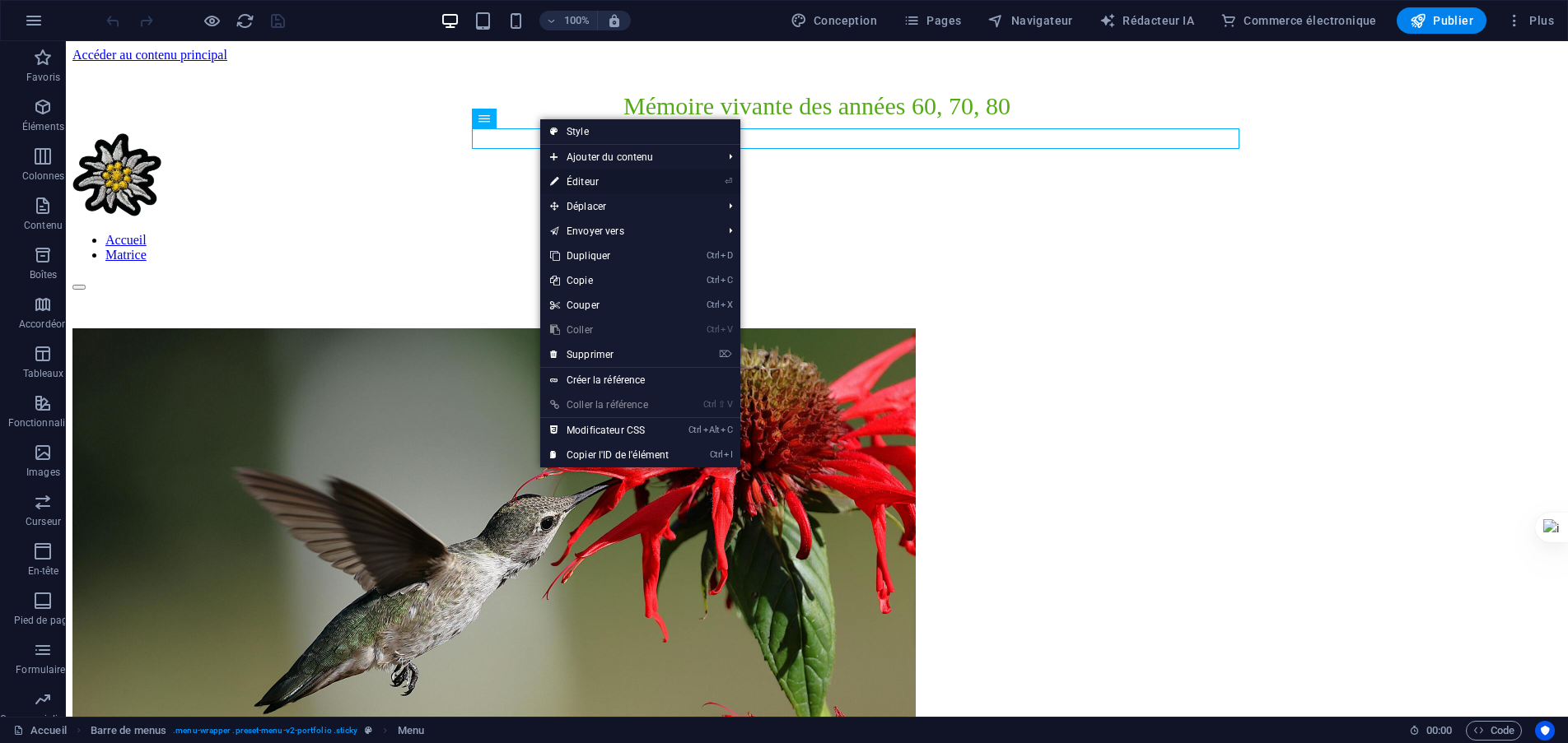
click at [600, 181] on link "⏎ Éditeur" at bounding box center [609, 181] width 138 height 24
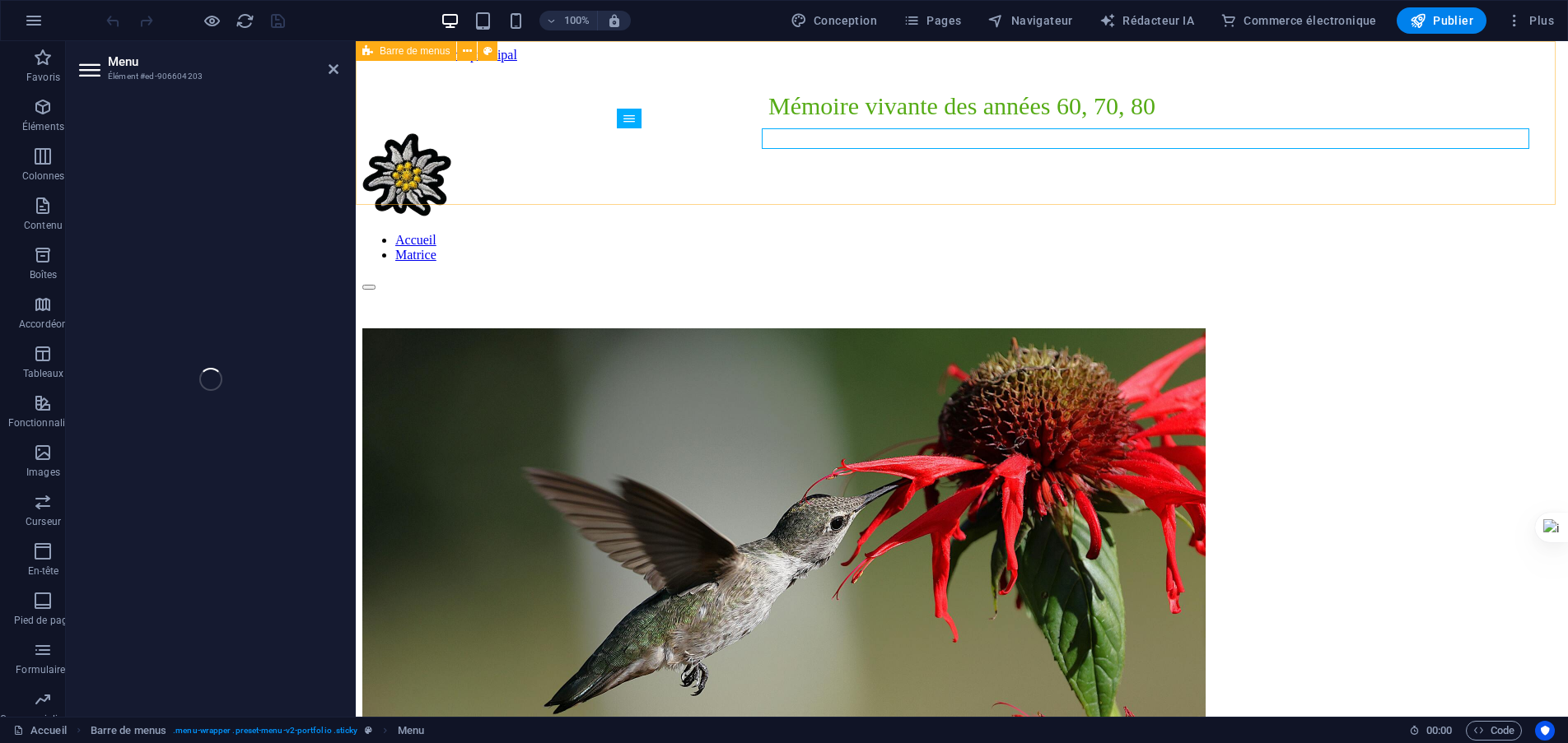
select select
select select "5"
select select
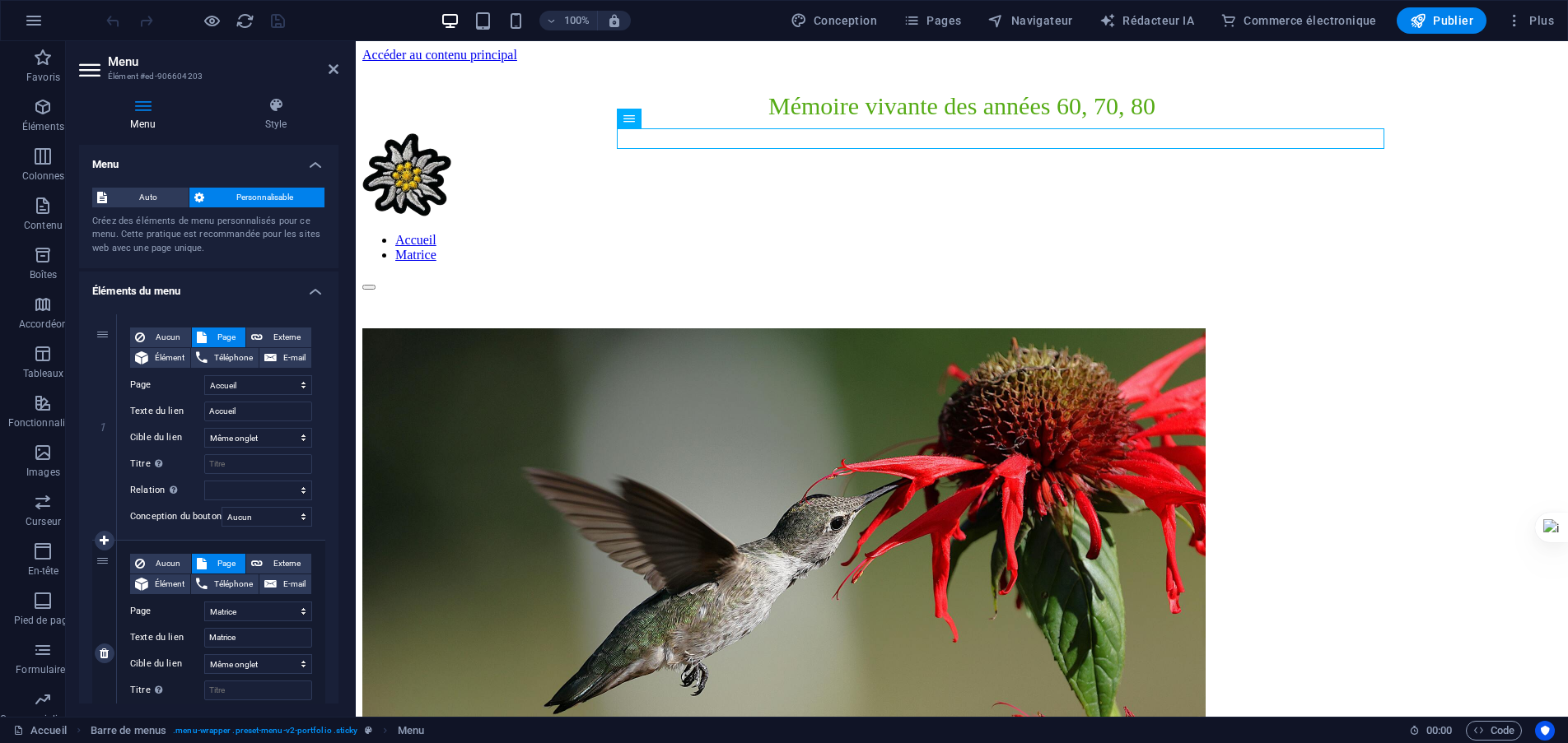
scroll to position [121, 0]
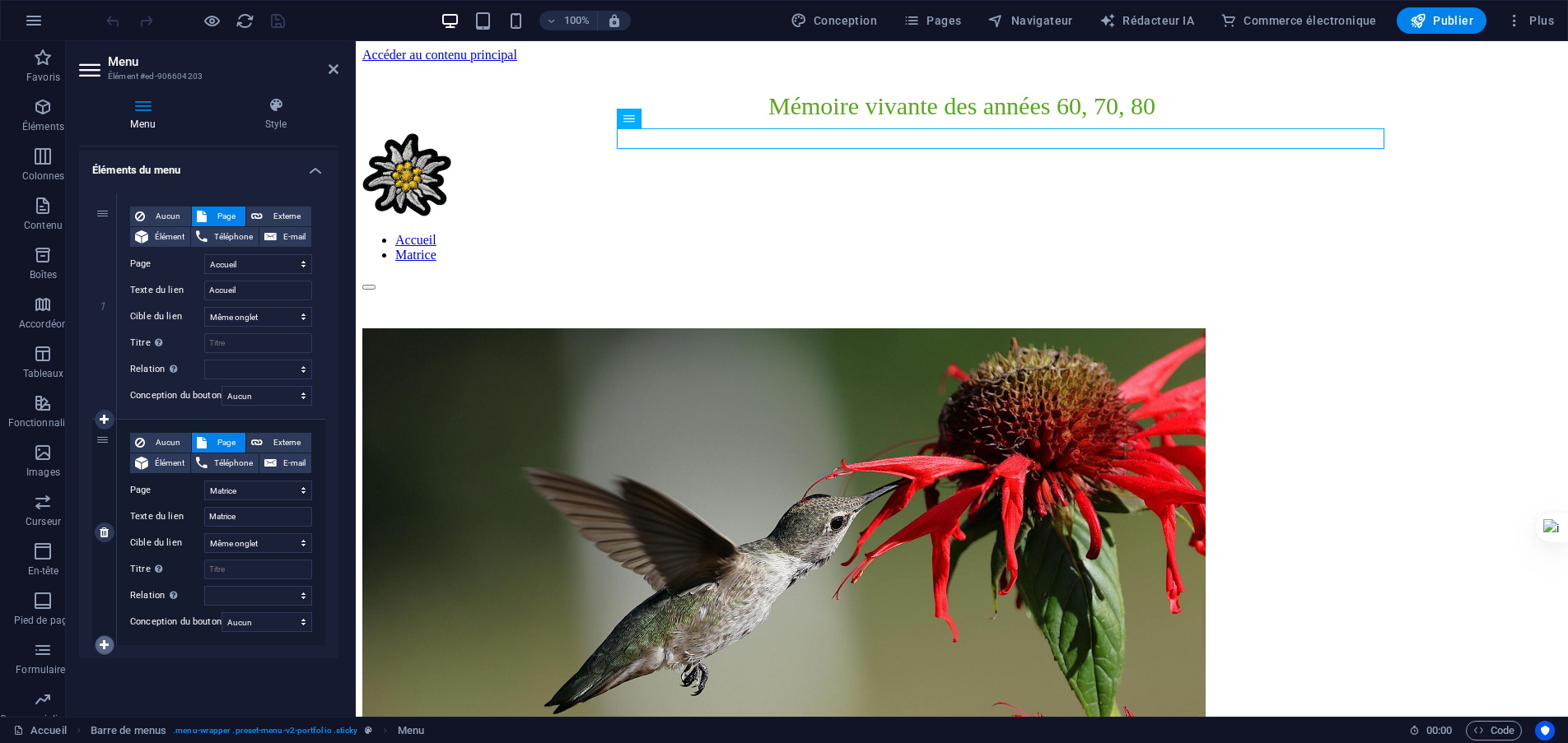
click at [107, 645] on icon at bounding box center [104, 645] width 9 height 12
select select
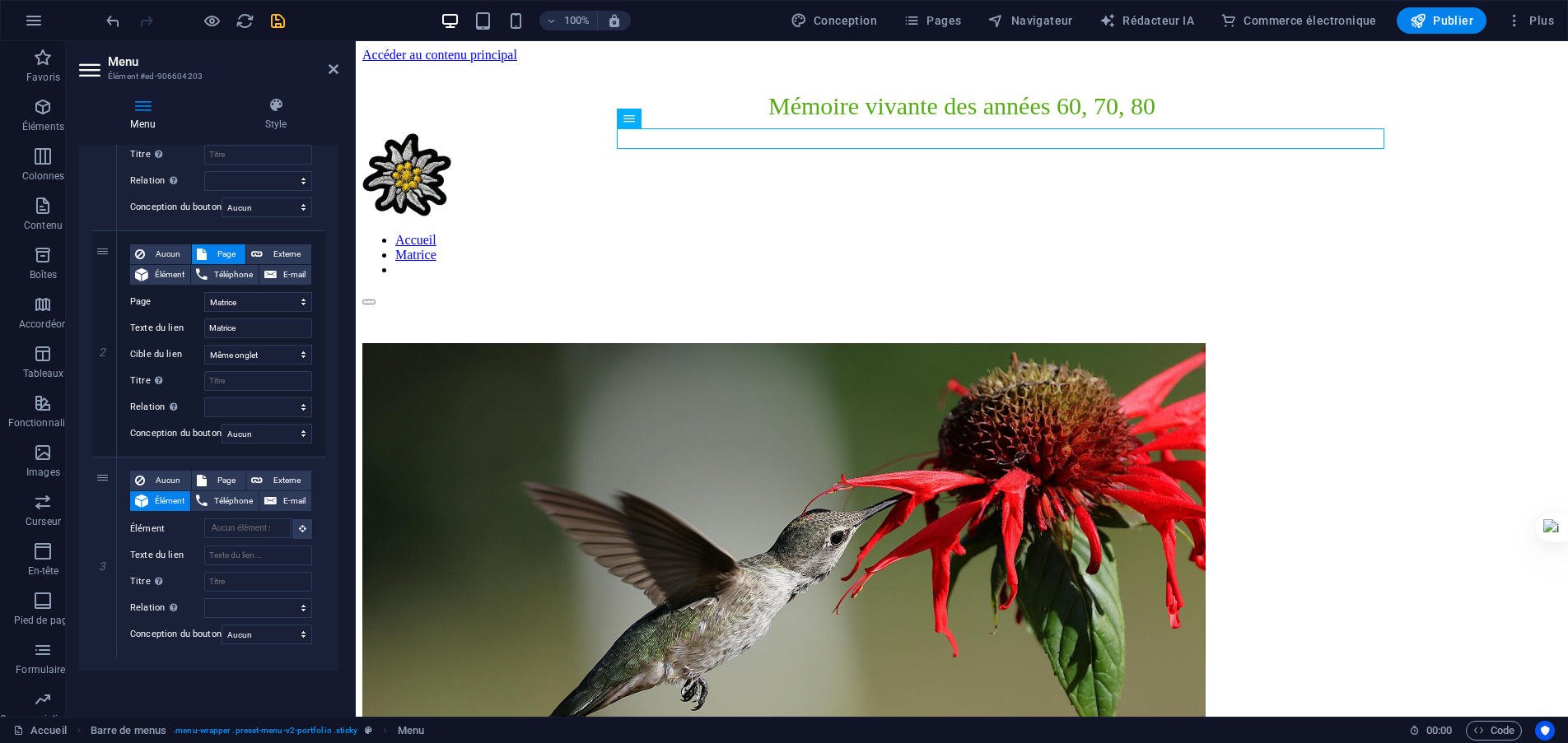
scroll to position [322, 0]
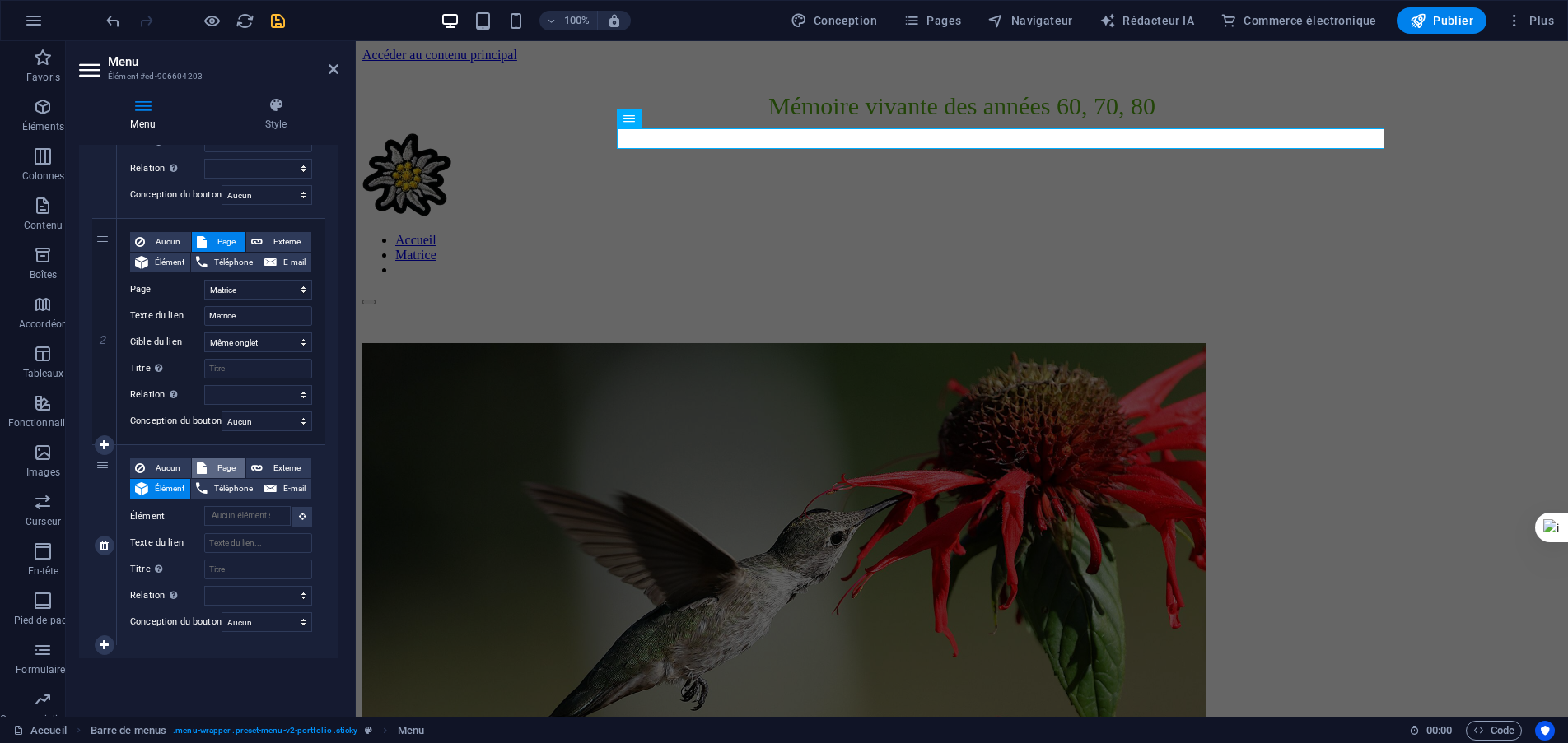
click at [218, 463] on font "Page" at bounding box center [227, 468] width 18 height 9
select select
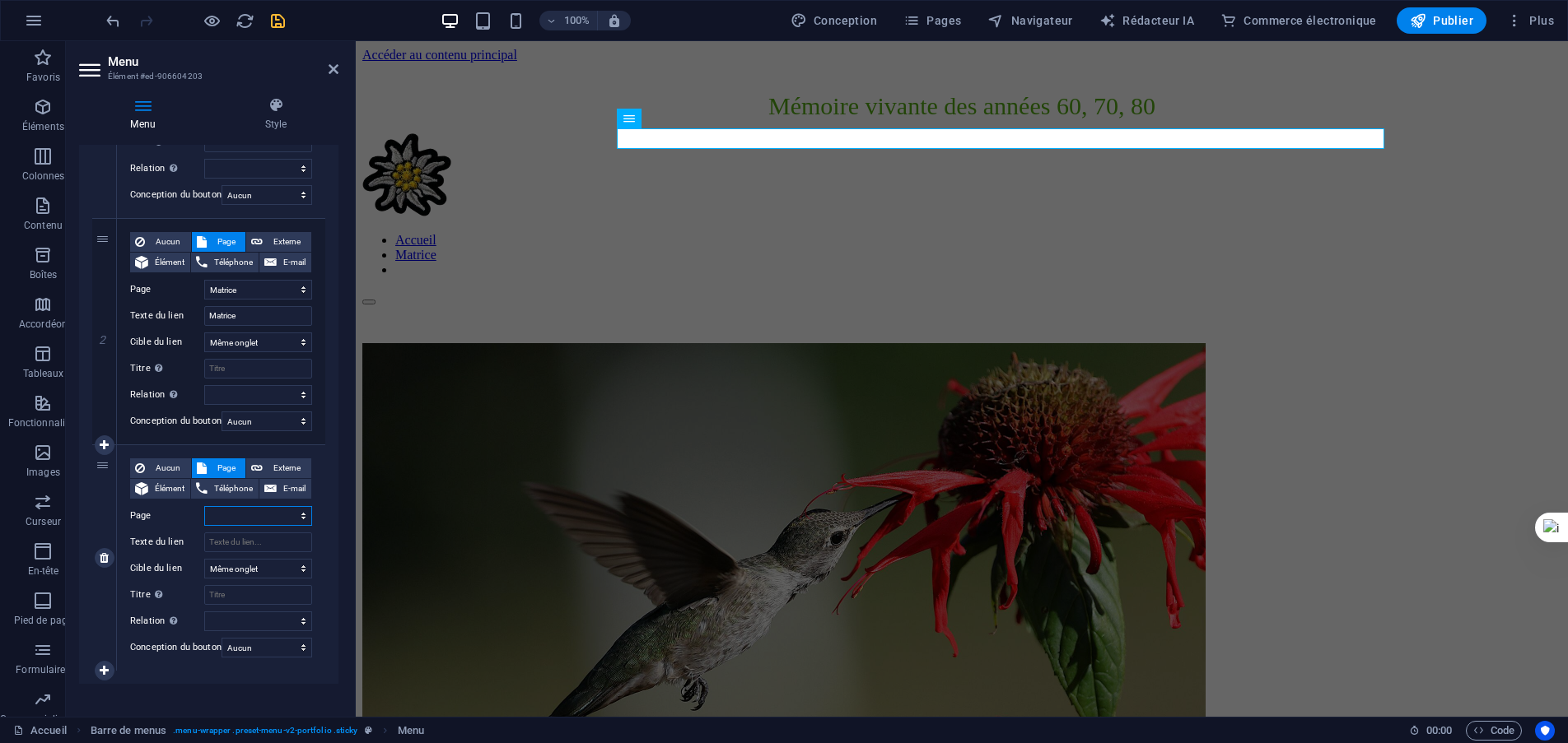
click at [247, 510] on select "Accueil Copier la page d'accueil Projets Mentions légales Confidentialité Matri…" at bounding box center [257, 516] width 107 height 20
select select "6"
click at [204, 506] on select "Accueil Copier la page d'accueil Projets Mentions légales Confidentialité Matri…" at bounding box center [257, 516] width 107 height 20
select select
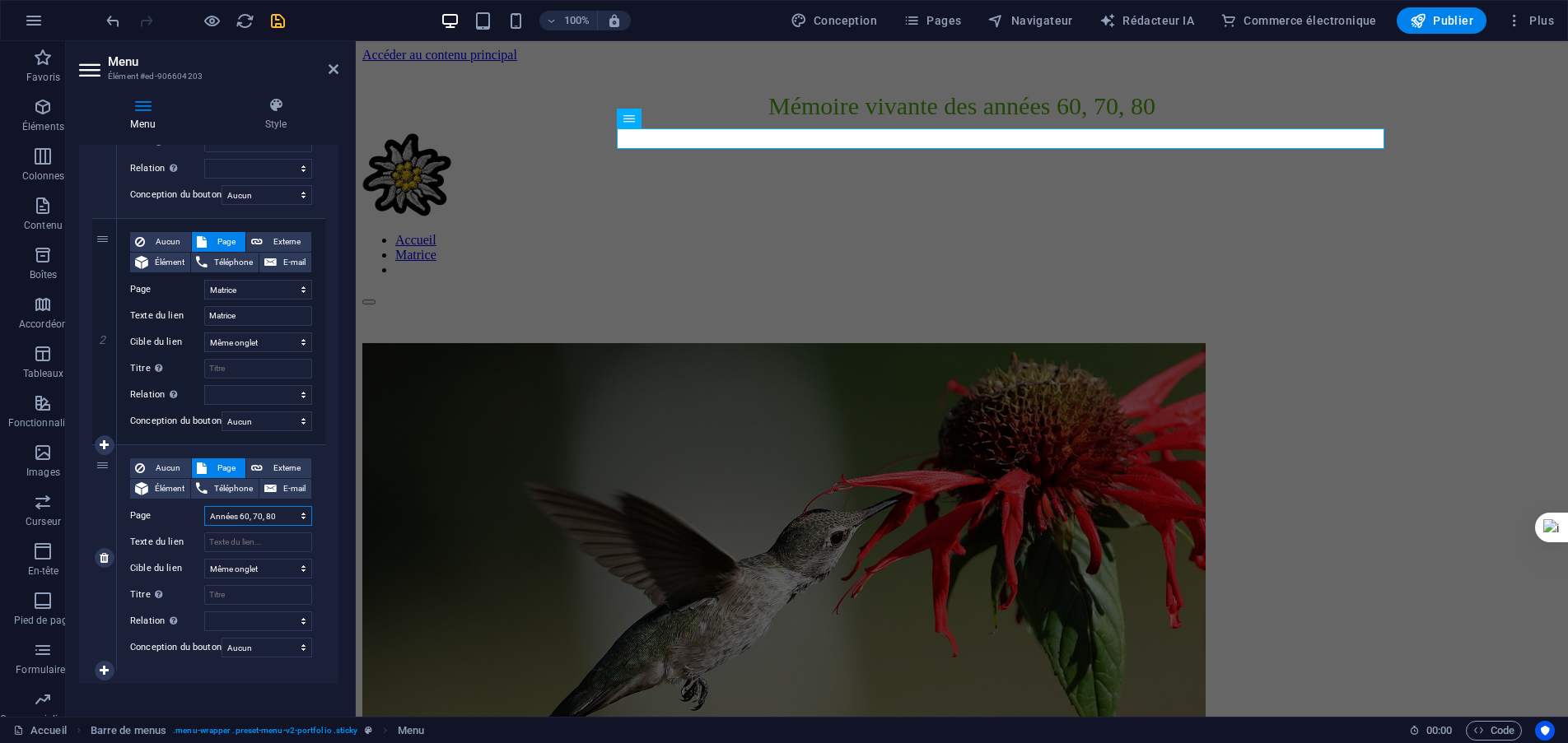
select select
click at [238, 542] on input "Texte du lien" at bounding box center [257, 543] width 107 height 20
type input "Ann"
select select
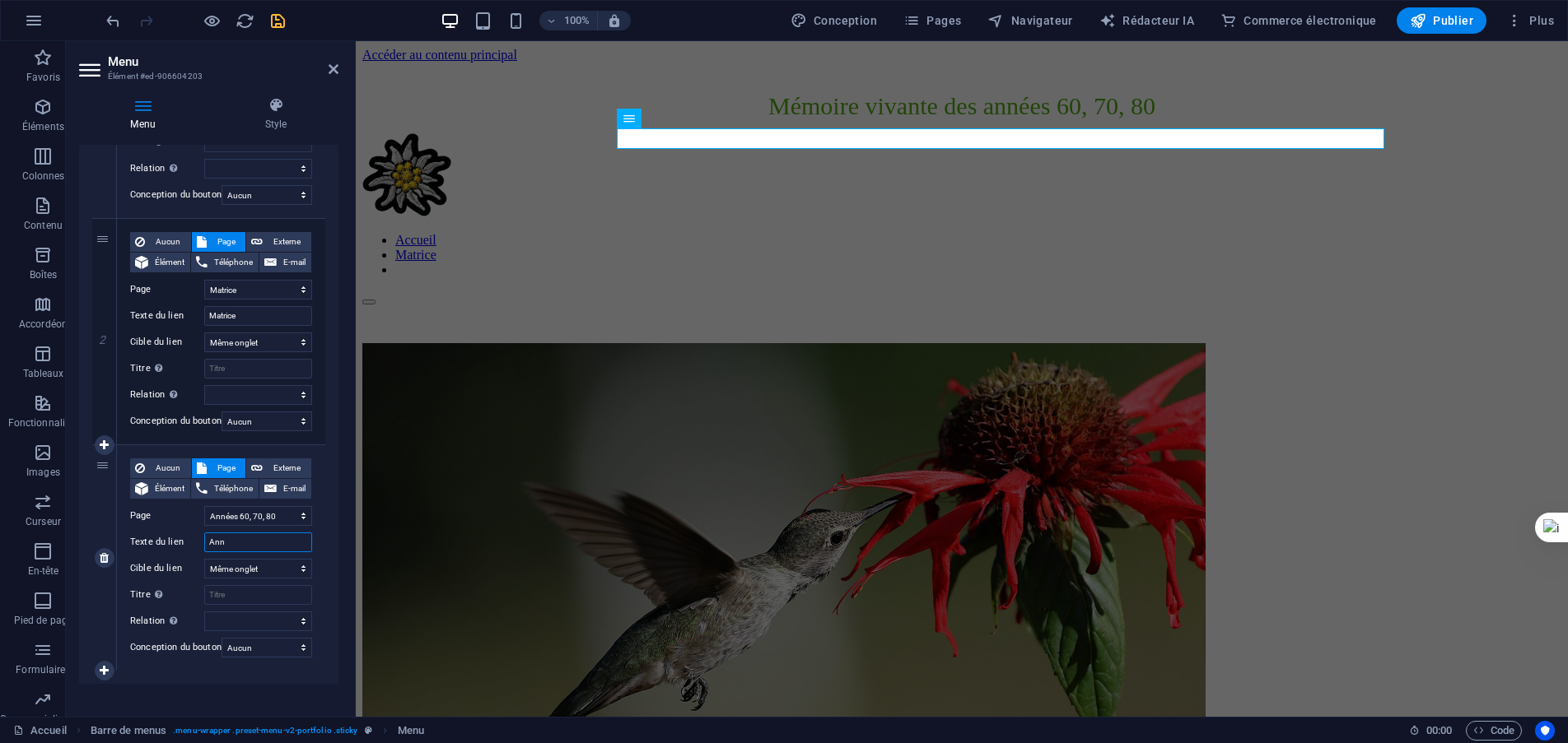
select select
type input "Années"
select select
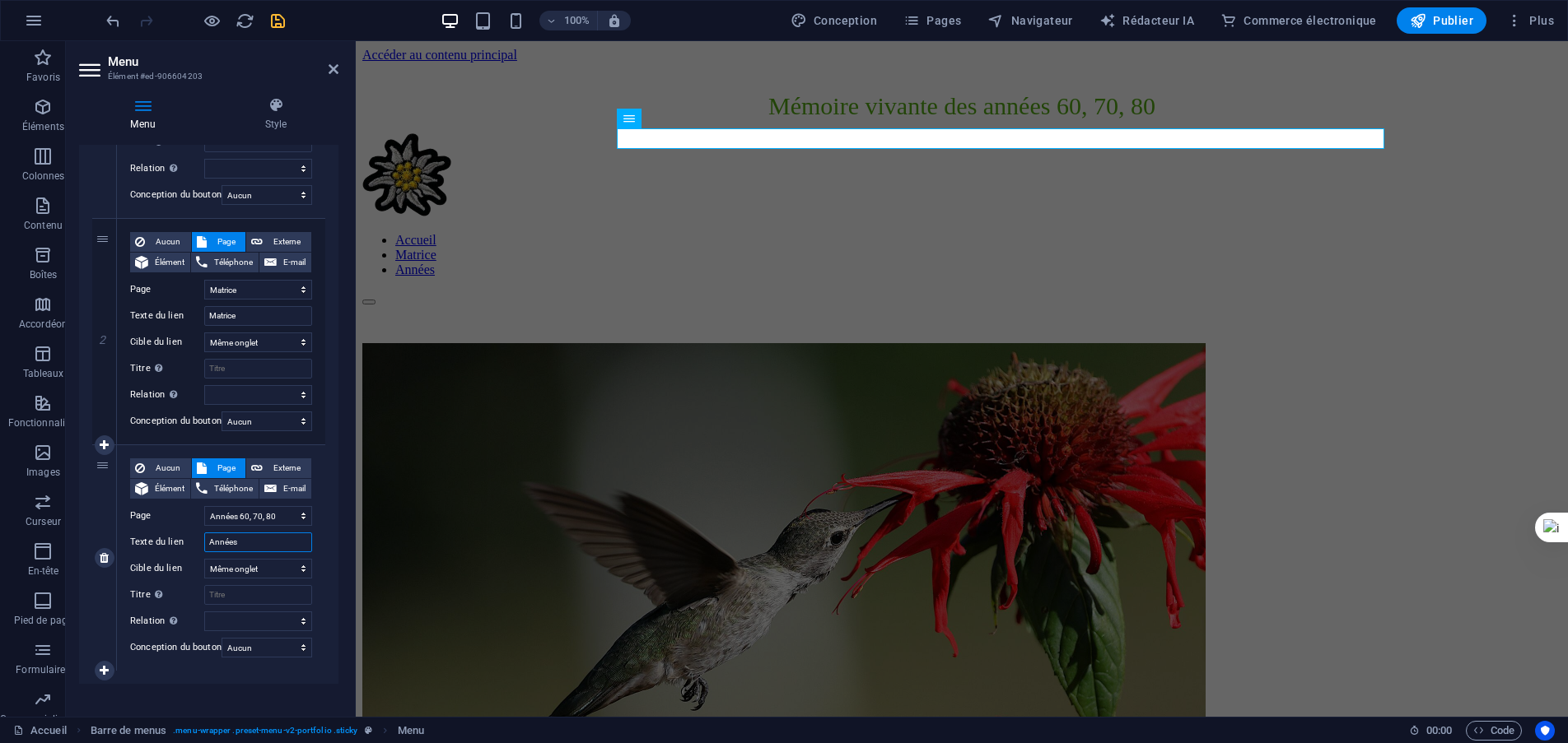
type input "Années"
select select
type input "Années 60"
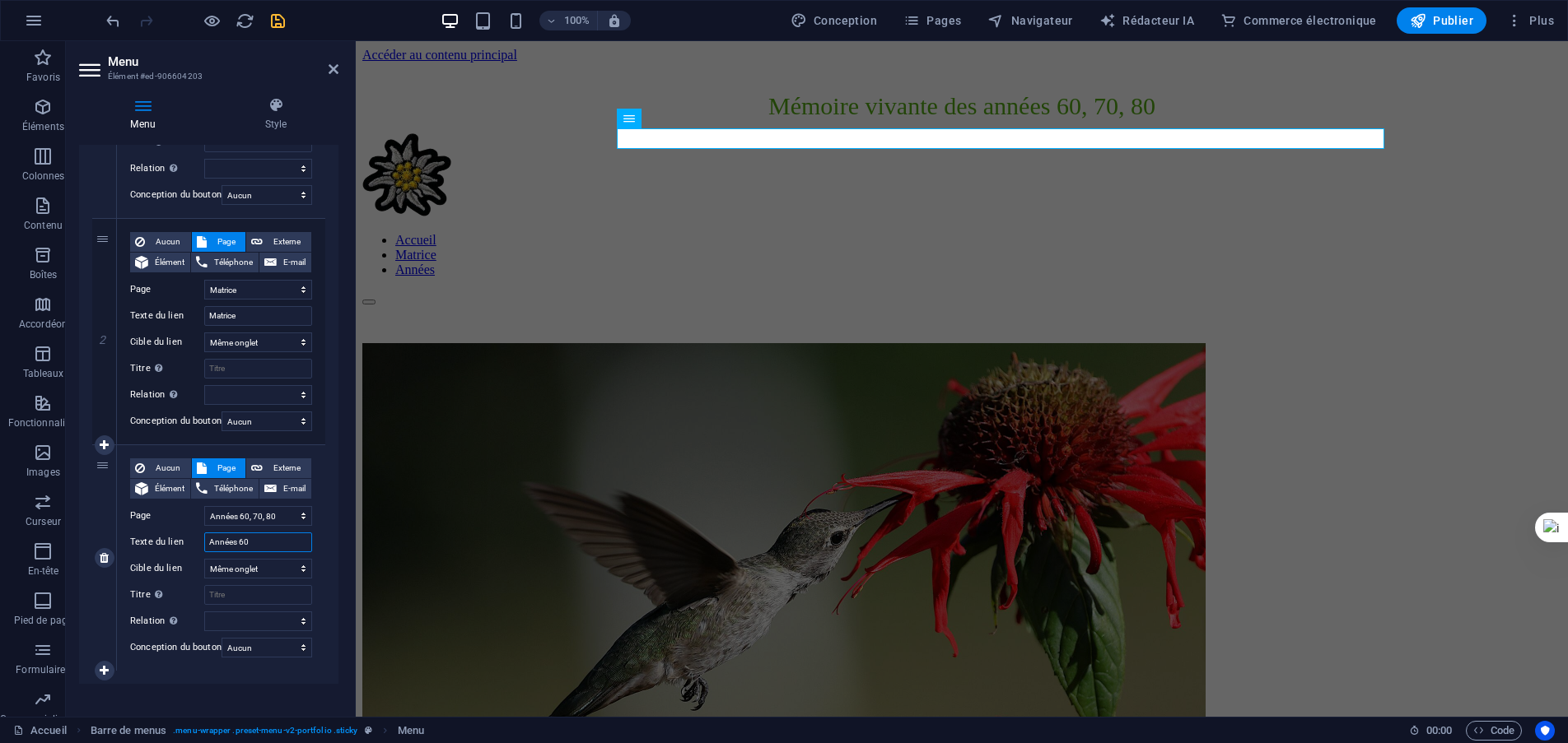
select select
type input "Années 60, 70"
select select
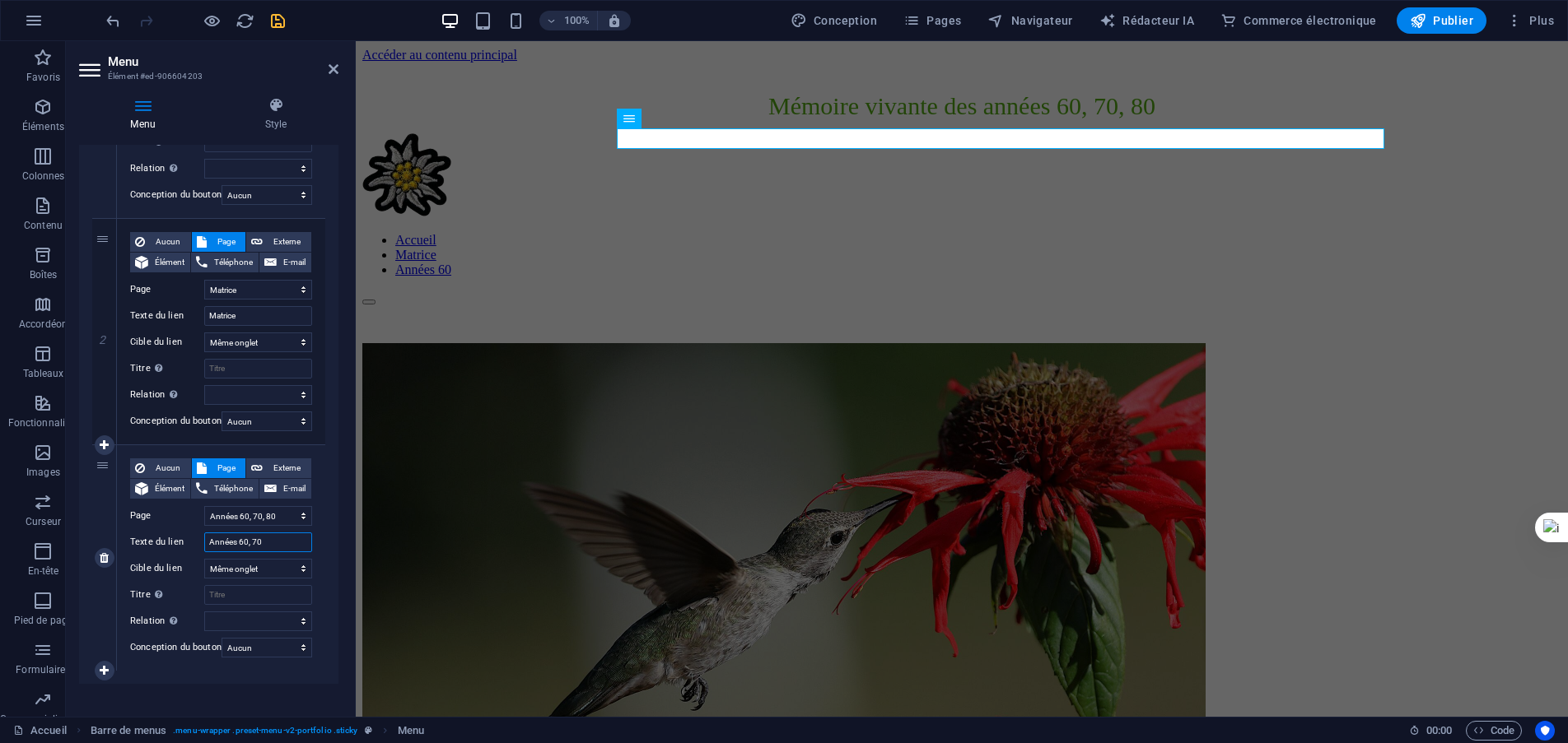
select select
type input "Années 60, 70, 80"
select select
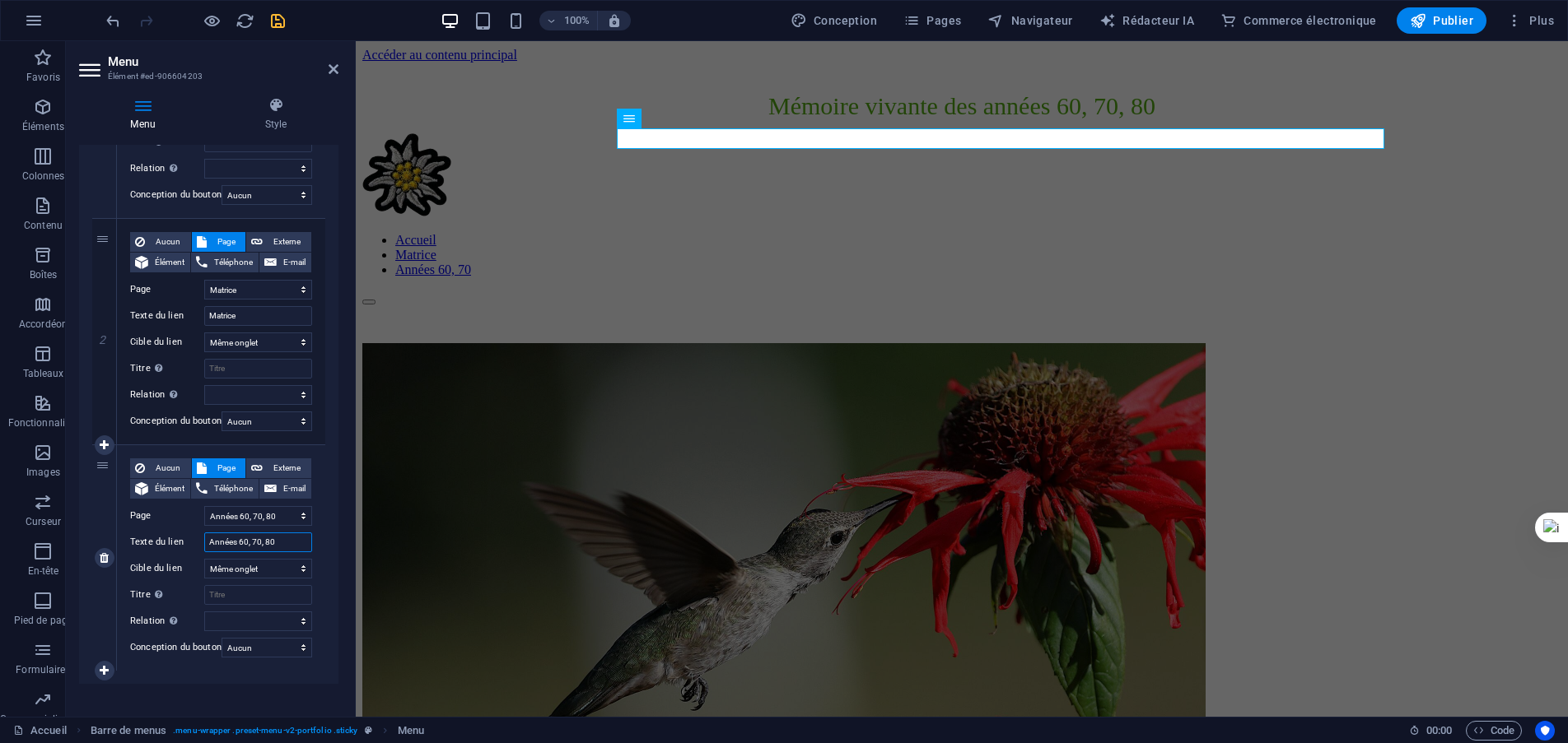
select select
type input "Années 60, 70, 80"
click at [133, 699] on div "Menu Auto Personnalisable Créez des éléments de menu personnalisés pour ce menu…" at bounding box center [209, 423] width 259 height 559
click at [283, 24] on icon "sauvegarder" at bounding box center [277, 21] width 19 height 19
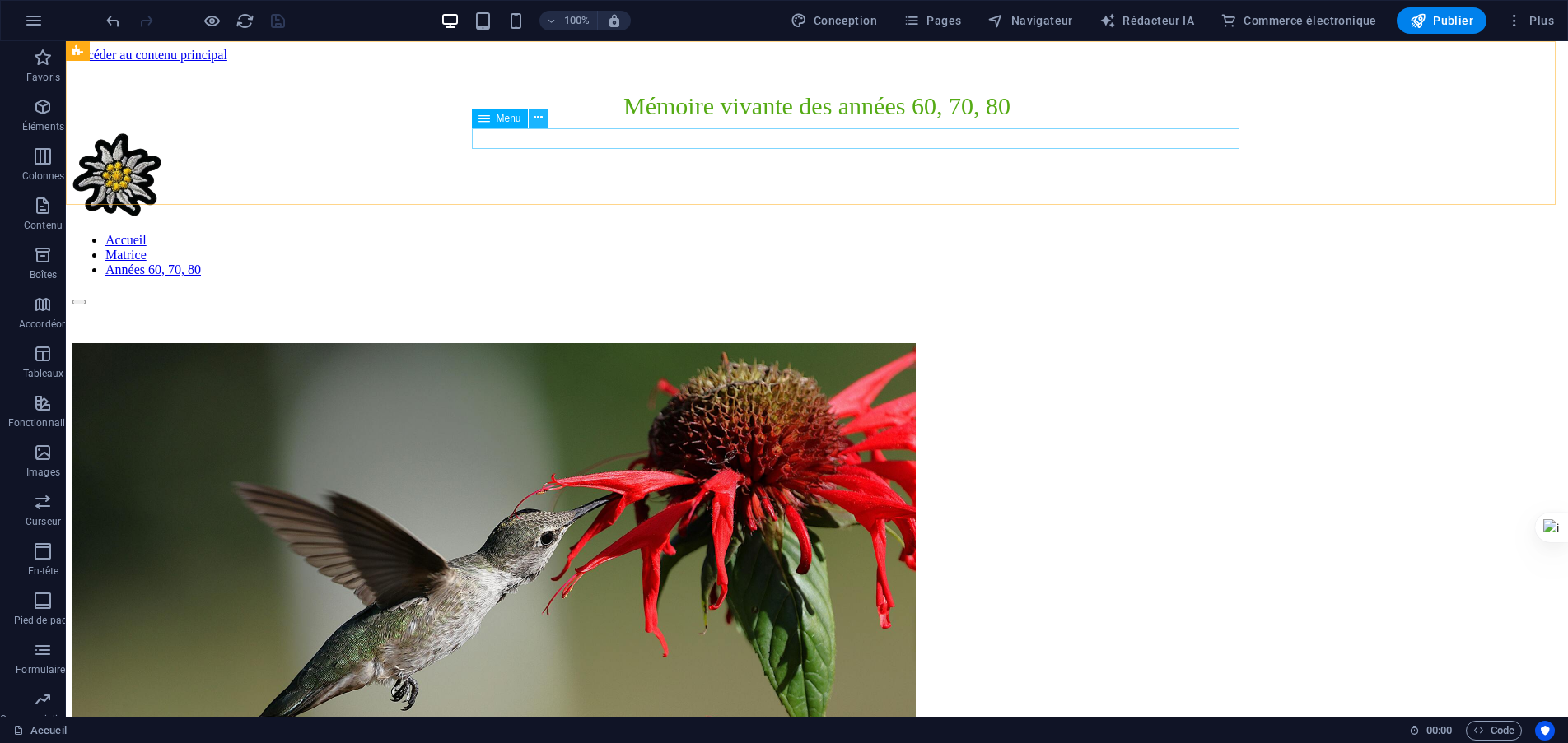
click at [537, 116] on icon at bounding box center [538, 117] width 9 height 17
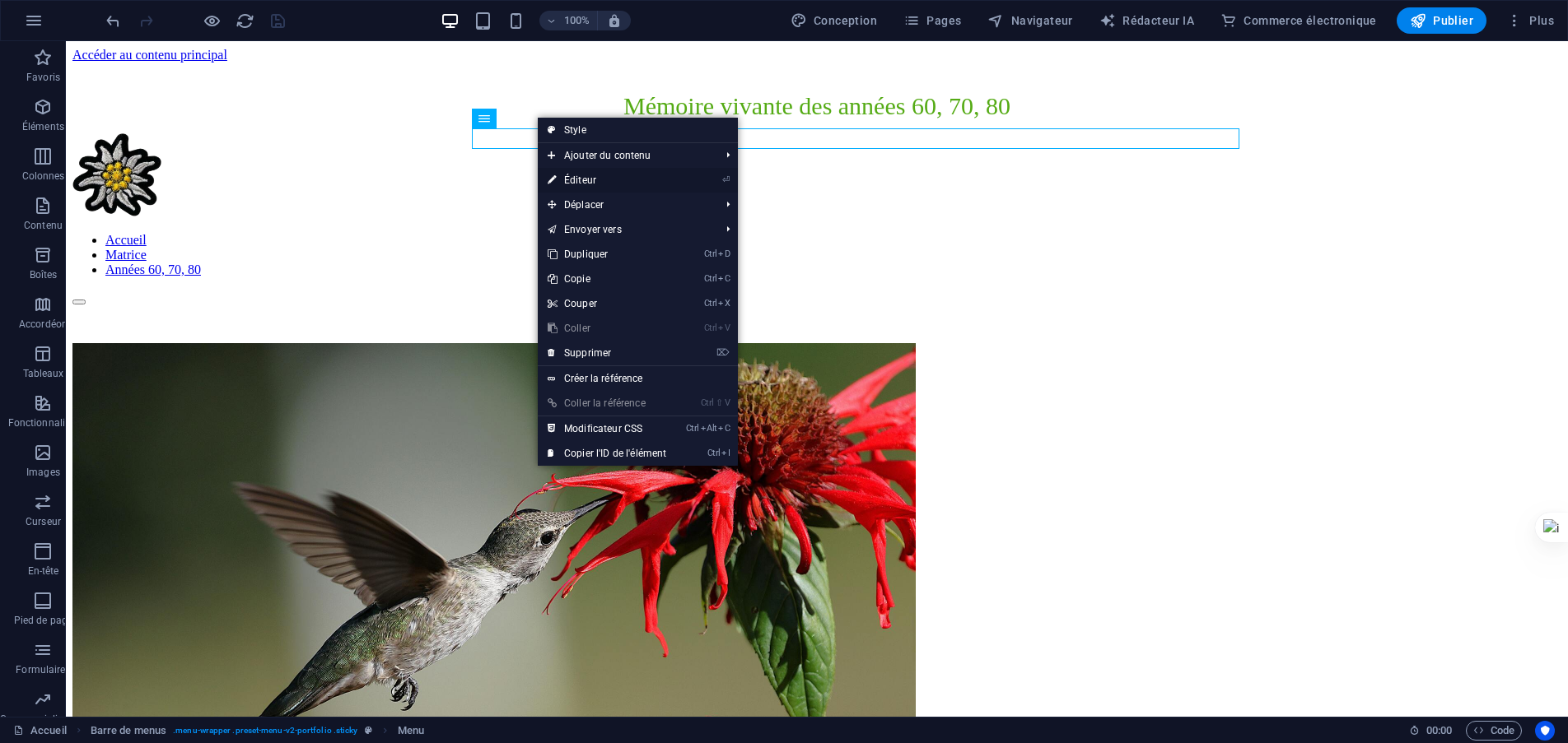
click at [593, 181] on font "Éditeur" at bounding box center [581, 180] width 33 height 12
select select
select select "5"
select select
select select "6"
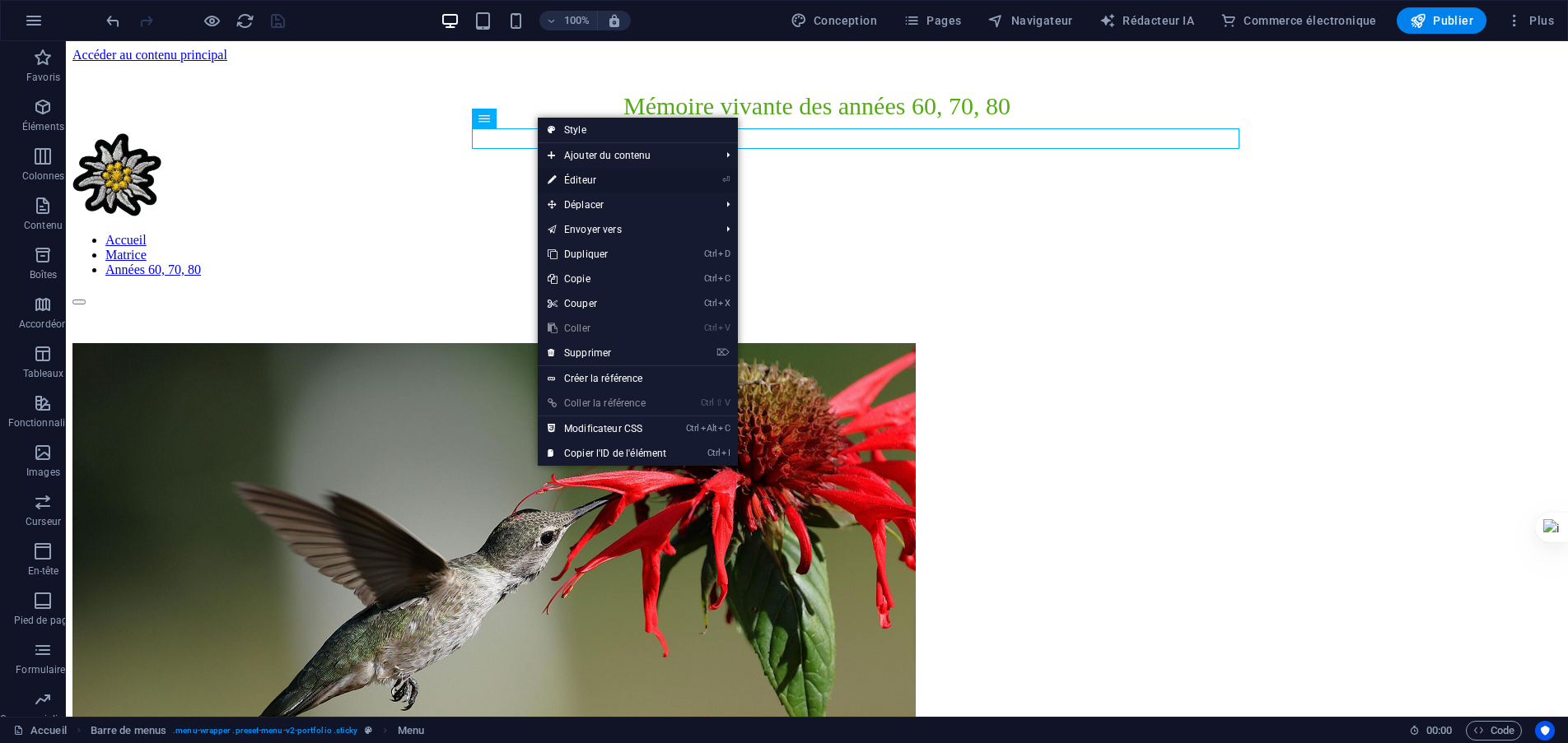
select select
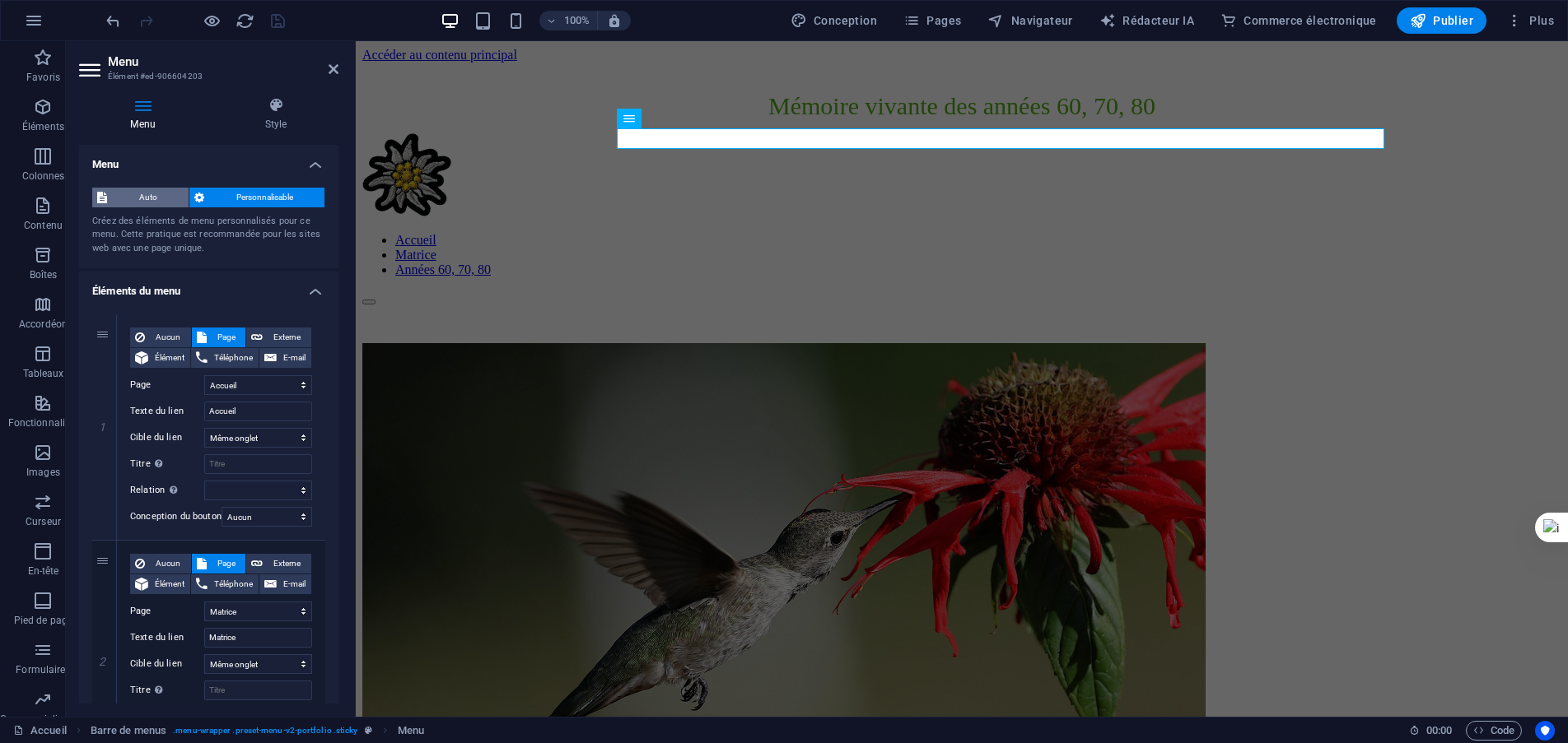
click at [159, 197] on span "Auto" at bounding box center [147, 198] width 71 height 20
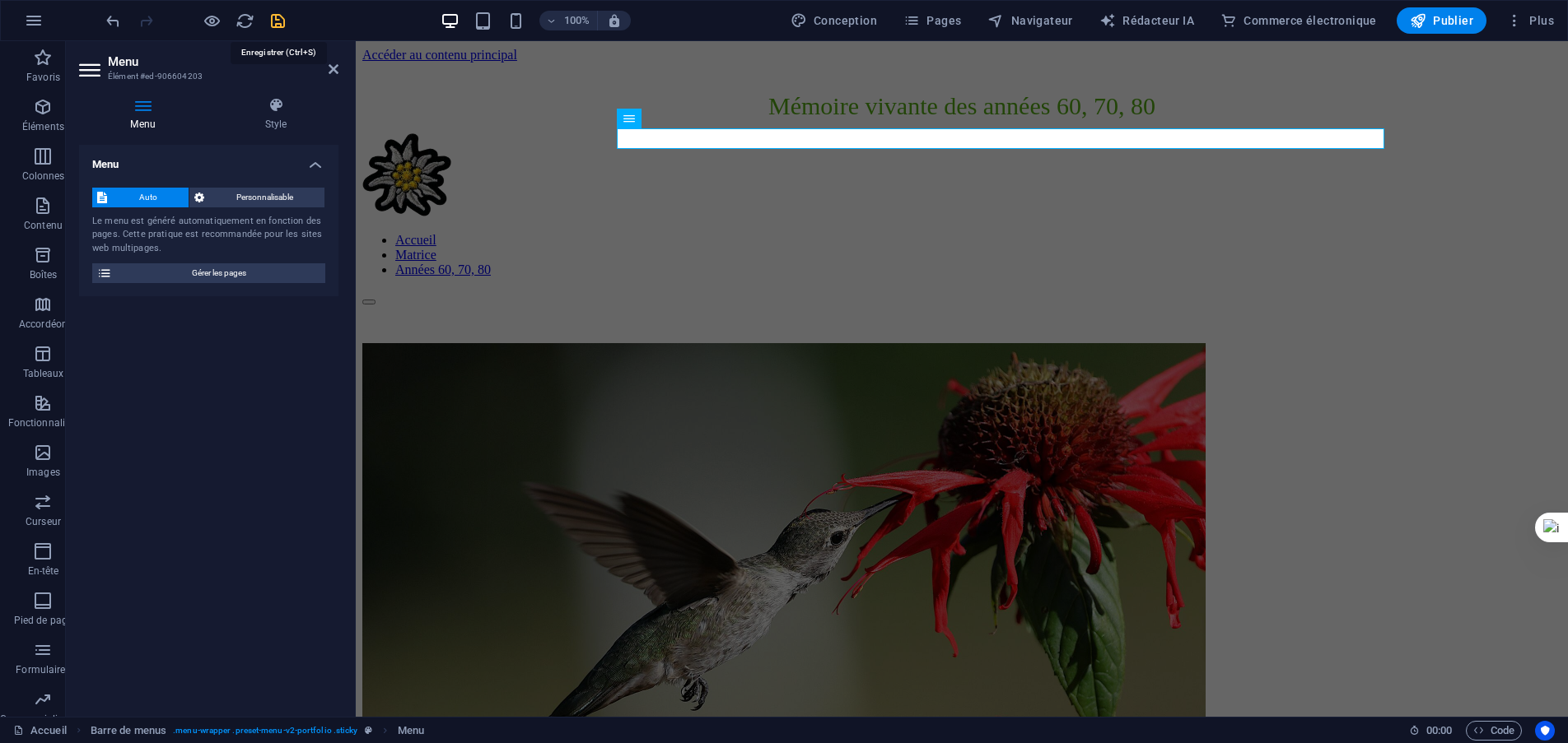
click at [282, 23] on icon "sauvegarder" at bounding box center [277, 21] width 19 height 19
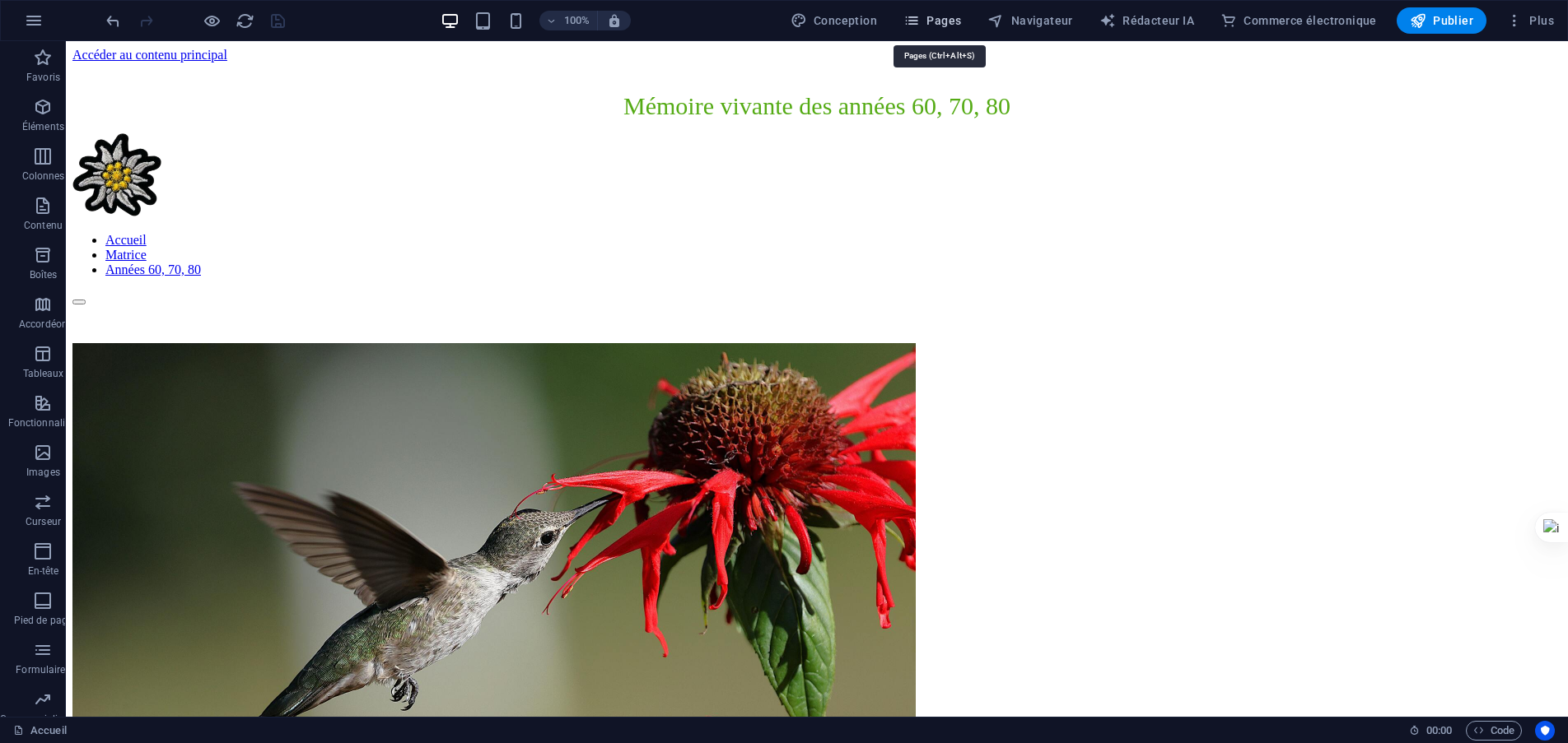
click at [952, 20] on font "Pages" at bounding box center [944, 21] width 34 height 14
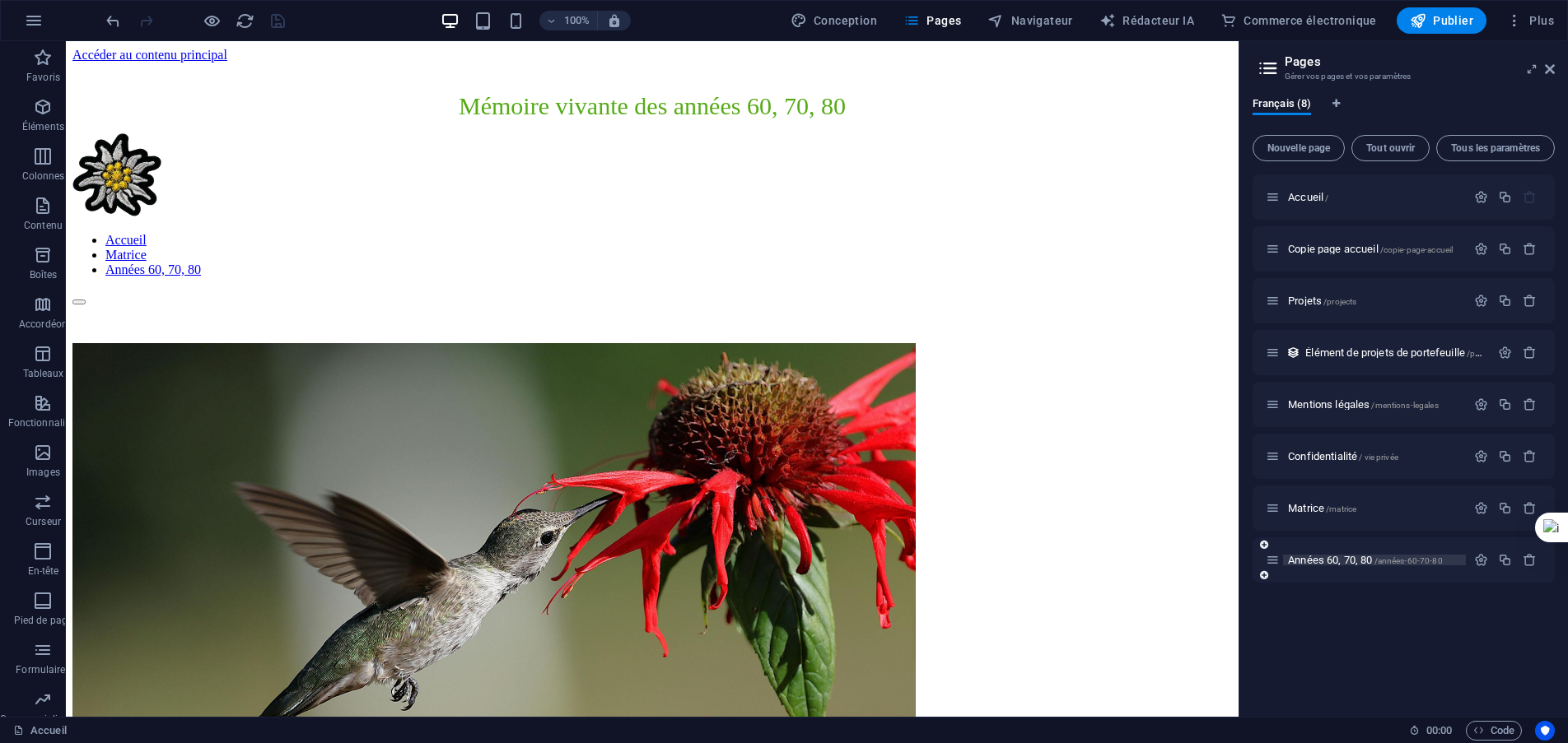
click at [1331, 561] on font "Années 60, 70, 80" at bounding box center [1330, 561] width 84 height 13
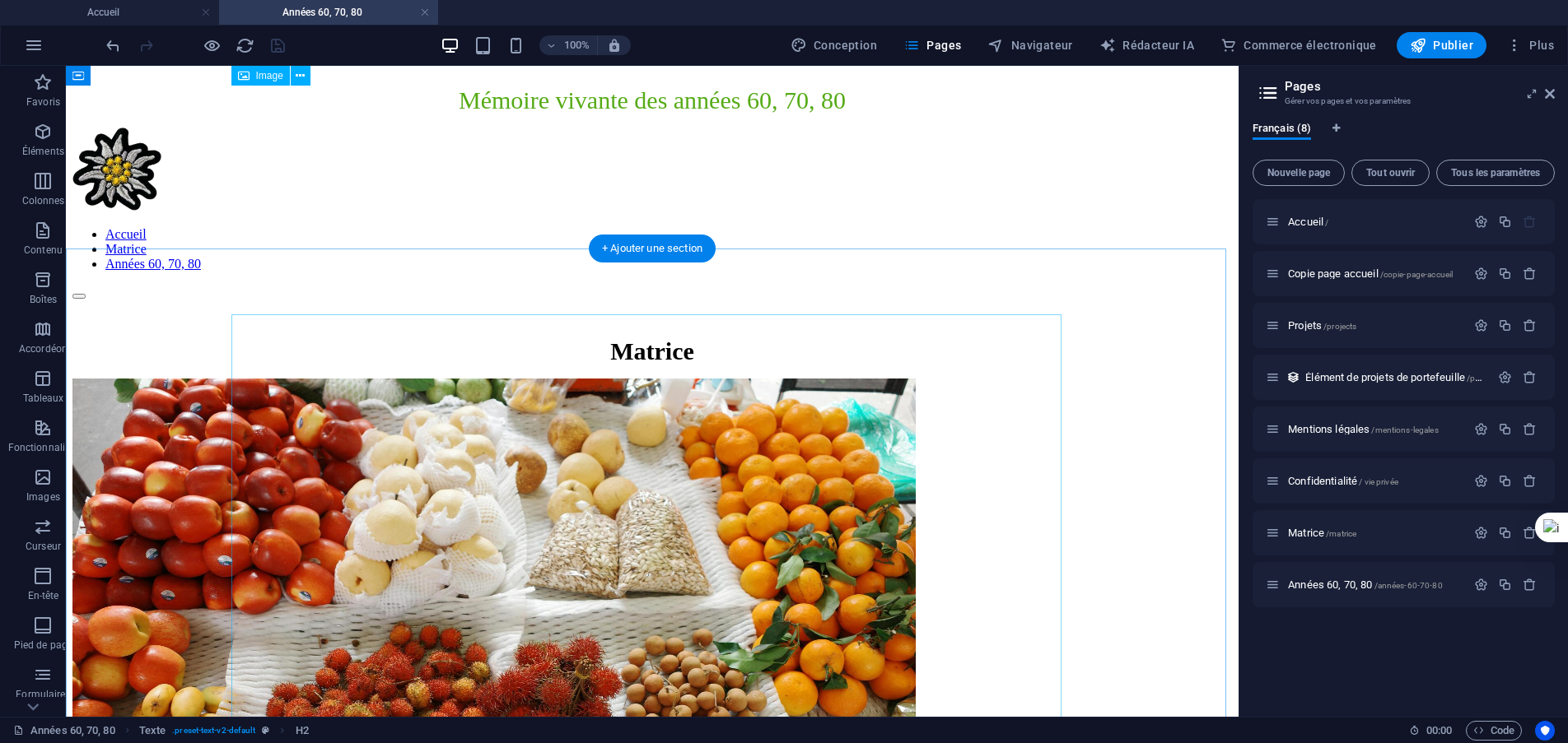
scroll to position [0, 0]
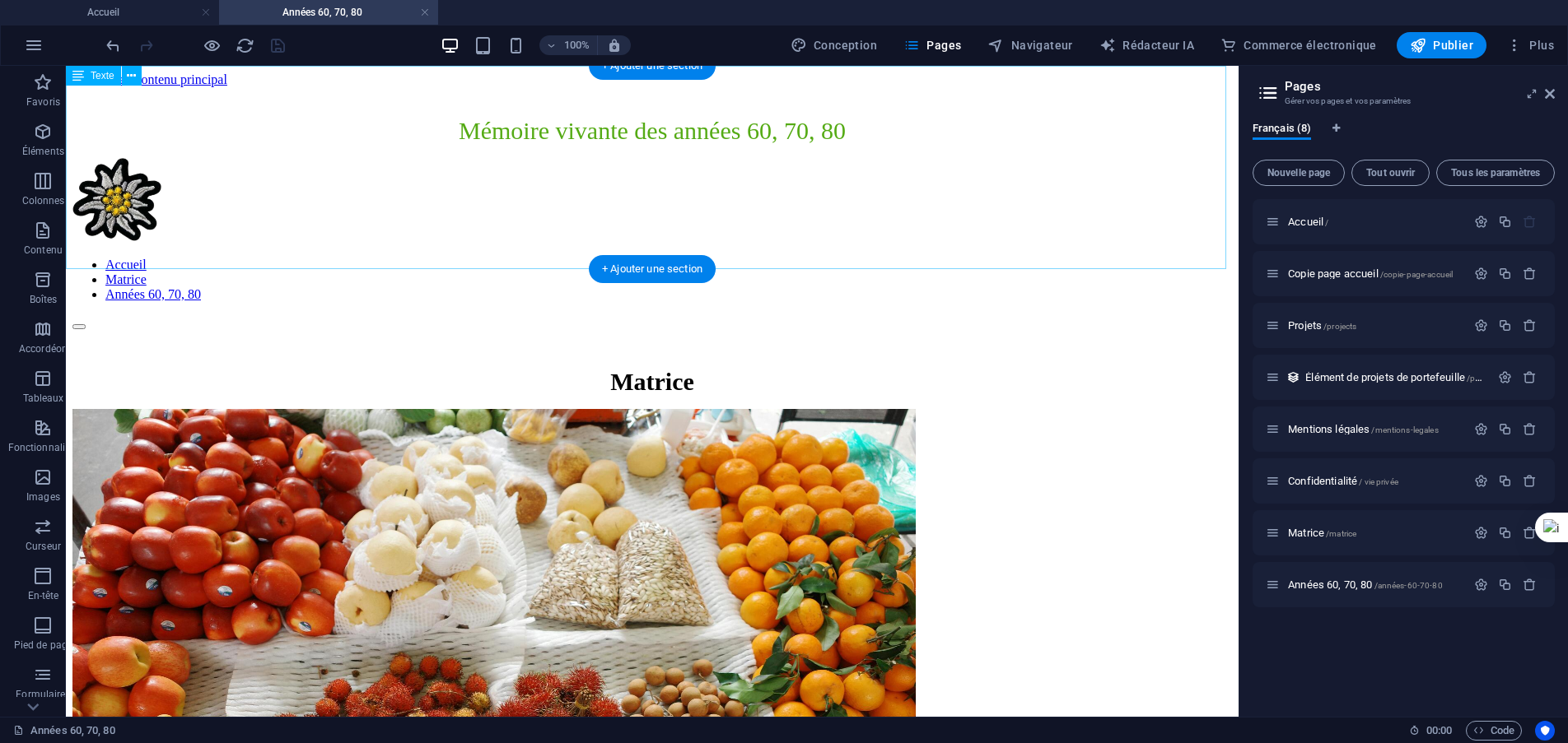
click at [640, 368] on div "Matrice" at bounding box center [652, 382] width 1160 height 28
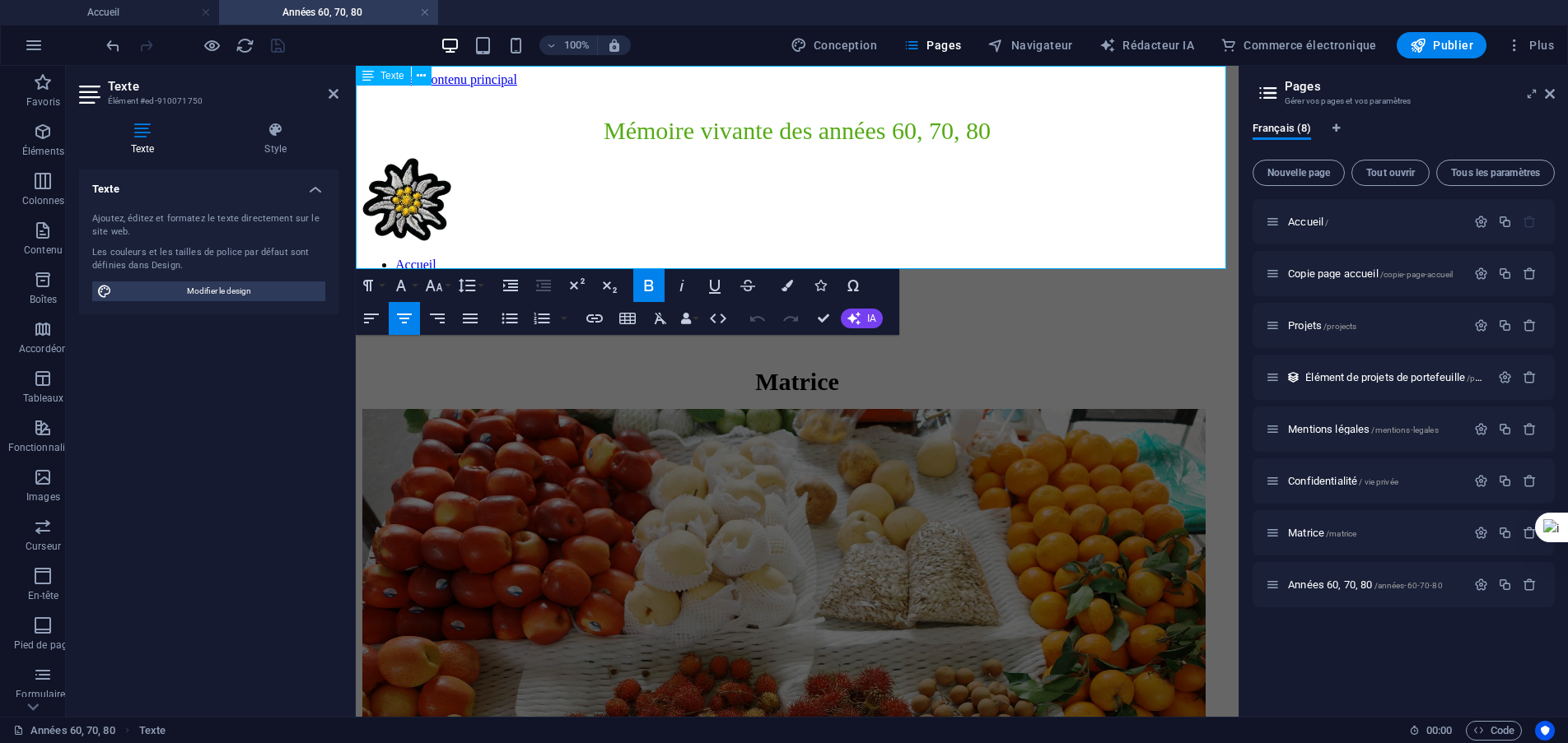
click at [841, 368] on p "Matrice" at bounding box center [797, 382] width 870 height 28
click at [735, 368] on font "MatriceAnnées 60, 70, 80" at bounding box center [798, 382] width 266 height 27
drag, startPoint x: 690, startPoint y: 250, endPoint x: 891, endPoint y: 245, distance: 201.1
click at [889, 368] on font "Années 60, 70, 80" at bounding box center [798, 382] width 182 height 27
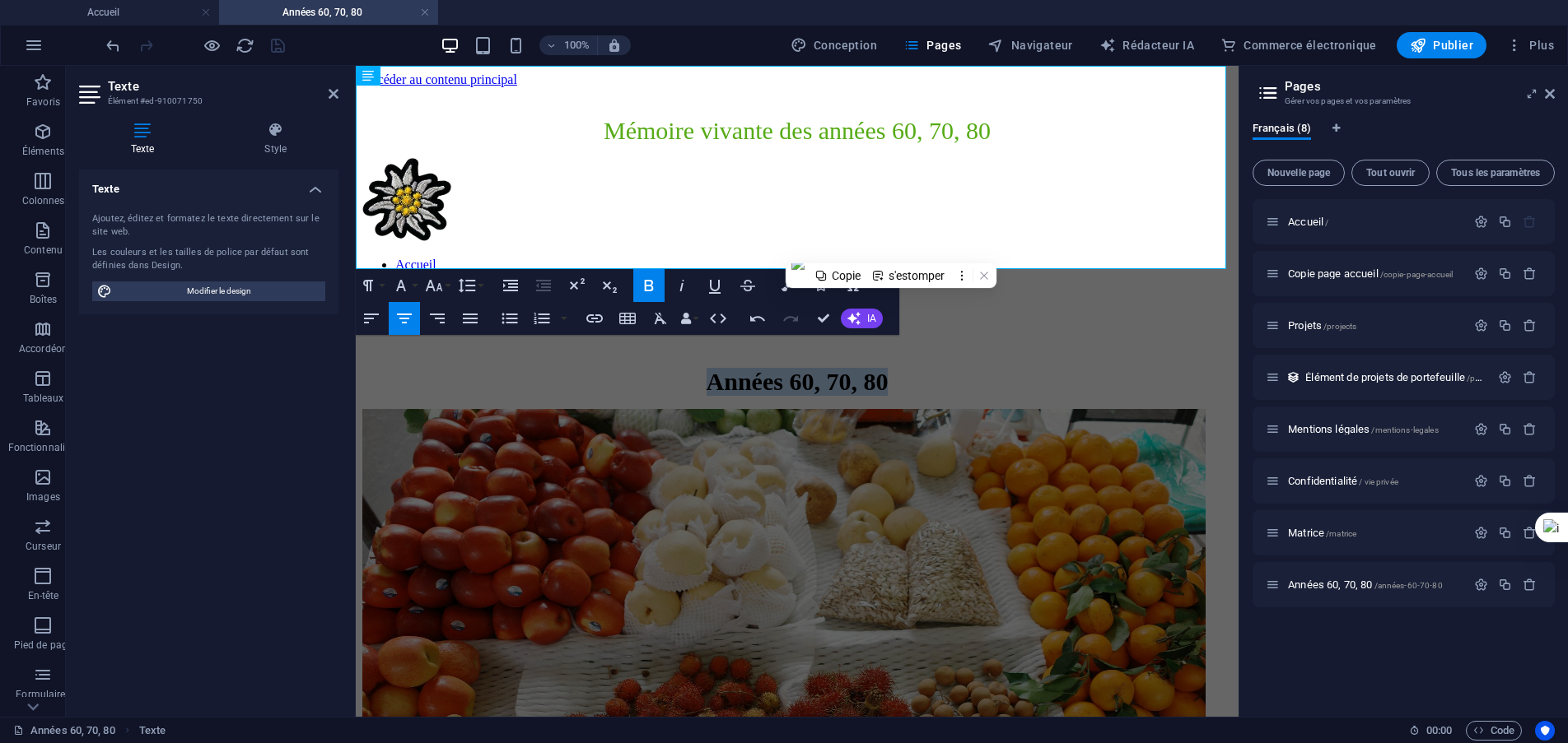
click at [736, 322] on div "Format de paragraphe Normale Titre 1 Titre 2 Titre 3 Titre 4 Titre 5 Titre 6 Co…" at bounding box center [628, 302] width 544 height 66
click at [791, 290] on icon "button" at bounding box center [787, 285] width 12 height 12
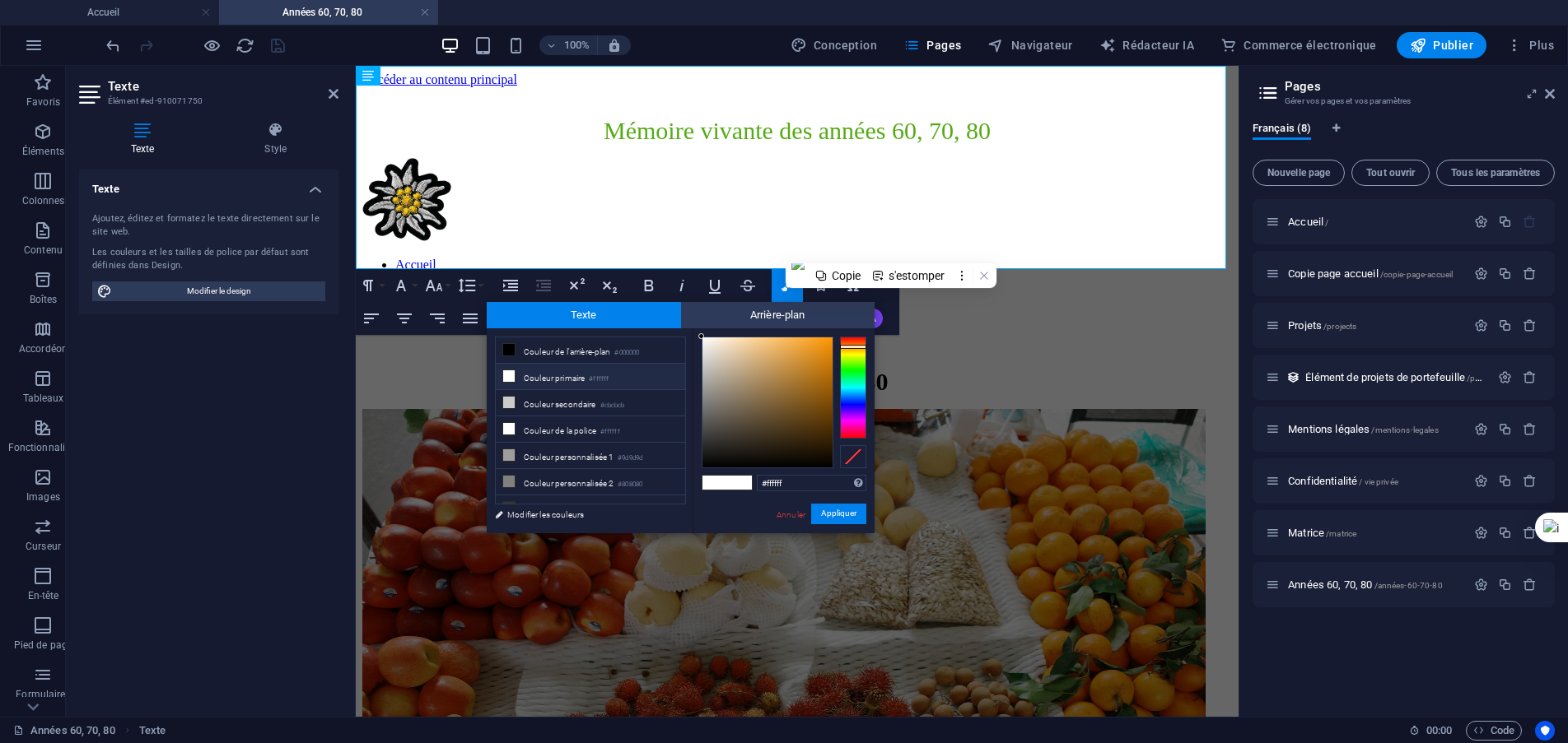
click at [854, 347] on div at bounding box center [853, 387] width 26 height 102
click at [816, 380] on div at bounding box center [768, 403] width 130 height 130
type input "#e08e18"
drag, startPoint x: 817, startPoint y: 381, endPoint x: 817, endPoint y: 352, distance: 29.0
click at [817, 352] on div at bounding box center [817, 352] width 5 height 5
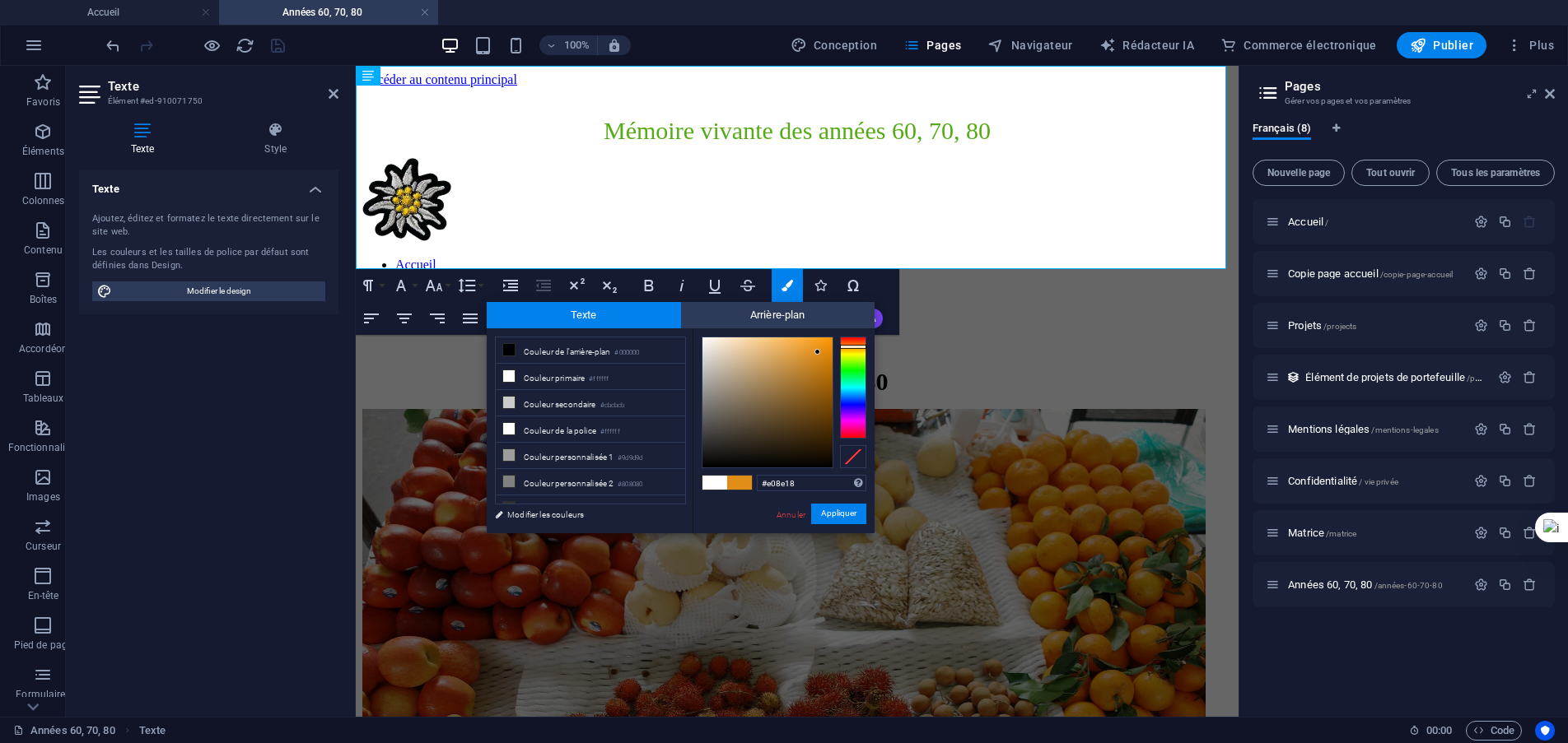
drag, startPoint x: 806, startPoint y: 480, endPoint x: 756, endPoint y: 477, distance: 50.1
click at [756, 477] on div "#e08e18 Formats pris en charge #0852ed rgb(8, 82, 237) rgba(8, 82, 237, 90%) hs…" at bounding box center [784, 550] width 182 height 443
click at [836, 513] on font "Appliquer" at bounding box center [838, 514] width 35 height 9
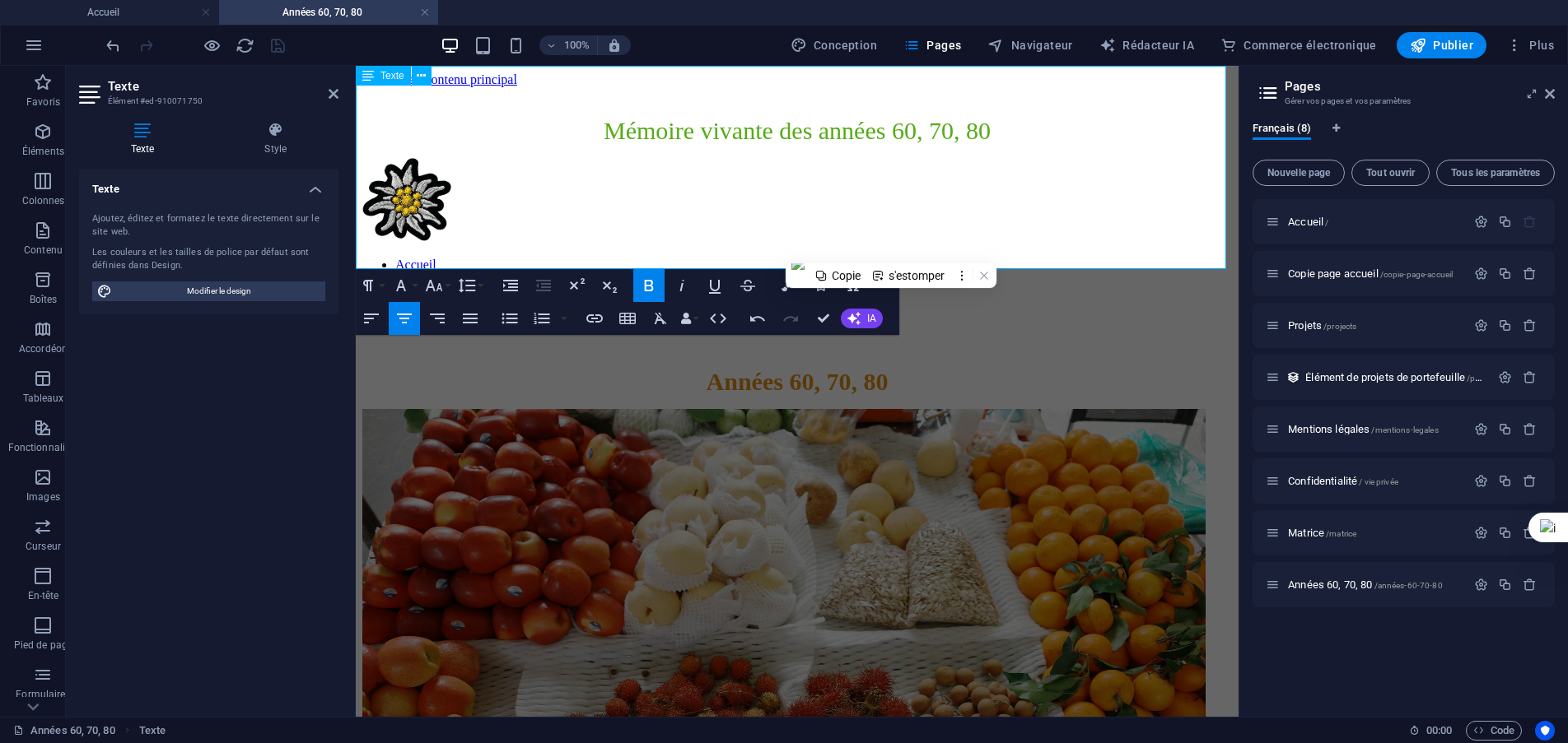
click at [935, 368] on p "Années 60, 70, 80" at bounding box center [797, 382] width 870 height 28
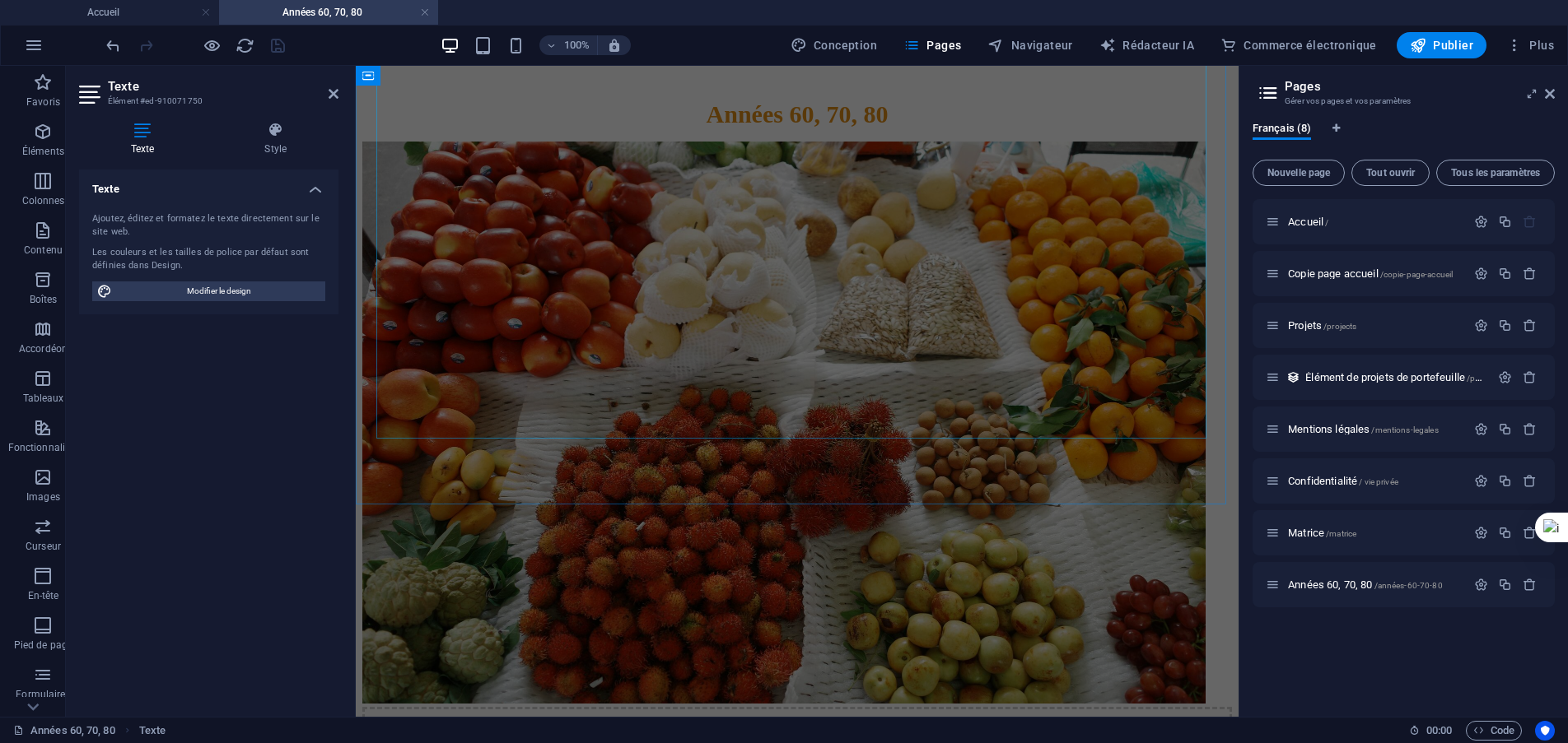
scroll to position [576, 0]
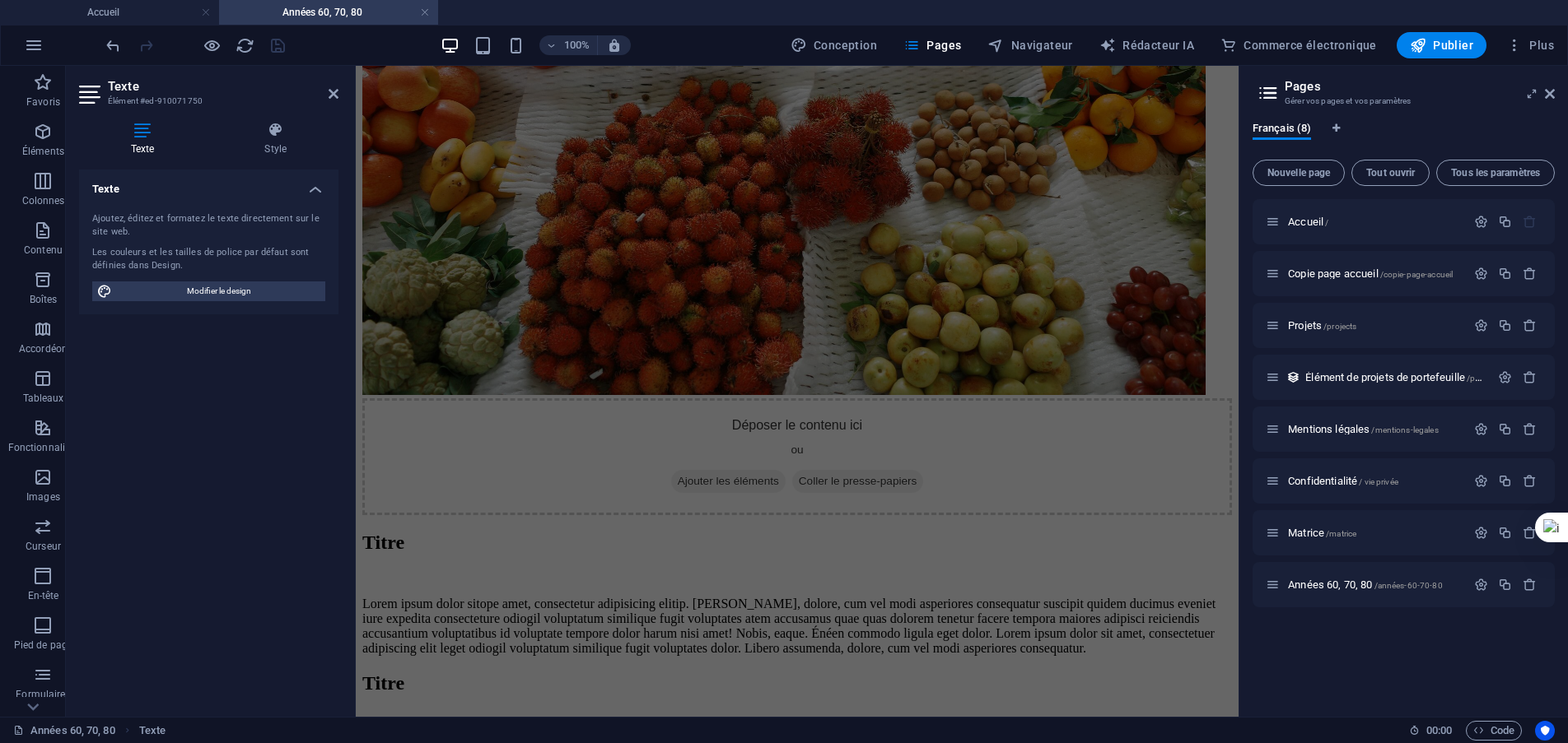
click at [313, 618] on div "Texte Ajoutez, éditez et formatez le texte directement sur le site web. Les cou…" at bounding box center [209, 437] width 259 height 534
click at [1001, 472] on div "Déposer le contenu ici ou Ajouter les éléments Coller le presse-papiers" at bounding box center [797, 456] width 870 height 116
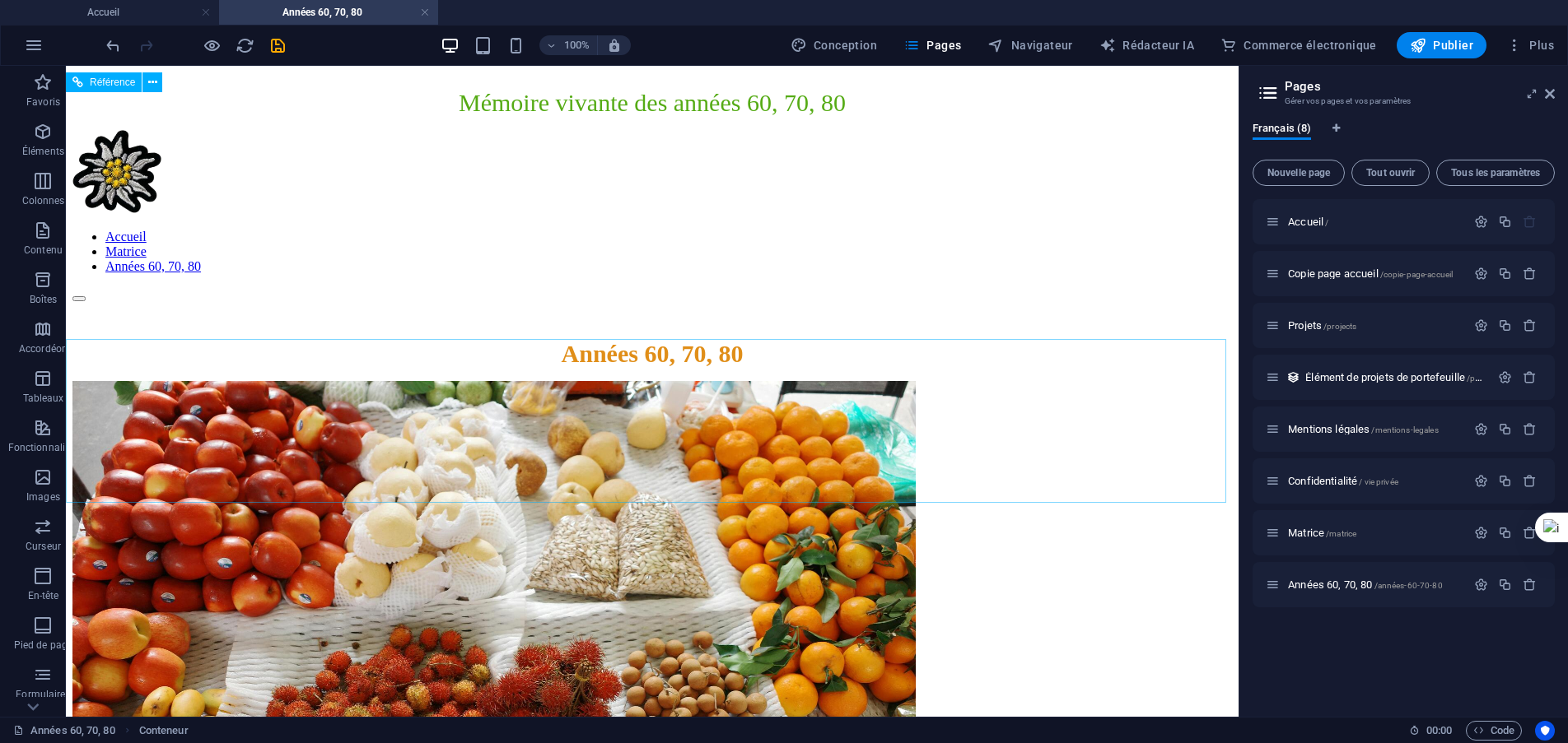
scroll to position [0, 0]
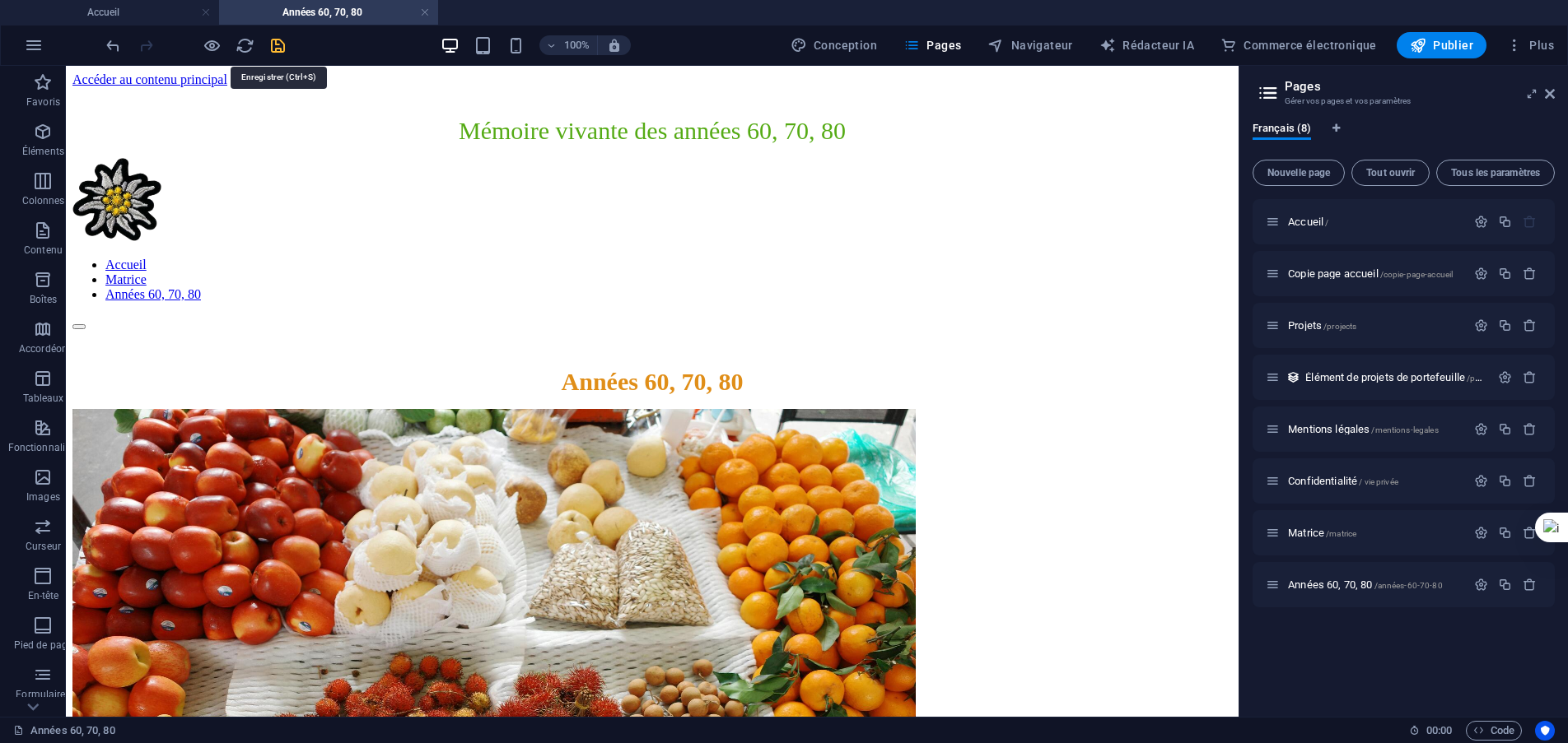
click at [275, 46] on icon "sauvegarder" at bounding box center [277, 45] width 19 height 19
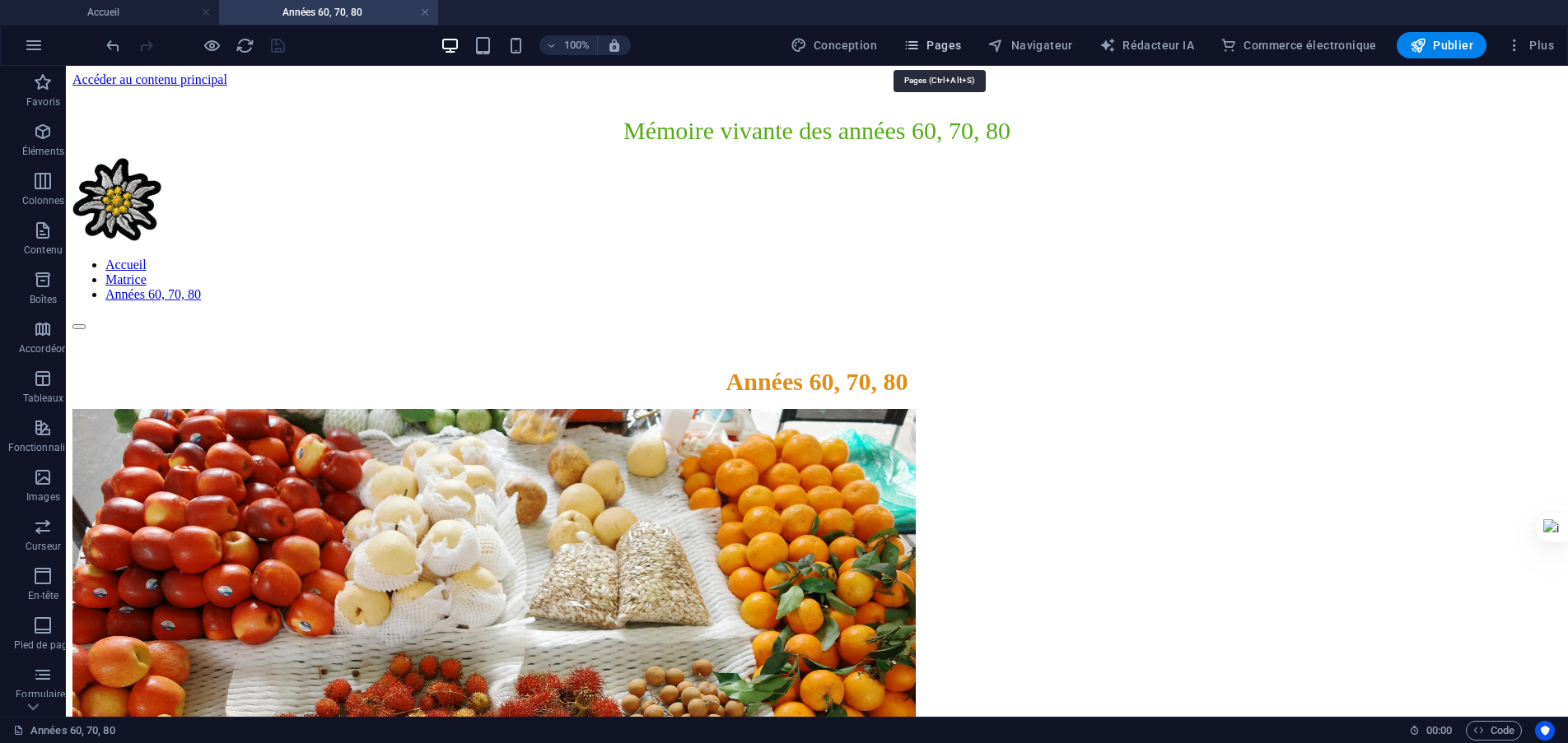
click at [942, 49] on font "Pages" at bounding box center [944, 45] width 34 height 14
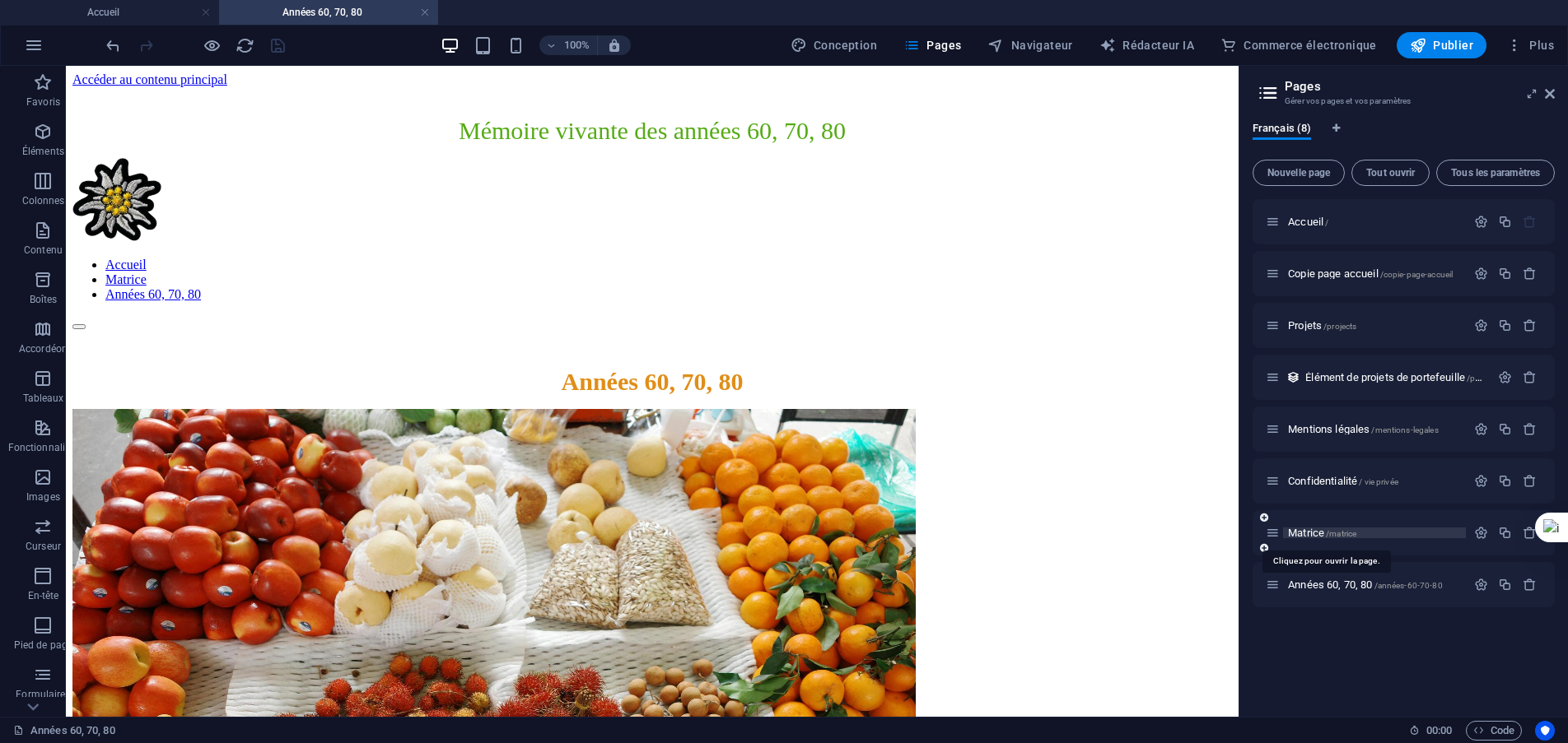
click at [1312, 532] on font "Matrice" at bounding box center [1306, 534] width 36 height 13
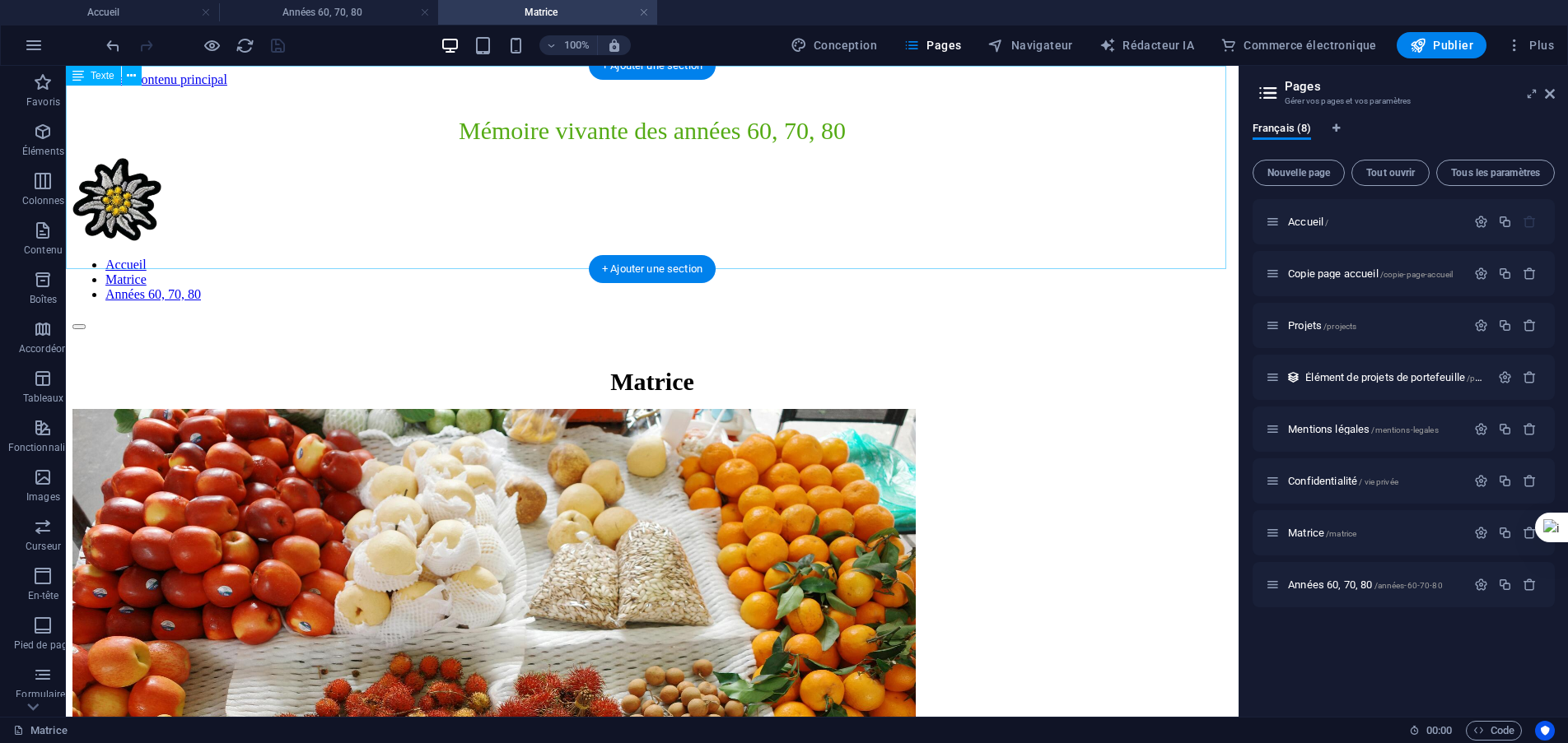
click at [652, 368] on div "Matrice" at bounding box center [652, 382] width 1160 height 28
click at [642, 368] on div "Matrice" at bounding box center [652, 382] width 1160 height 28
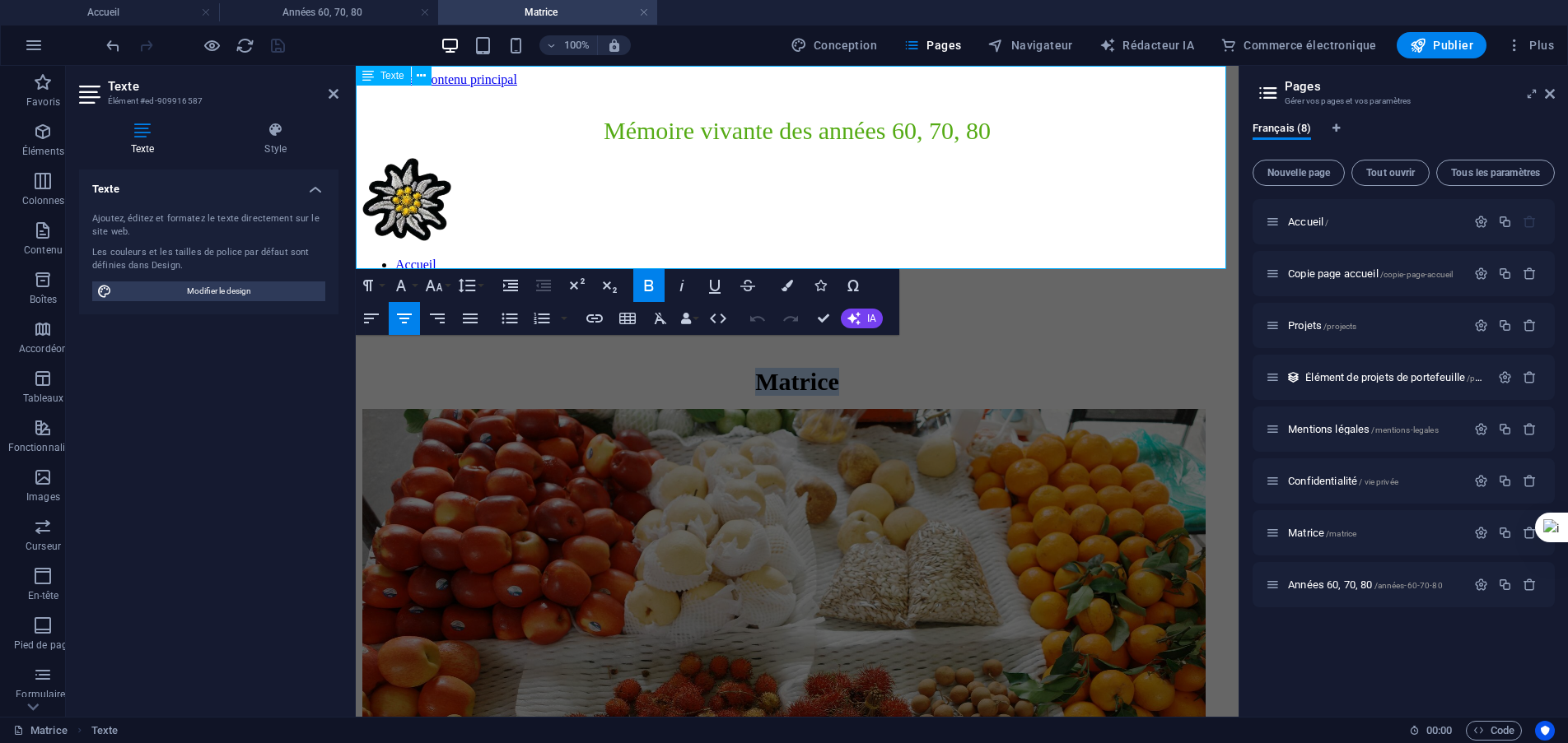
drag, startPoint x: 746, startPoint y: 242, endPoint x: 836, endPoint y: 252, distance: 90.6
click at [836, 368] on font "Matrice" at bounding box center [797, 382] width 84 height 27
click at [708, 304] on button "HTML" at bounding box center [718, 319] width 32 height 33
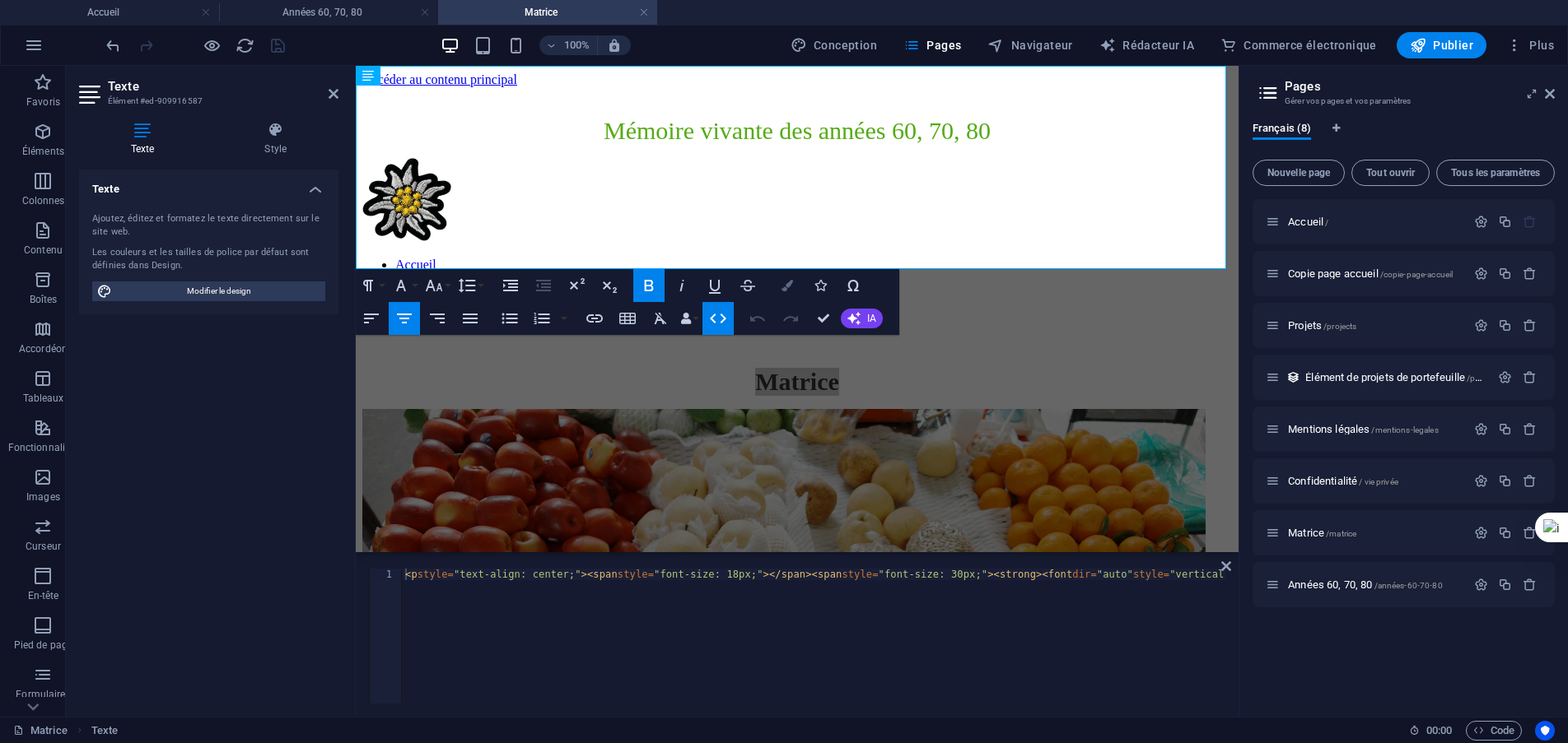
click at [789, 285] on icon "button" at bounding box center [787, 285] width 12 height 12
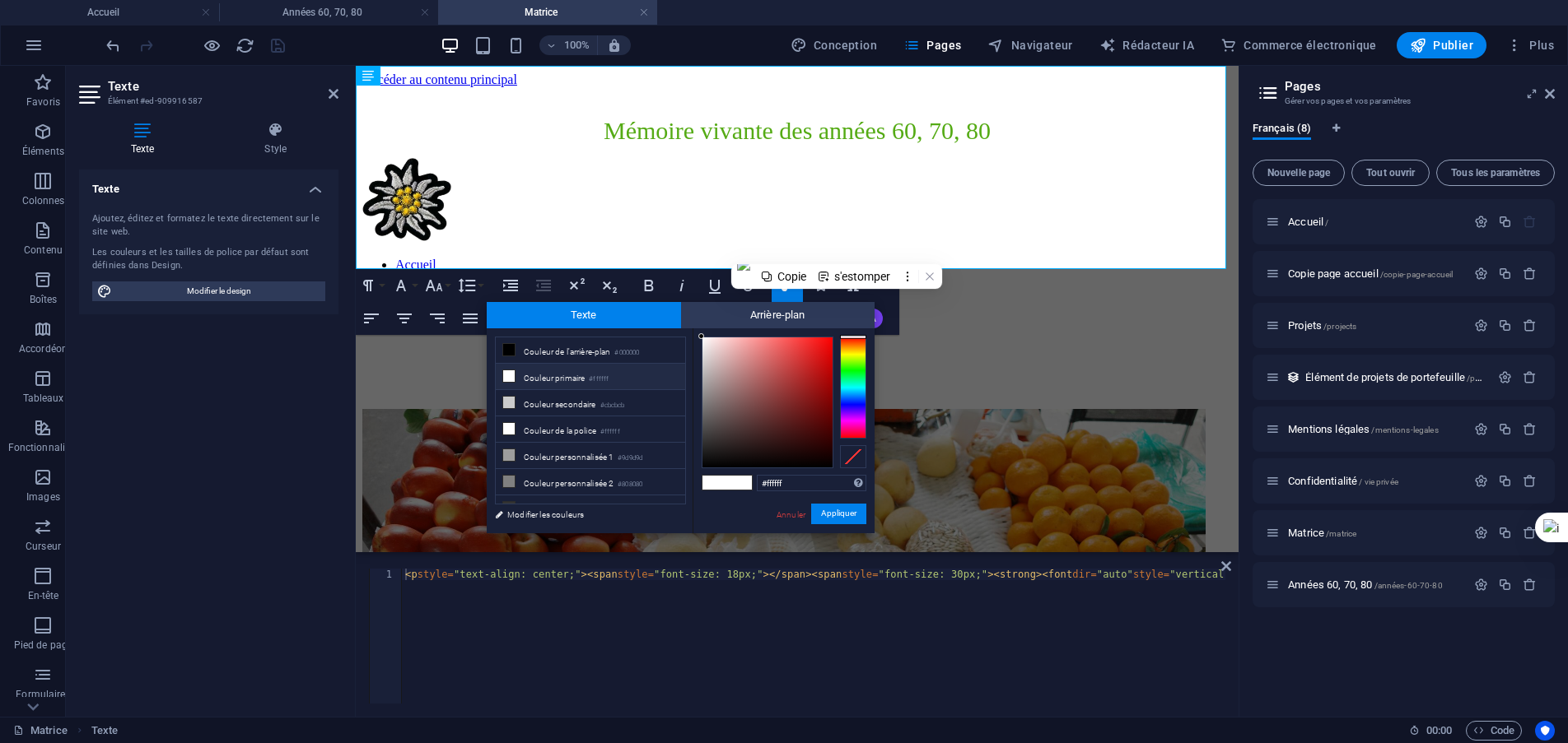
drag, startPoint x: 798, startPoint y: 481, endPoint x: 747, endPoint y: 481, distance: 51.0
click at [747, 481] on div "#ffffff Formats pris en charge #0852ed rgb(8, 82, 237) rgba(8, 82, 237, 90%) hs…" at bounding box center [784, 550] width 182 height 443
type input "#e08e18"
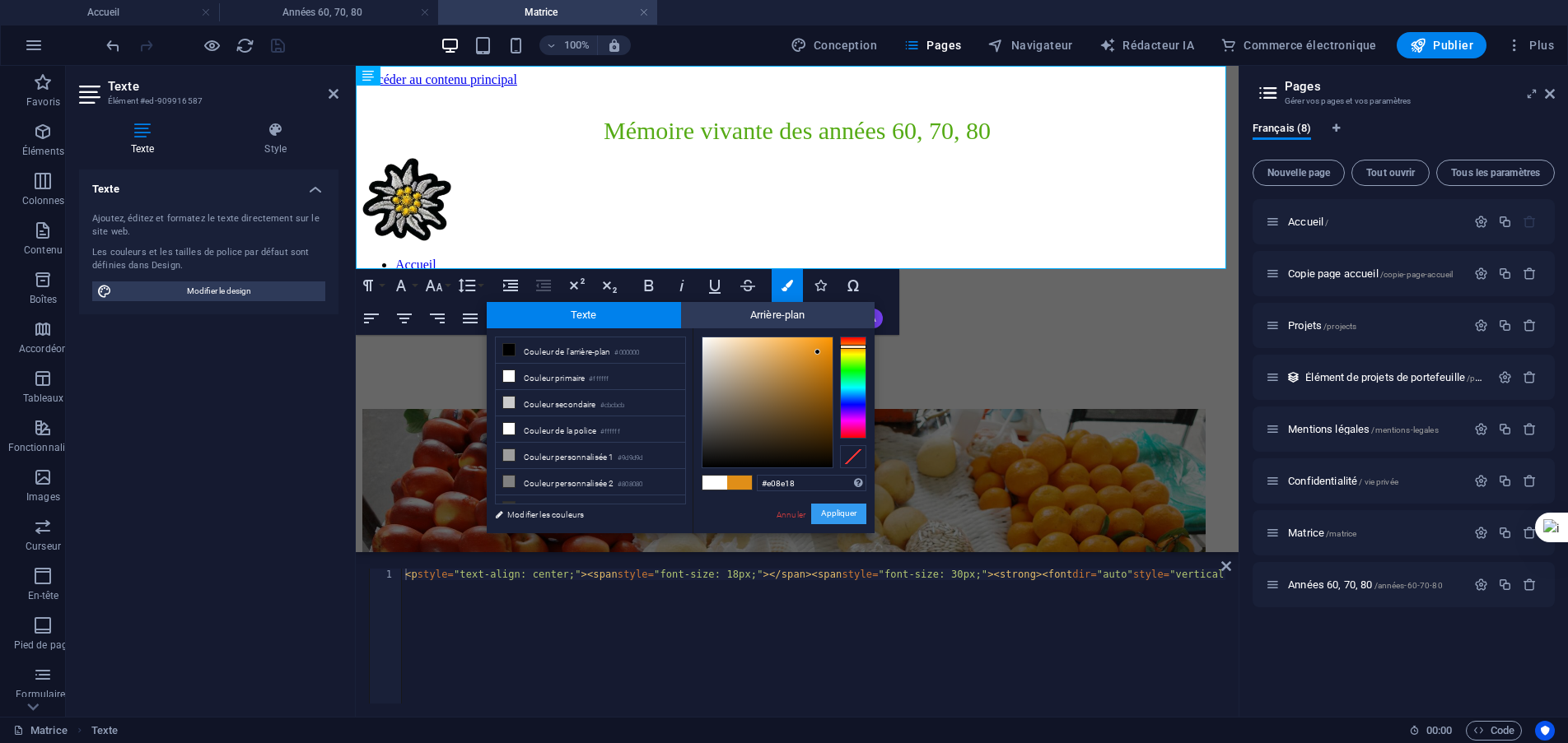
click at [828, 513] on font "Appliquer" at bounding box center [838, 514] width 35 height 9
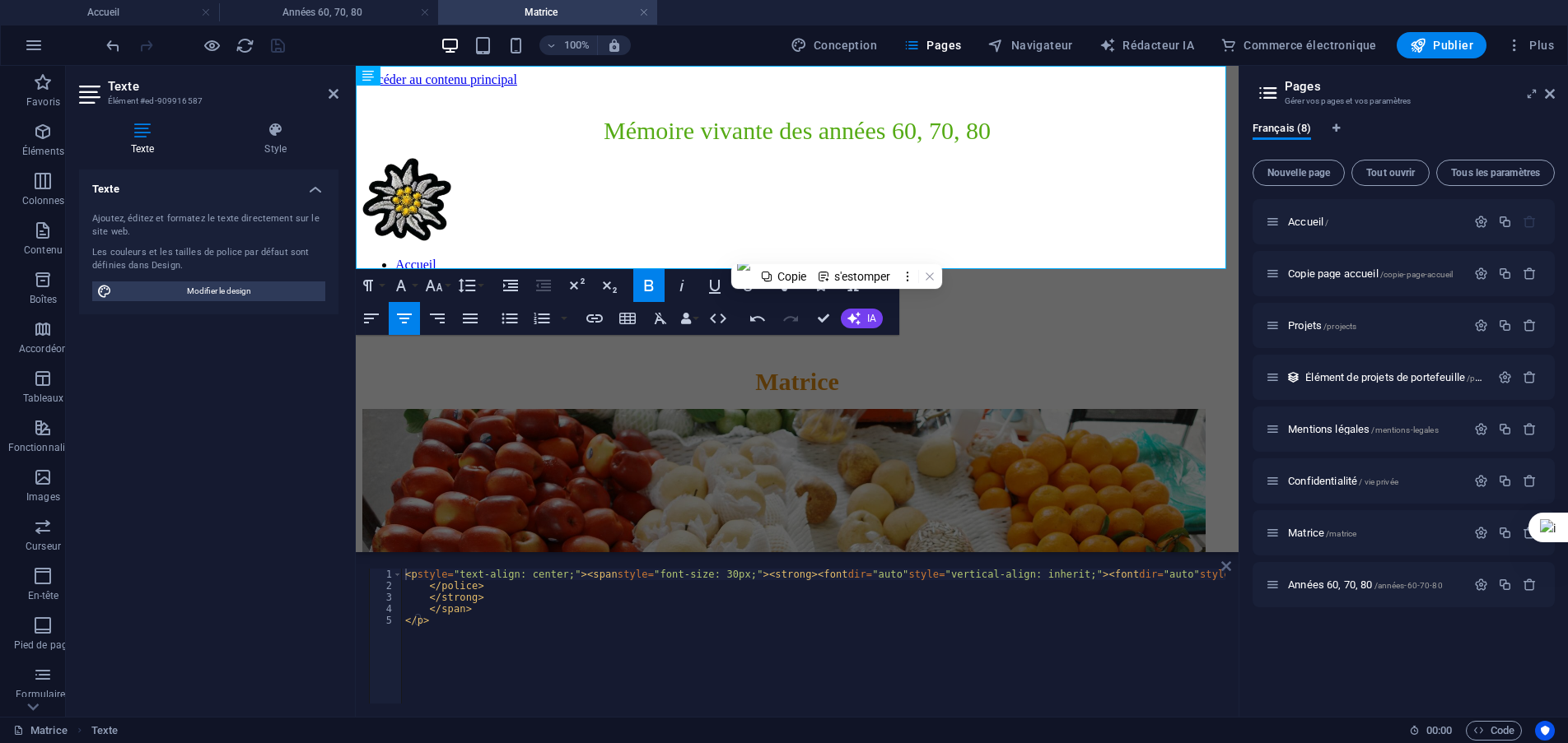
click at [1225, 569] on icon at bounding box center [1226, 566] width 10 height 14
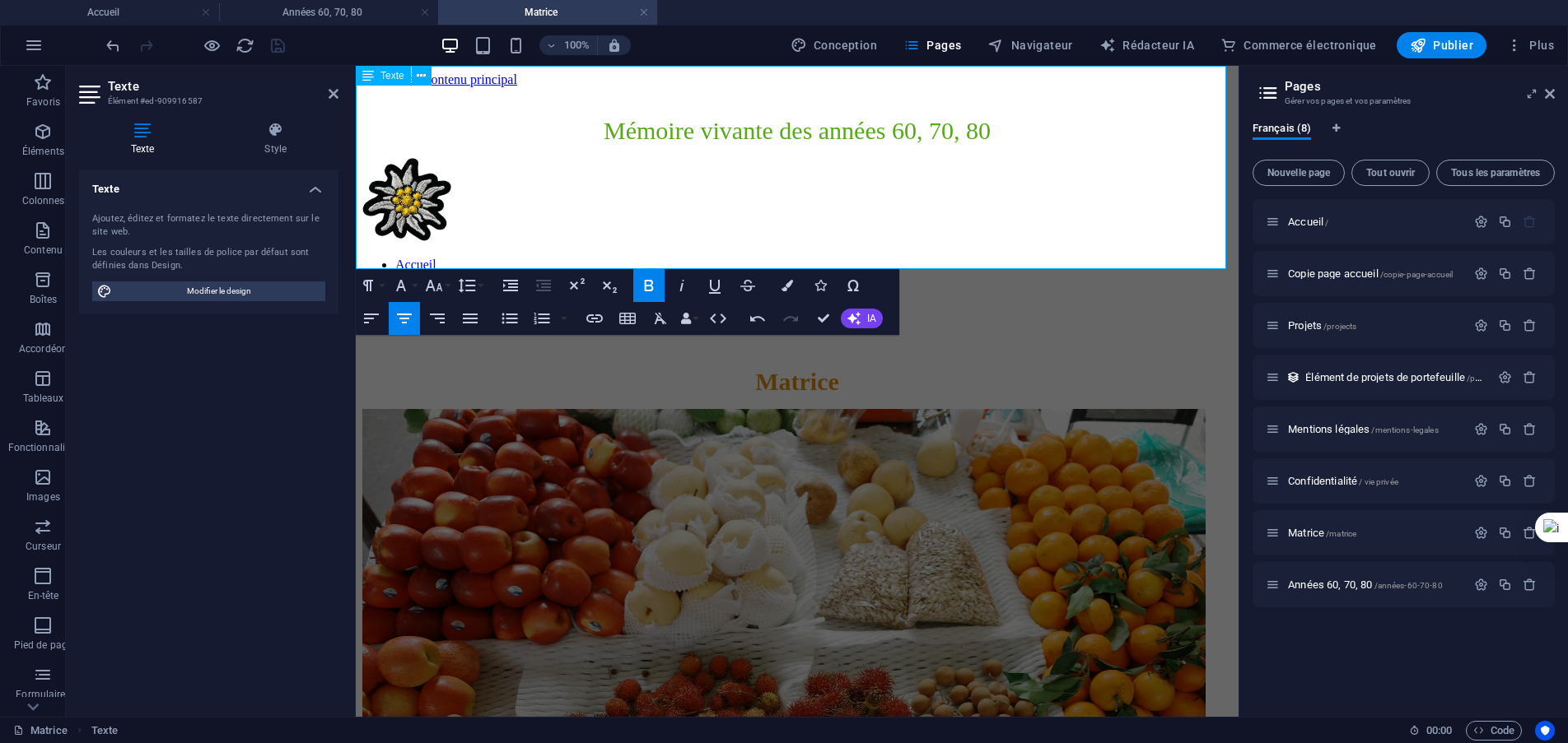
click at [956, 368] on p "Matrice" at bounding box center [797, 382] width 870 height 28
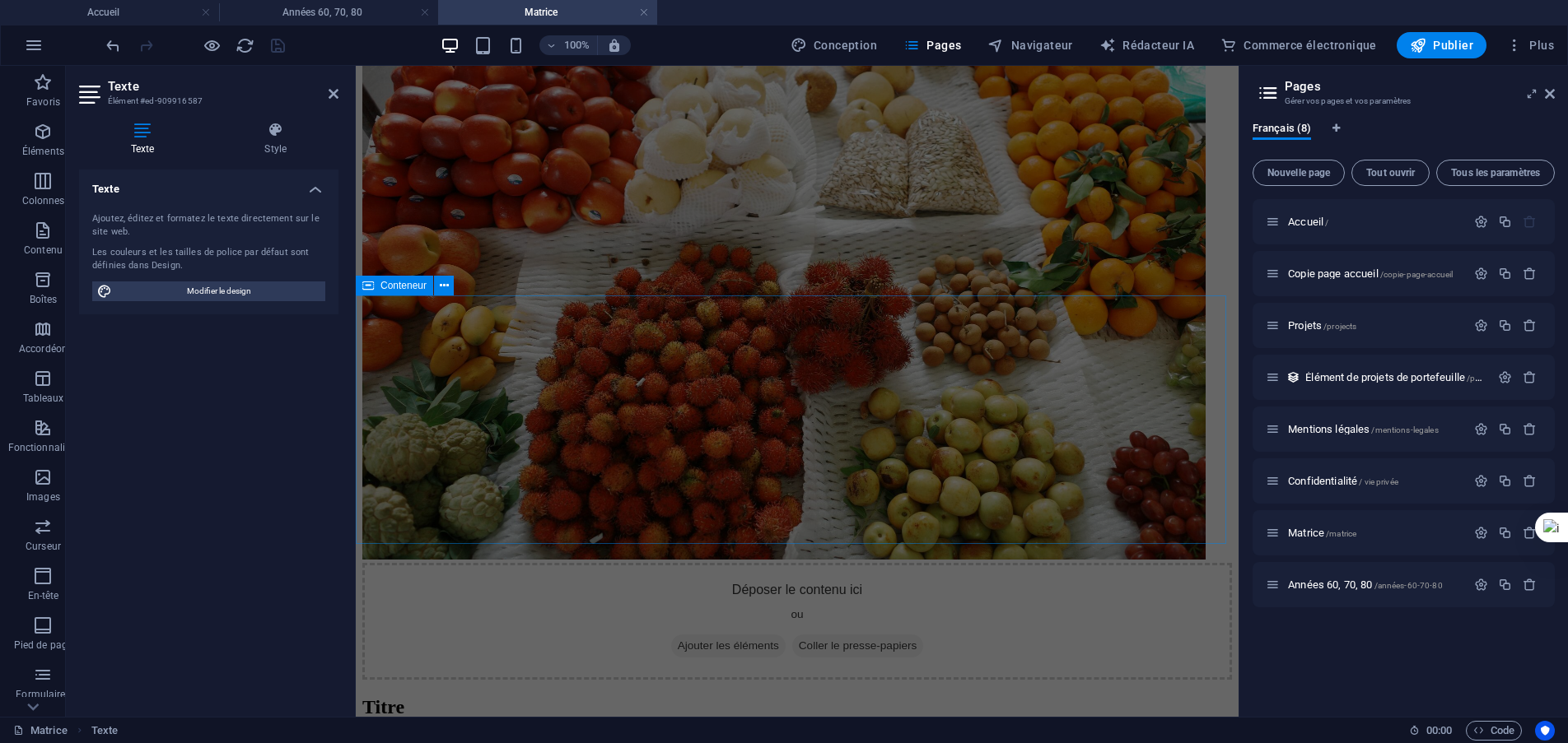
scroll to position [658, 0]
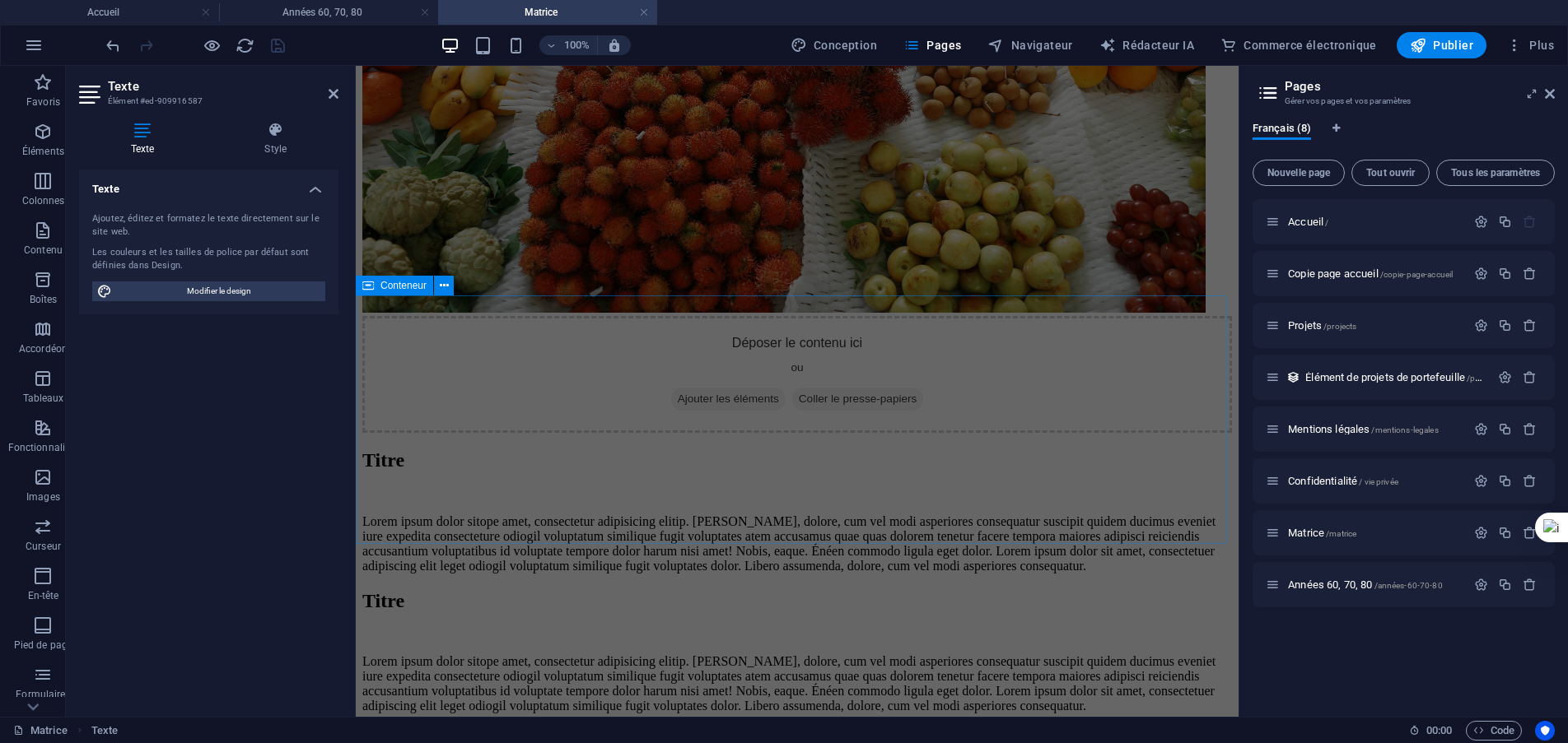
click at [807, 403] on div "Déposer le contenu ici ou Ajouter les éléments Coller le presse-papiers" at bounding box center [797, 374] width 870 height 116
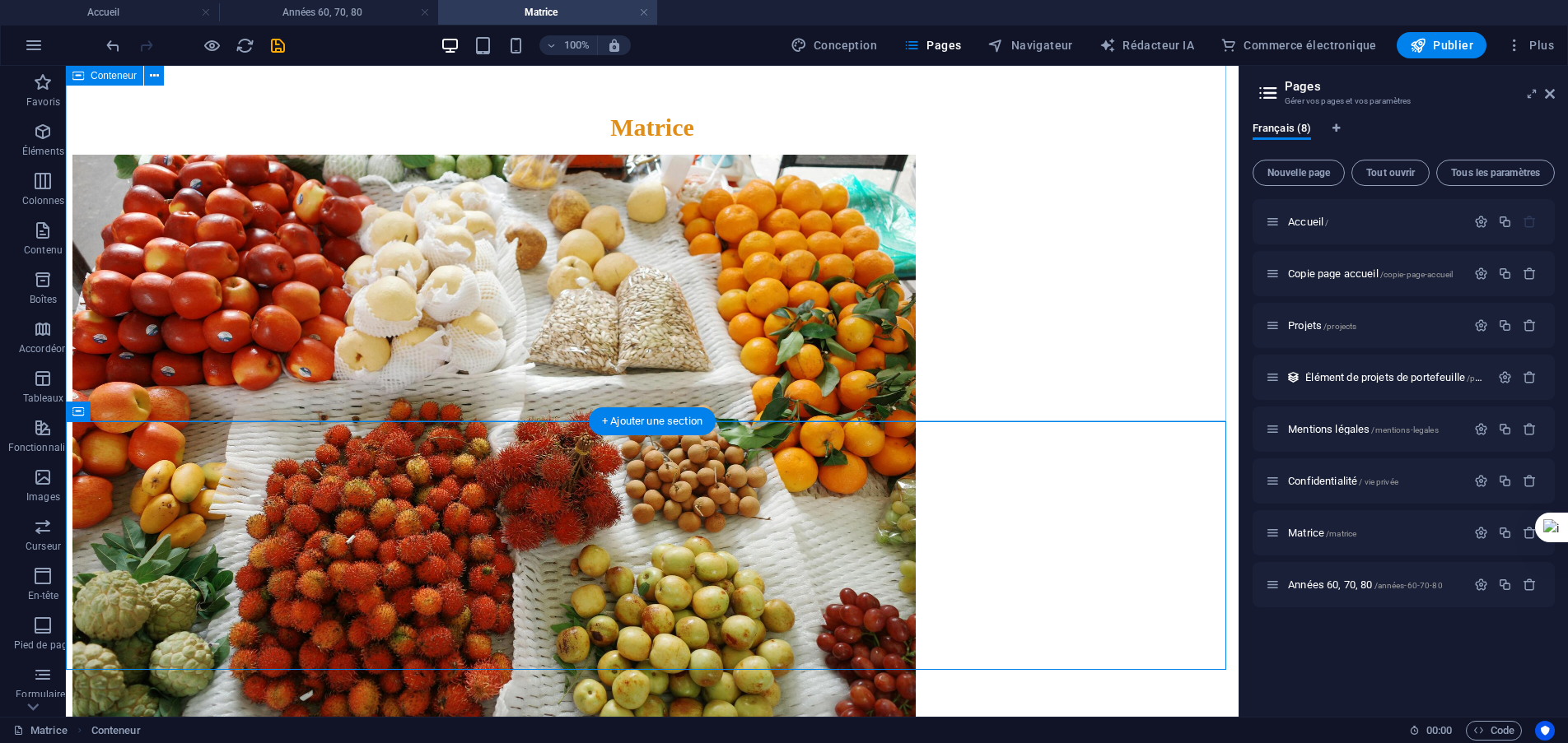
scroll to position [687, 0]
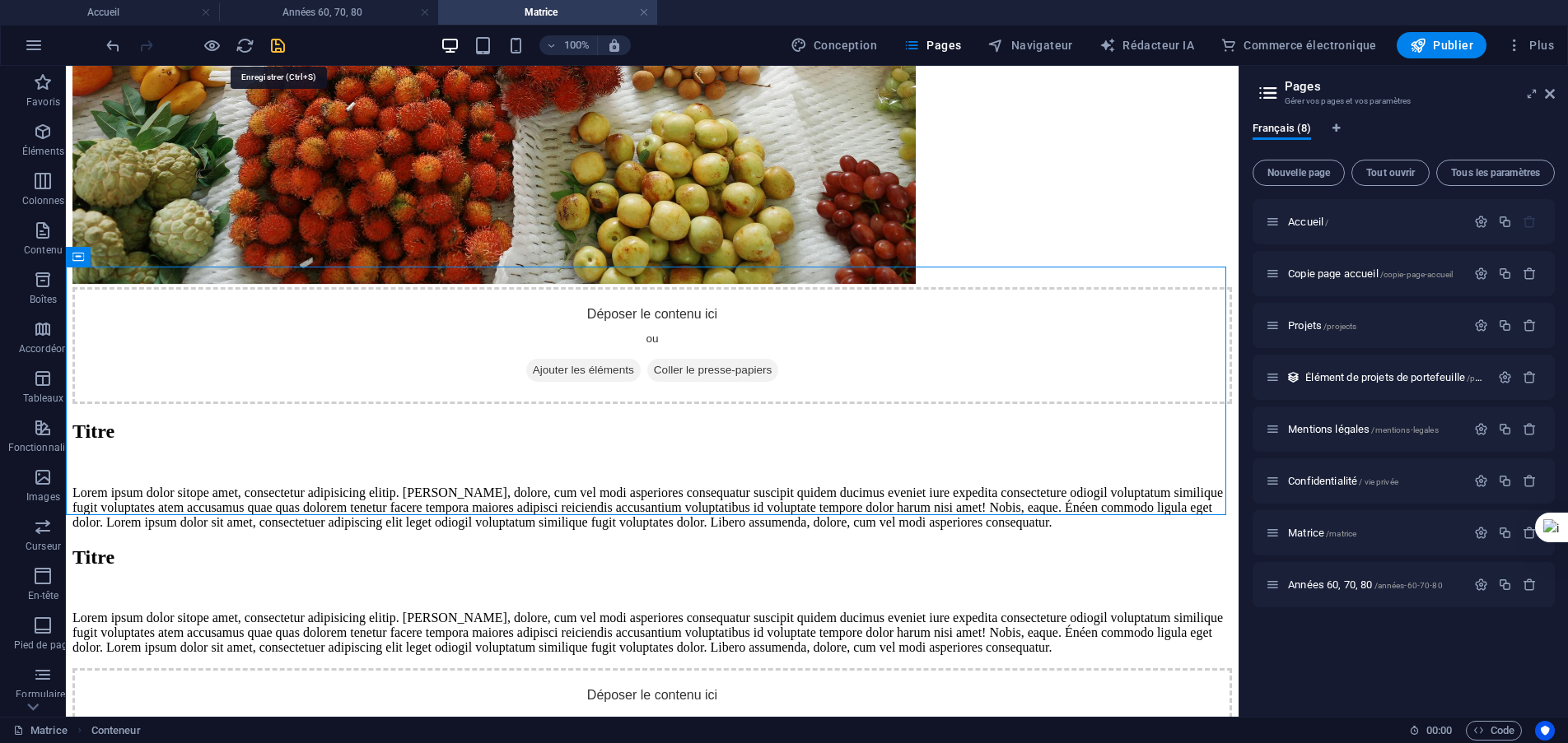
click at [274, 50] on icon "sauvegarder" at bounding box center [277, 45] width 19 height 19
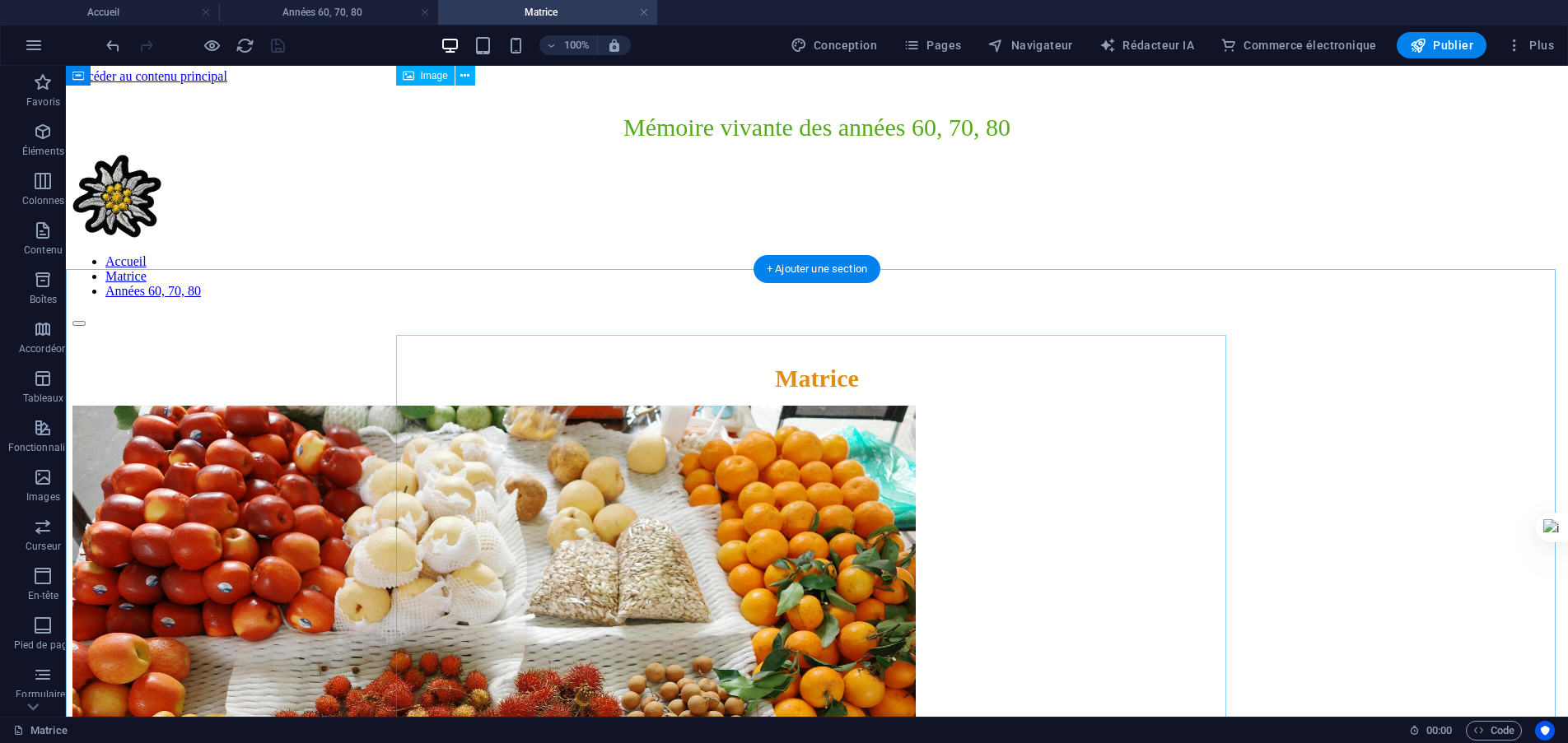
scroll to position [0, 0]
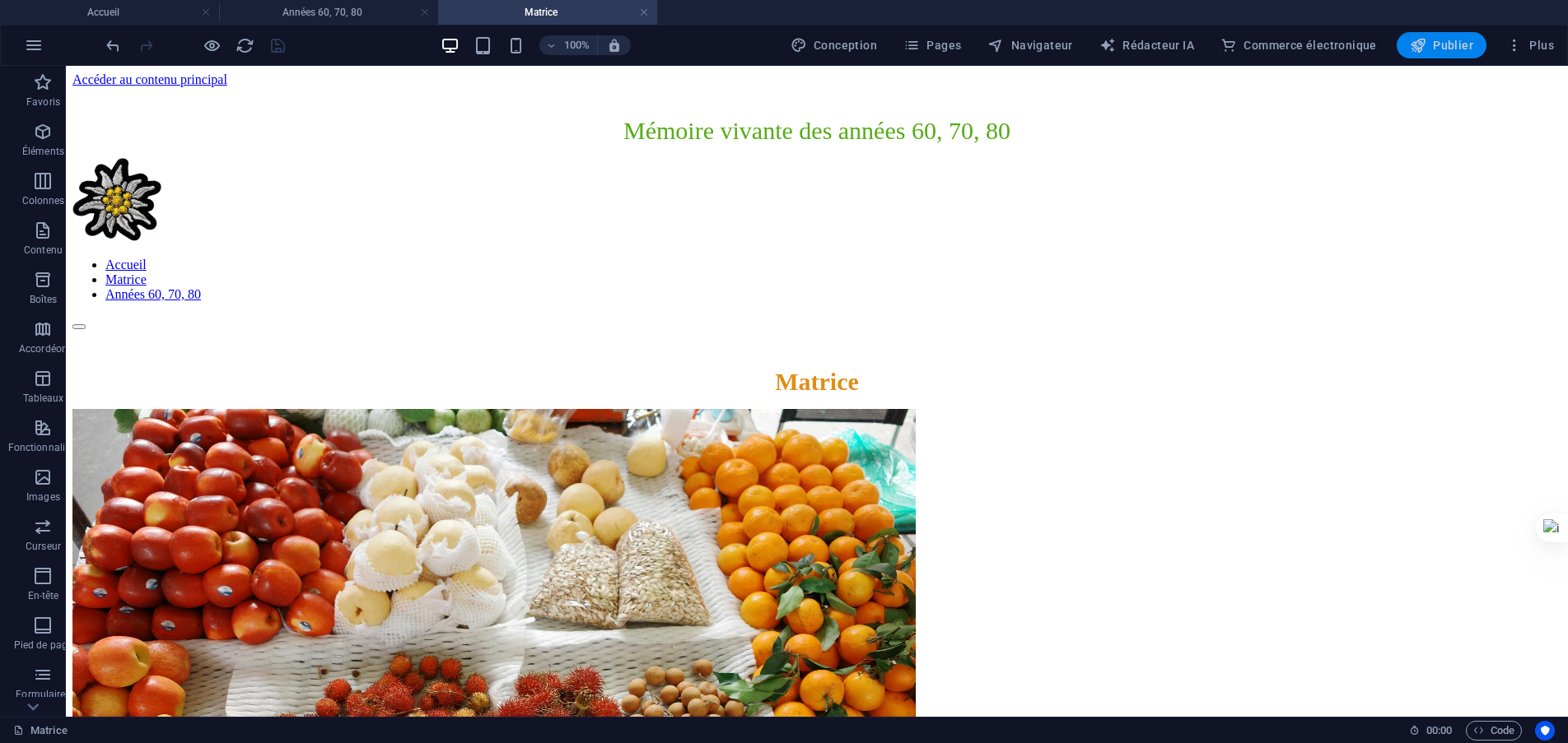
click at [1447, 43] on font "Publier" at bounding box center [1453, 45] width 41 height 14
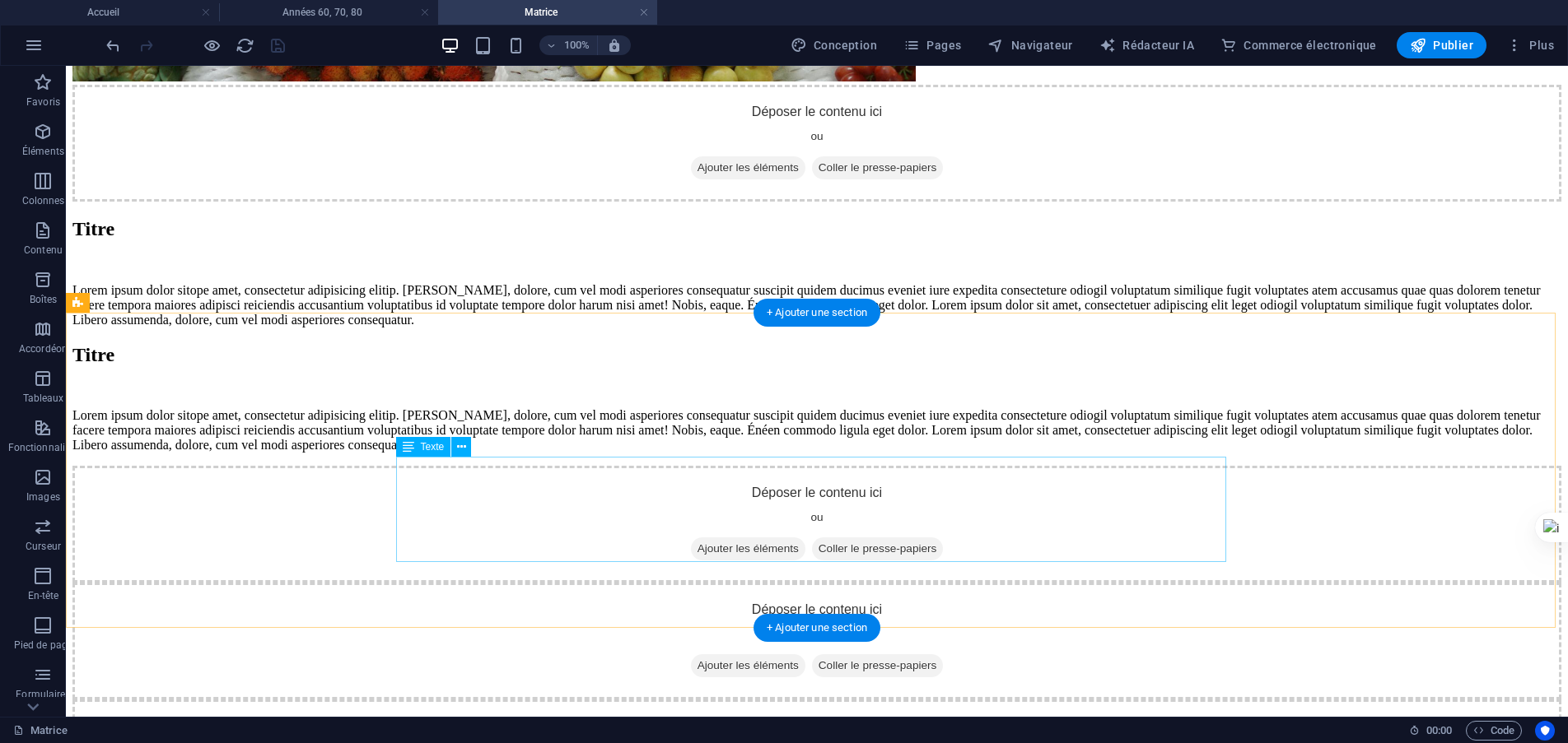
scroll to position [906, 0]
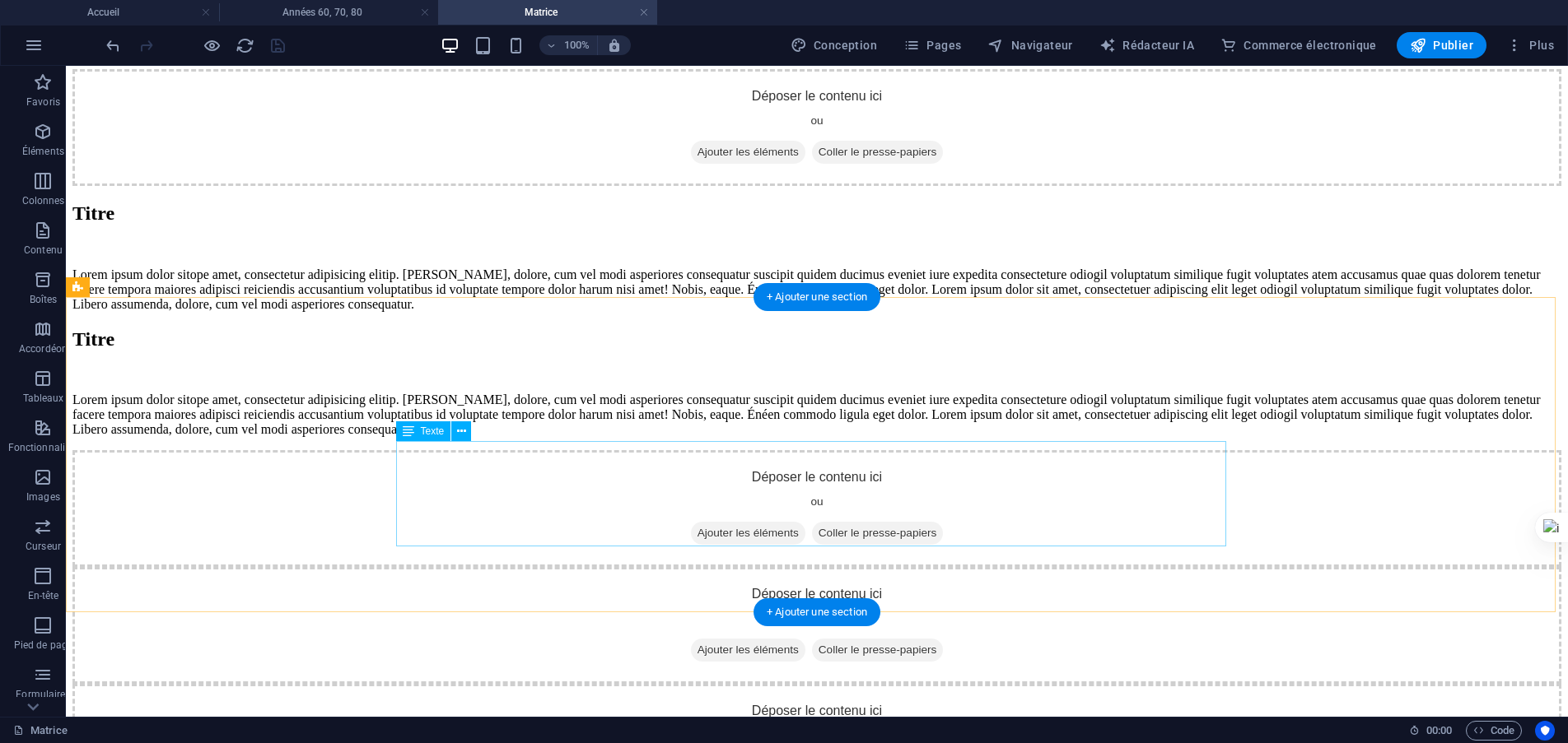
click at [907, 312] on div "Lorem ipsum dolor sitope amet, consectetur adipisicing elitip. [PERSON_NAME], d…" at bounding box center [817, 289] width 1489 height 44
click at [901, 312] on div "Lorem ipsum dolor sitope amet, consectetur adipisicing elitip. [PERSON_NAME], d…" at bounding box center [817, 289] width 1489 height 44
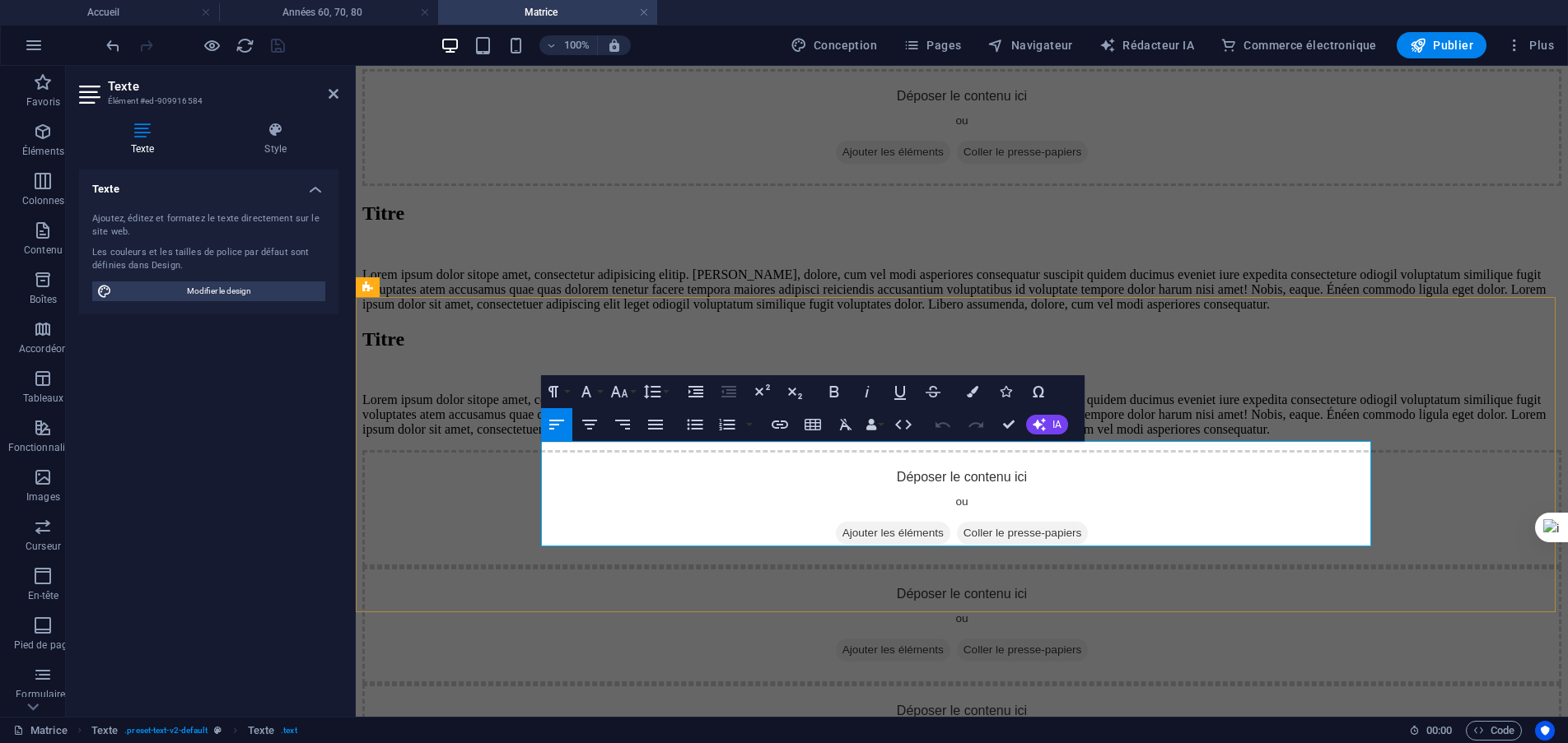
click at [1059, 312] on p "Lorem ipsum dolor sitope amet, consectetur adipisicing elitip. [PERSON_NAME], d…" at bounding box center [962, 289] width 1199 height 44
click at [1162, 186] on div "Déposer le contenu ici ou Ajouter les éléments Coller le presse-papiers" at bounding box center [962, 127] width 1199 height 116
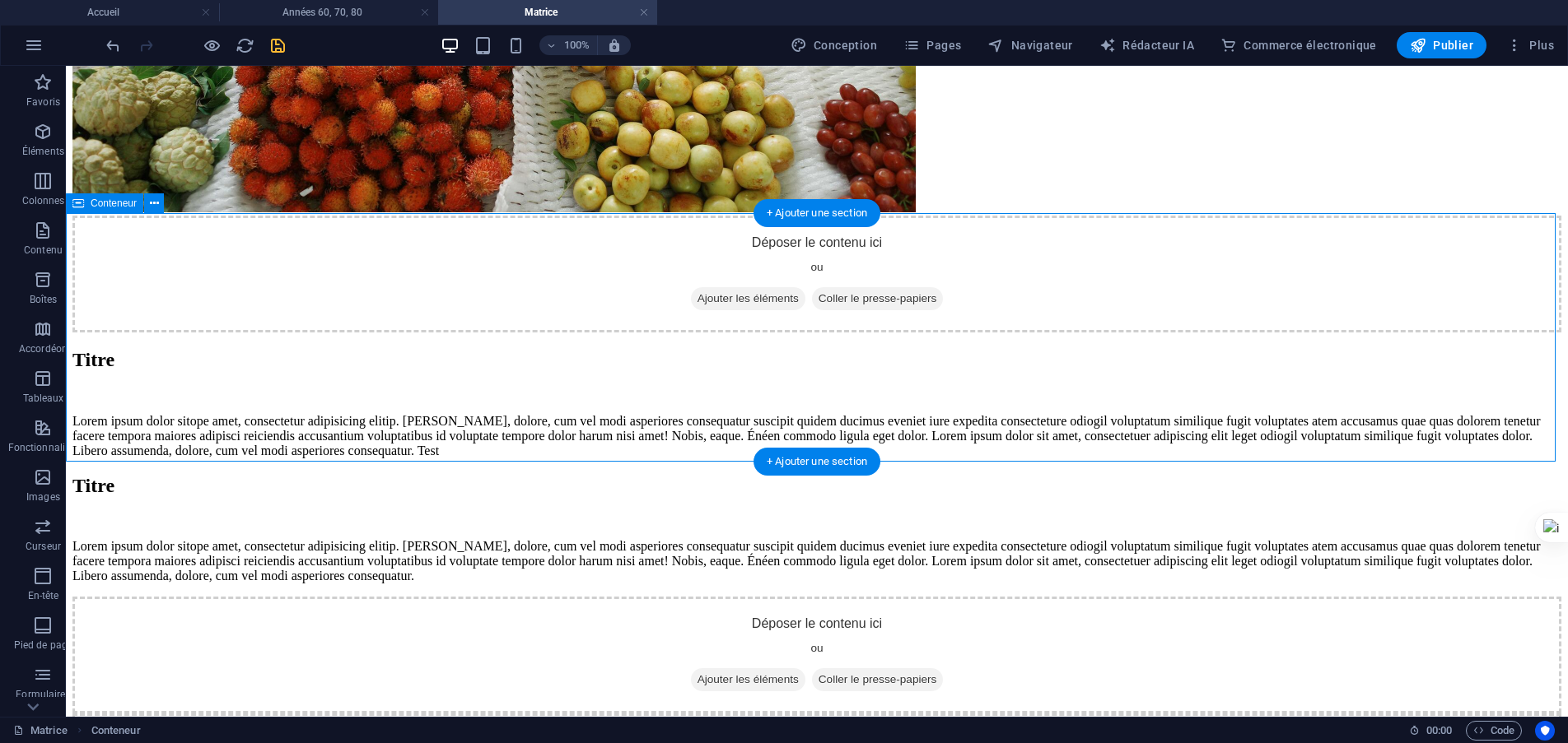
scroll to position [741, 0]
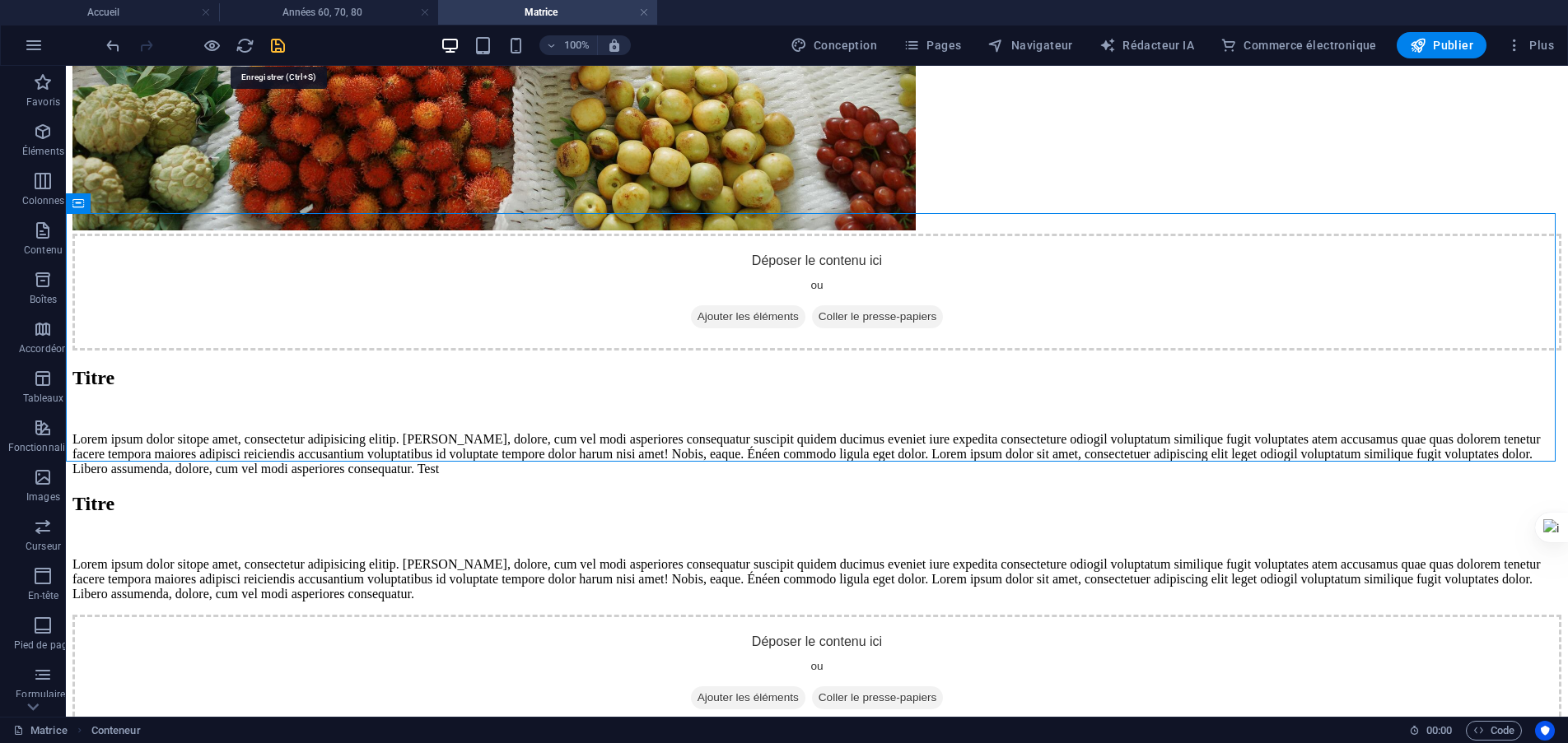
click at [282, 48] on icon "sauvegarder" at bounding box center [277, 45] width 19 height 19
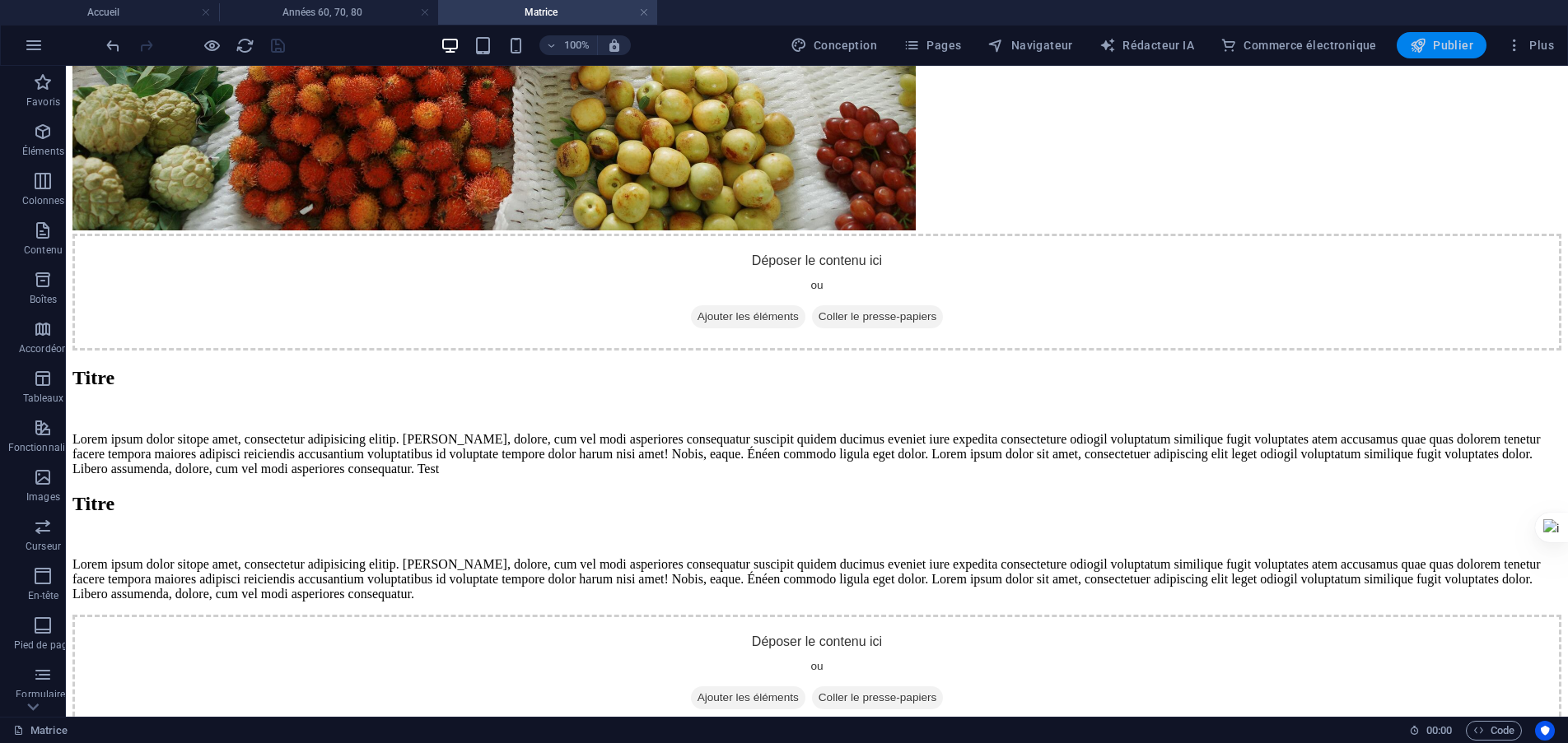
click at [1441, 42] on font "Publier" at bounding box center [1453, 45] width 41 height 14
